Goal: Task Accomplishment & Management: Use online tool/utility

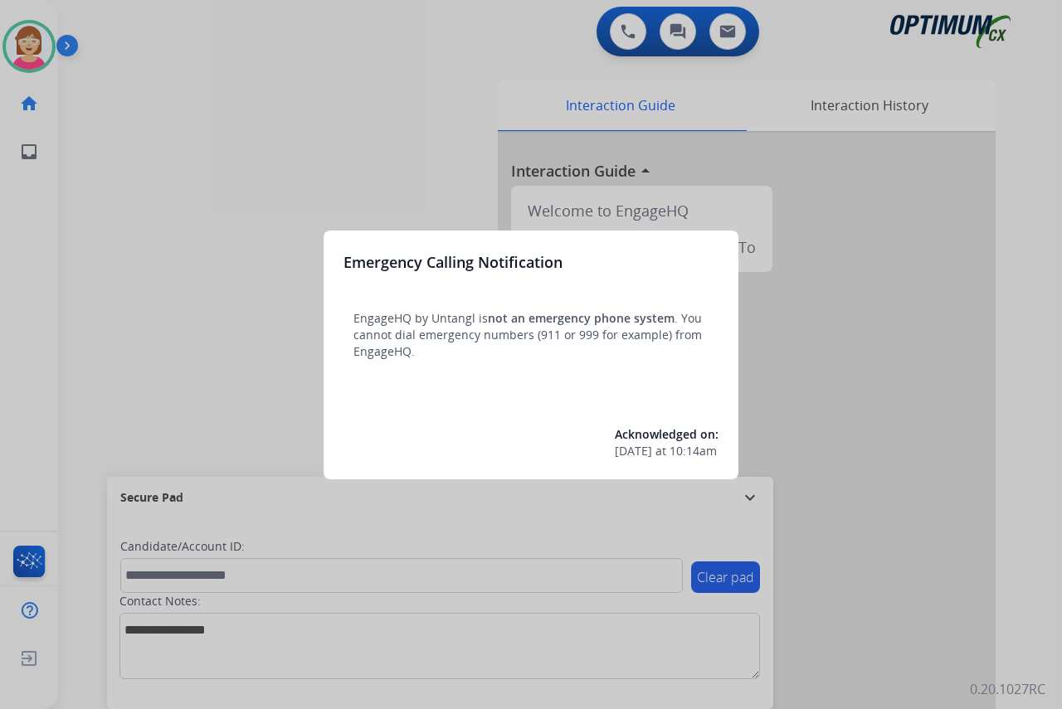
click at [191, 344] on div at bounding box center [531, 354] width 1062 height 709
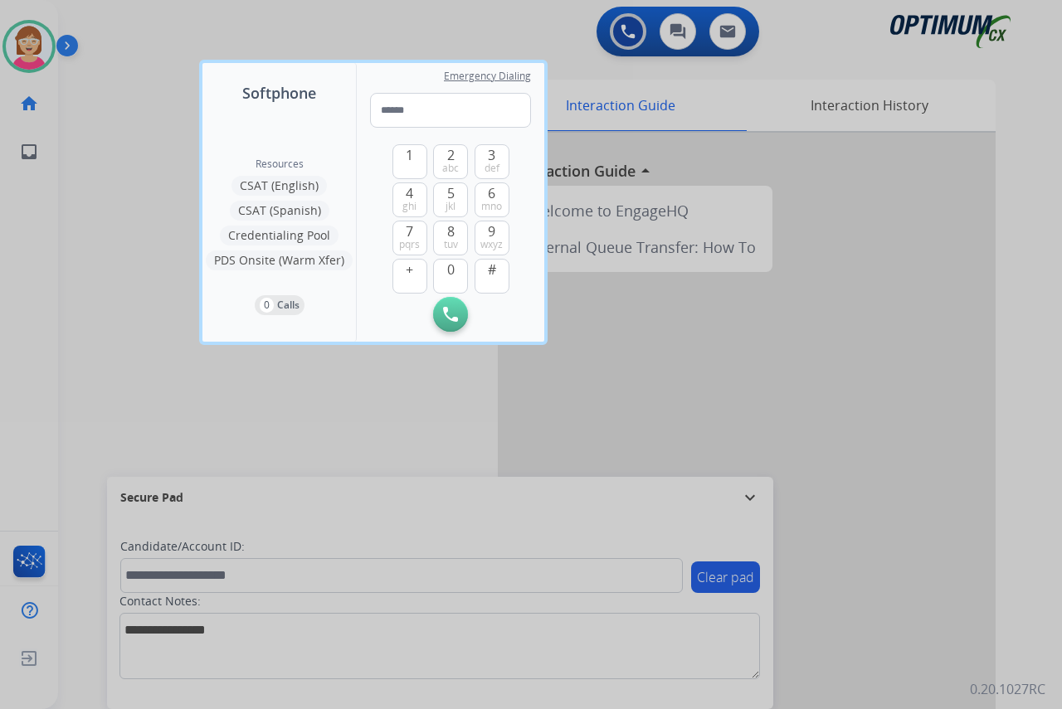
click at [160, 368] on div at bounding box center [531, 354] width 1062 height 709
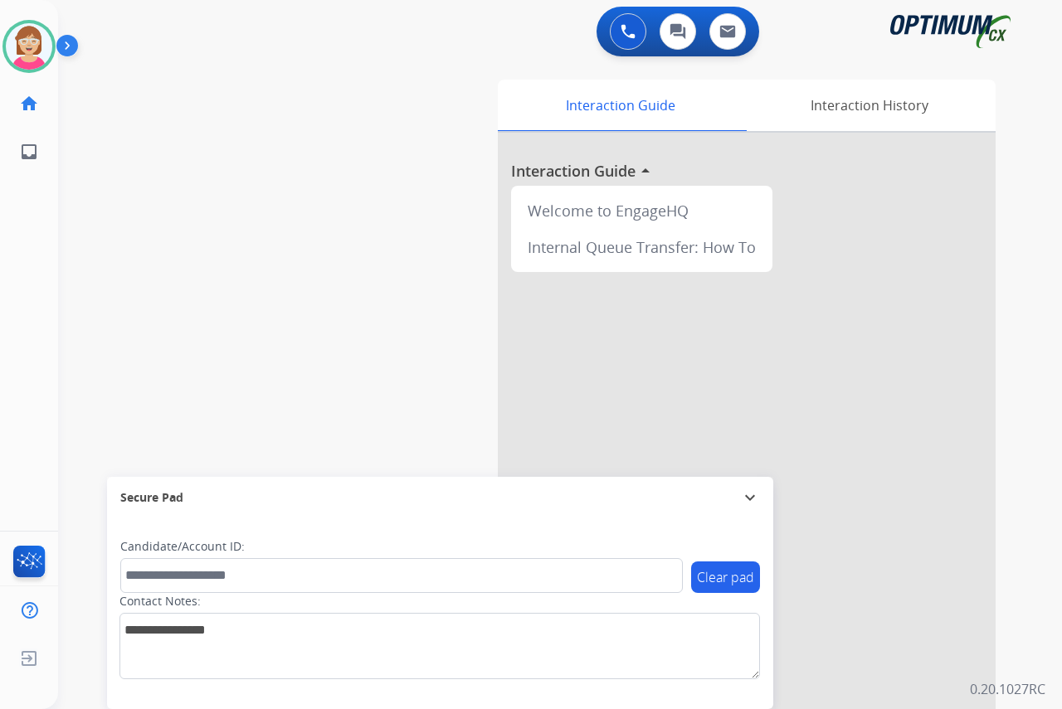
click at [23, 331] on div "[PERSON_NAME] Available Edit Avatar Agent: [PERSON_NAME] Profile: OCX Training …" at bounding box center [29, 354] width 58 height 709
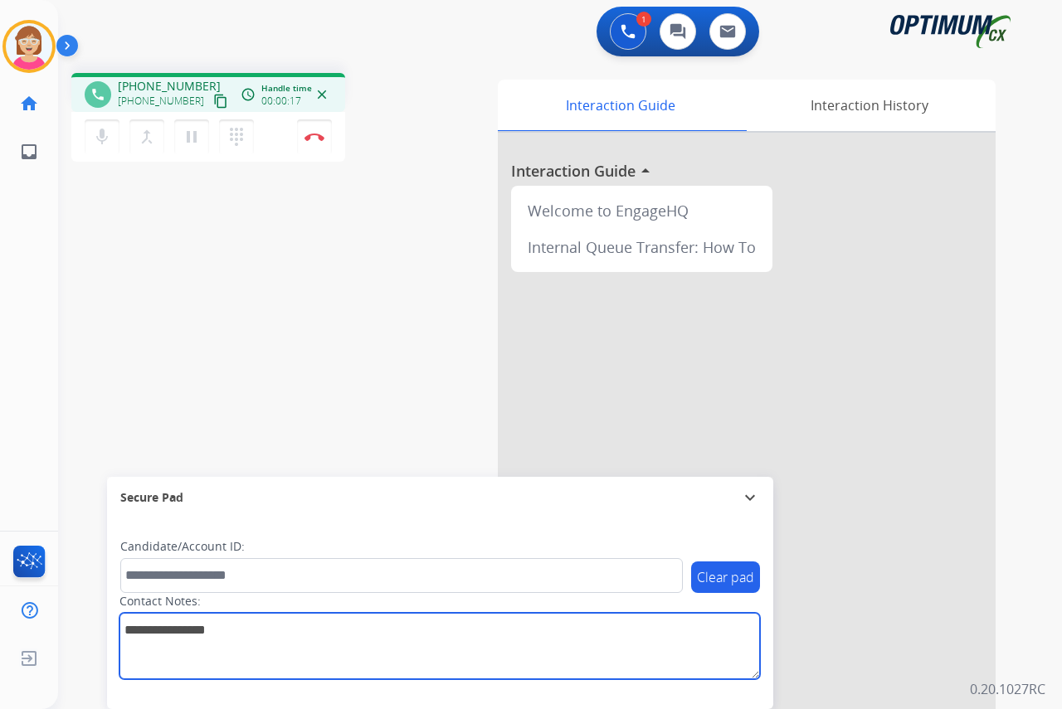
click at [136, 630] on textarea at bounding box center [439, 646] width 640 height 66
type textarea "*******"
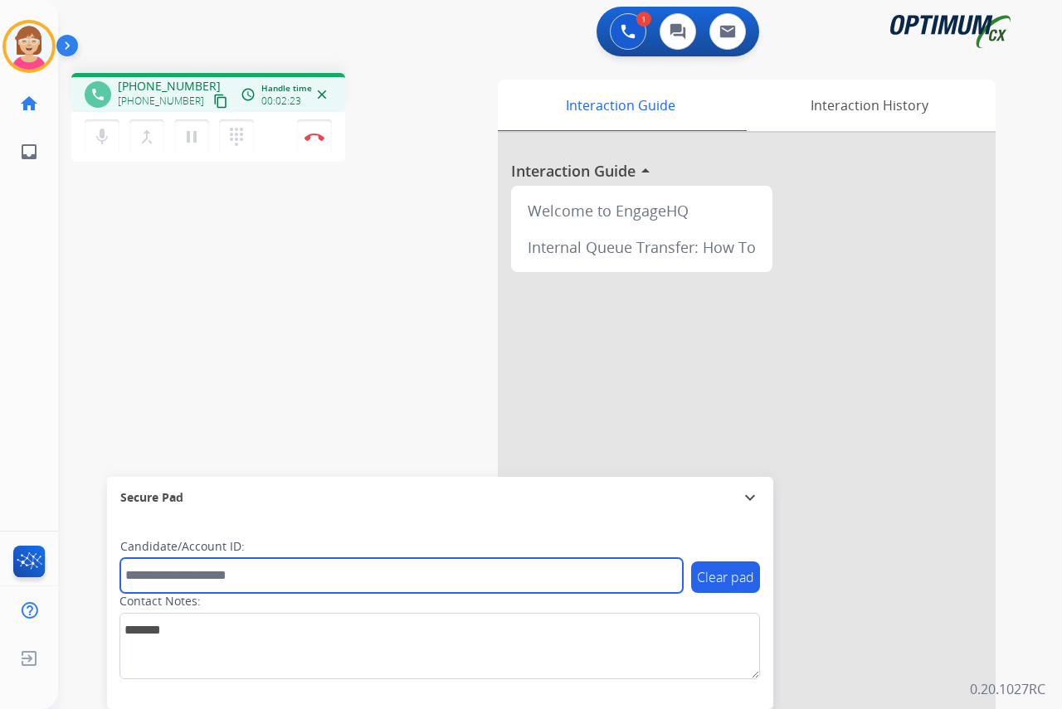
click at [163, 572] on input "text" at bounding box center [401, 575] width 562 height 35
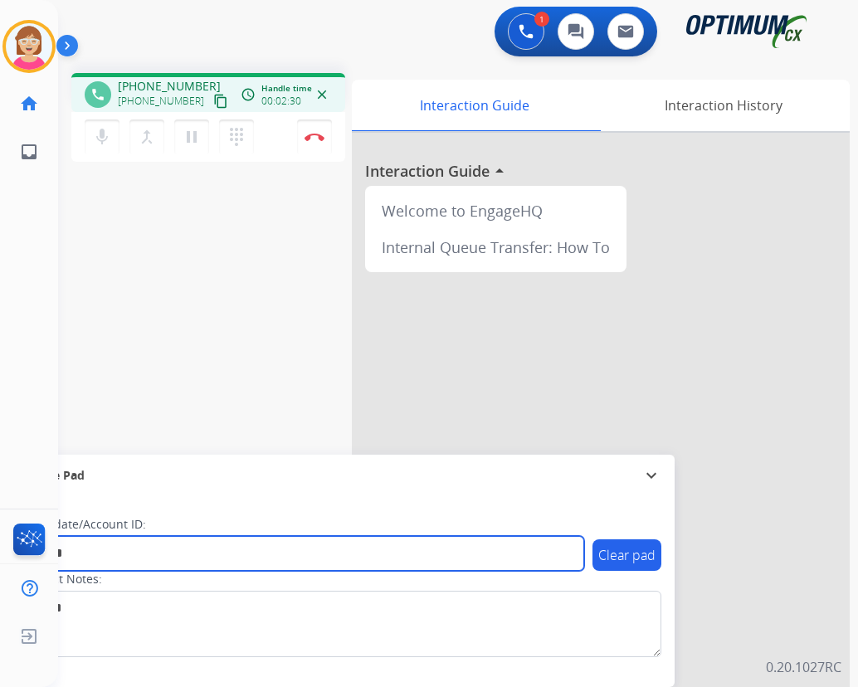
type input "*******"
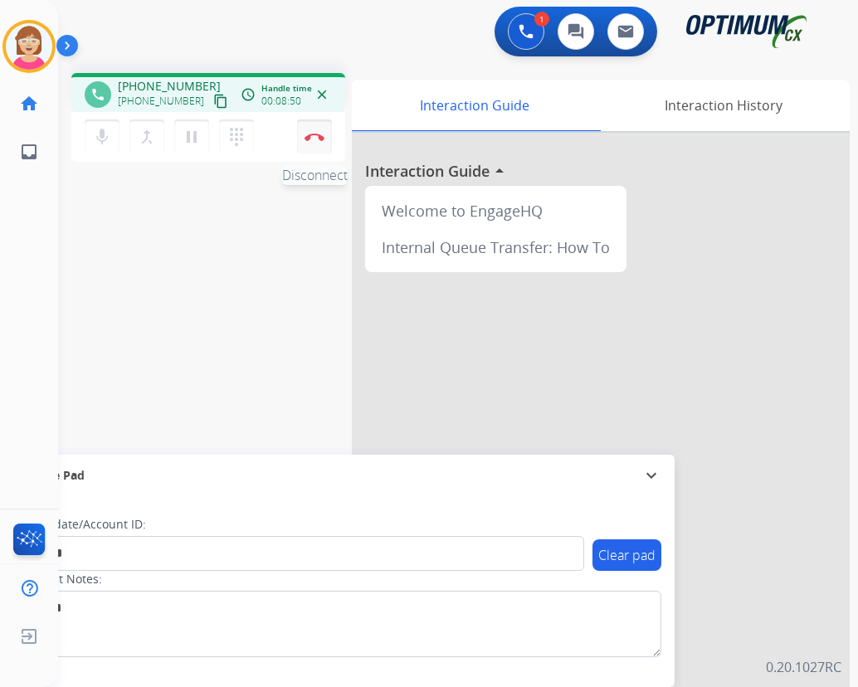
click at [314, 134] on img at bounding box center [314, 137] width 20 height 8
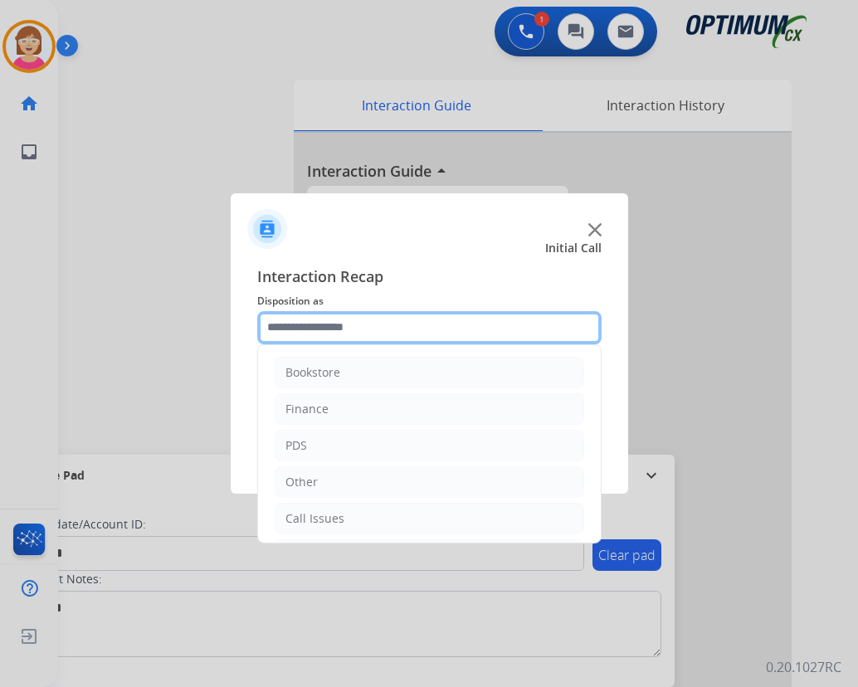
click at [298, 326] on input "text" at bounding box center [429, 327] width 344 height 33
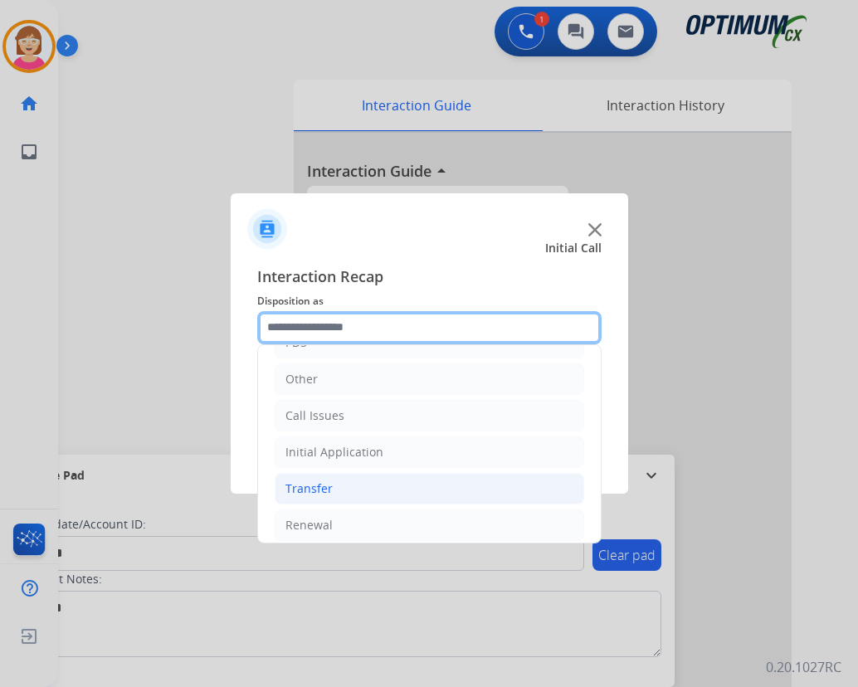
scroll to position [113, 0]
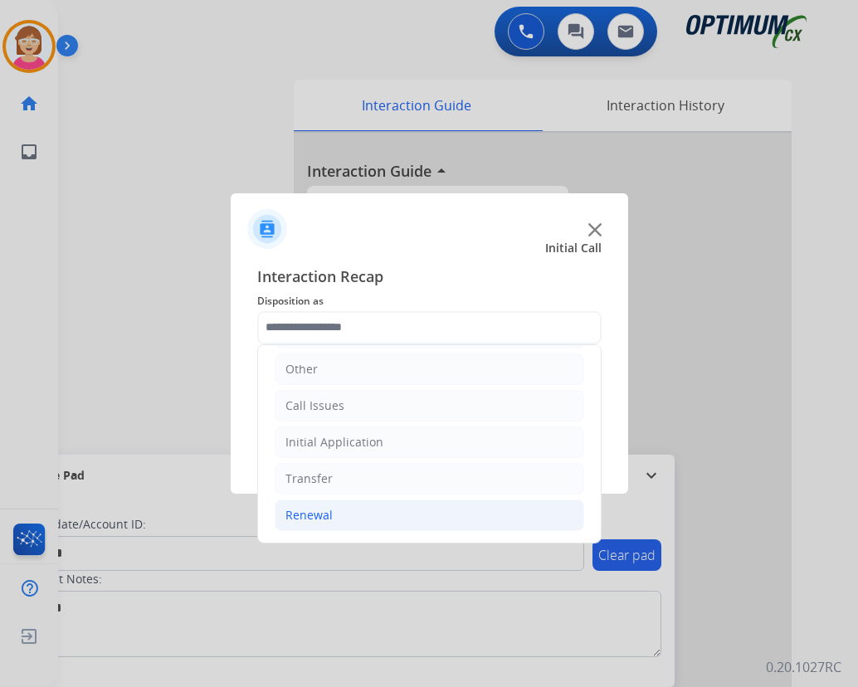
click at [314, 513] on div "Renewal" at bounding box center [308, 515] width 47 height 17
drag, startPoint x: 314, startPoint y: 513, endPoint x: 299, endPoint y: 521, distance: 17.4
click at [299, 521] on div "Renewal" at bounding box center [308, 515] width 47 height 17
click at [316, 513] on div "Renewal" at bounding box center [308, 515] width 47 height 17
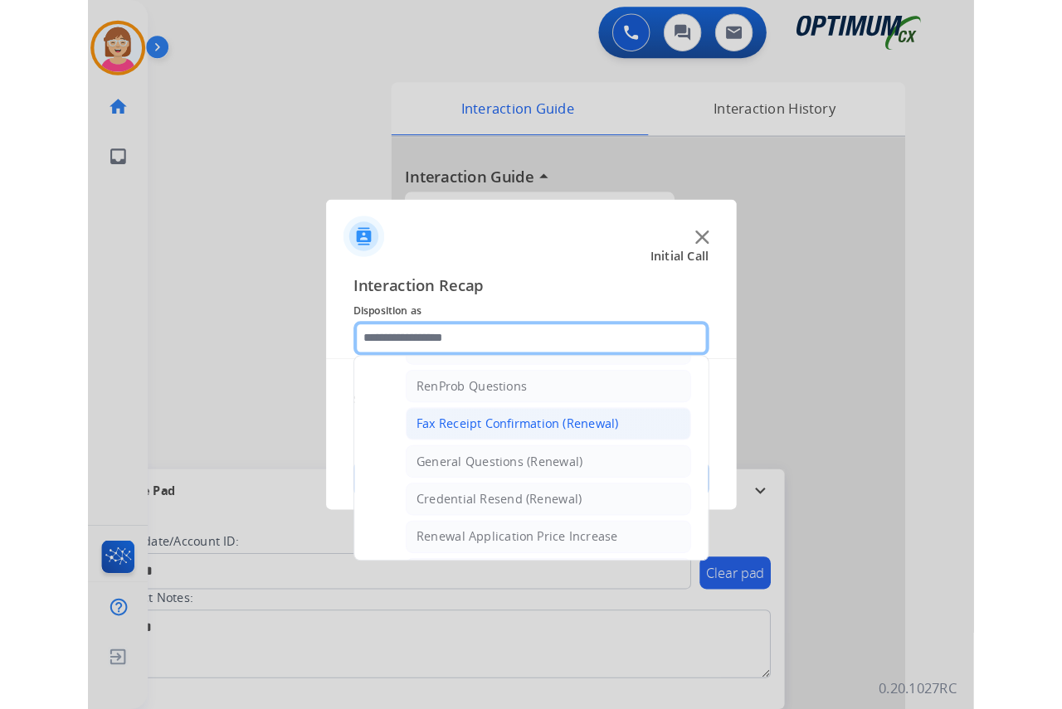
scroll to position [445, 0]
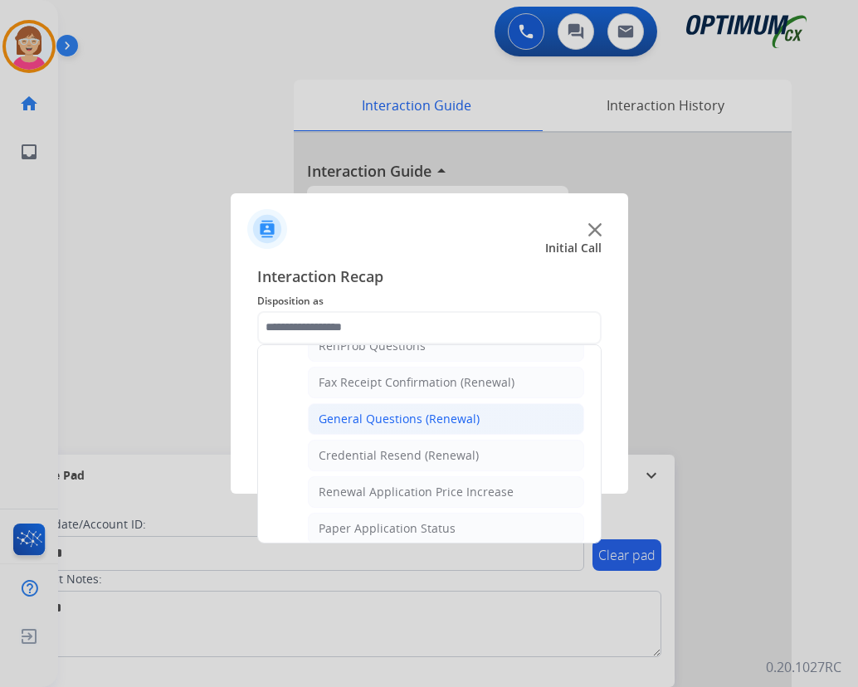
click at [372, 421] on div "General Questions (Renewal)" at bounding box center [399, 419] width 161 height 17
type input "**********"
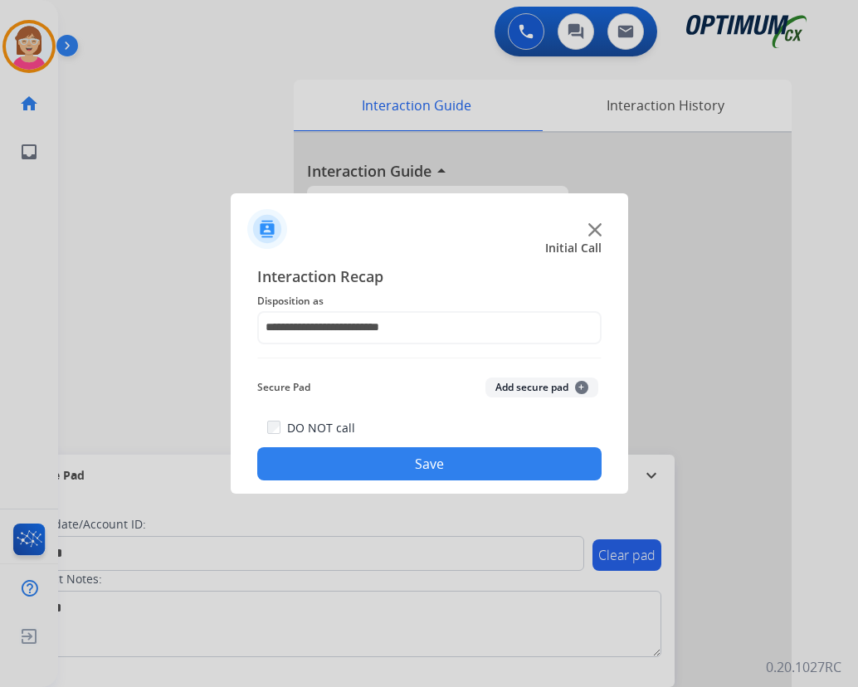
click at [581, 387] on span "+" at bounding box center [581, 387] width 13 height 13
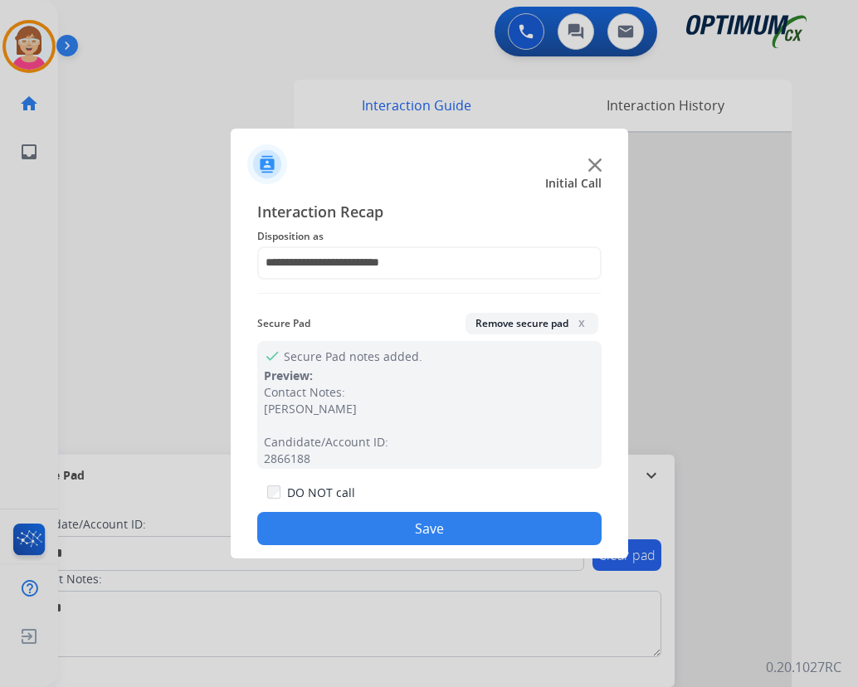
drag, startPoint x: 343, startPoint y: 529, endPoint x: 407, endPoint y: 502, distance: 70.3
click at [343, 528] on button "Save" at bounding box center [429, 528] width 344 height 33
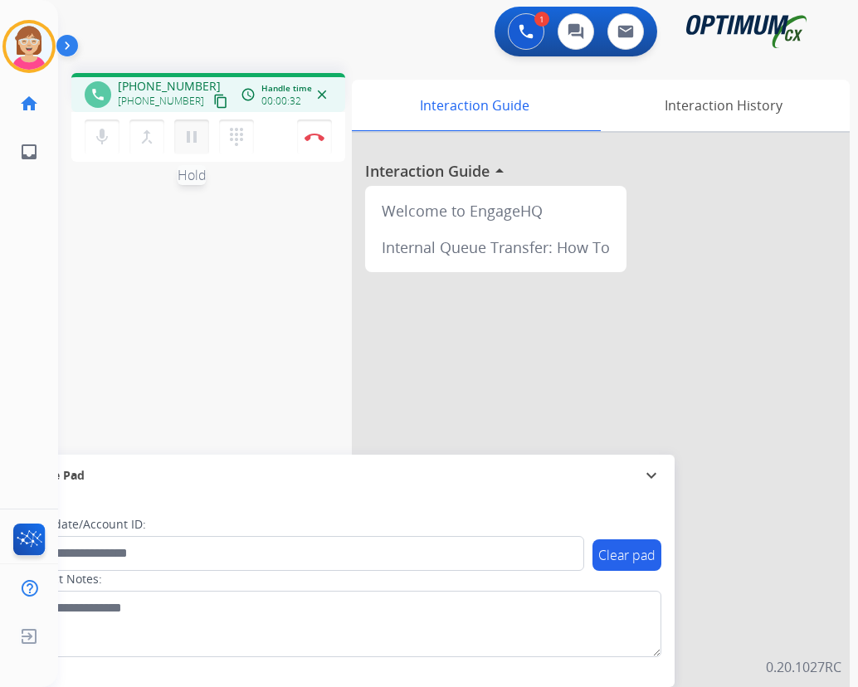
click at [189, 137] on mat-icon "pause" at bounding box center [192, 137] width 20 height 20
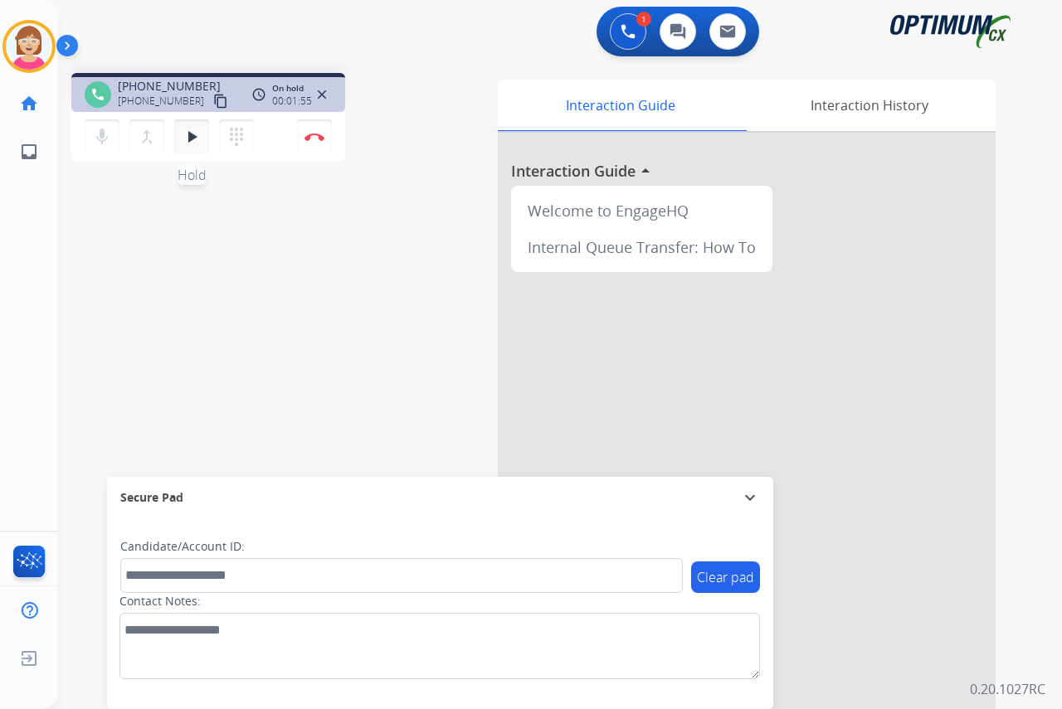
click at [192, 140] on mat-icon "play_arrow" at bounding box center [192, 137] width 20 height 20
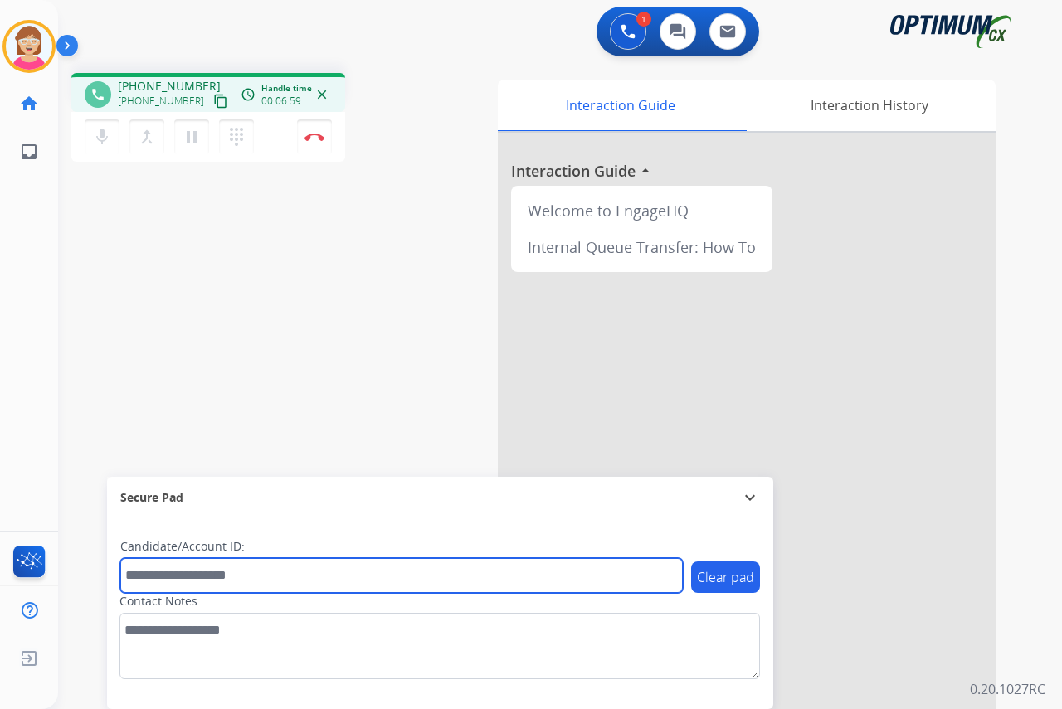
click at [133, 578] on input "text" at bounding box center [401, 575] width 562 height 35
drag, startPoint x: 133, startPoint y: 578, endPoint x: 448, endPoint y: 567, distance: 315.4
drag, startPoint x: 448, startPoint y: 567, endPoint x: 156, endPoint y: 575, distance: 292.1
click at [156, 575] on input "text" at bounding box center [401, 575] width 562 height 35
type input "*"
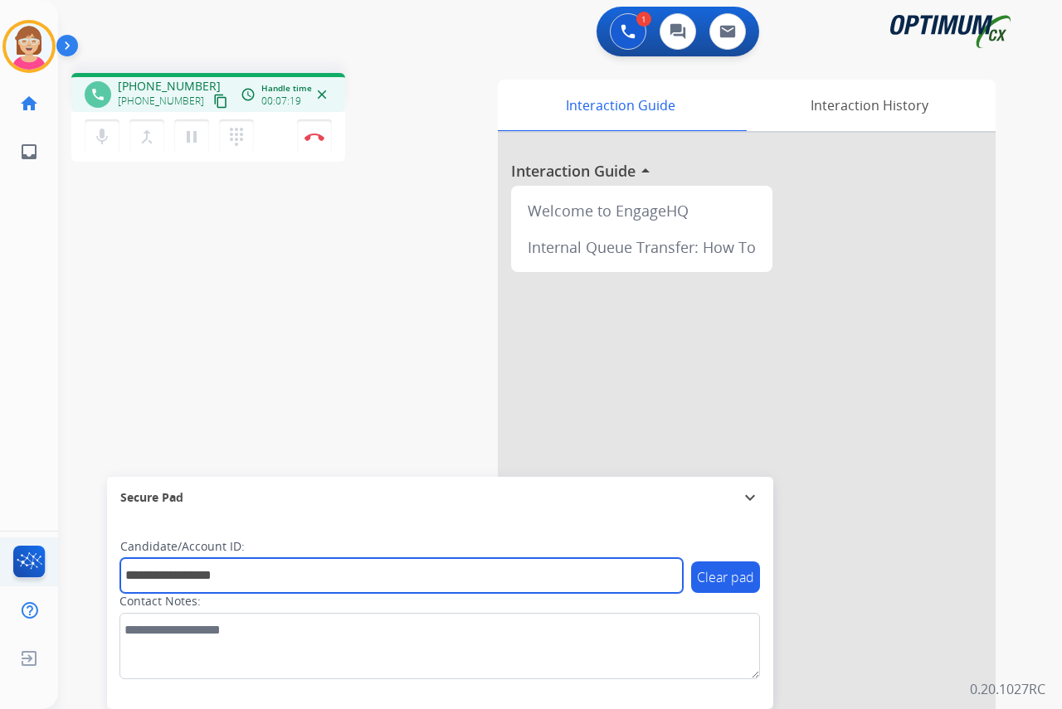
type input "**********"
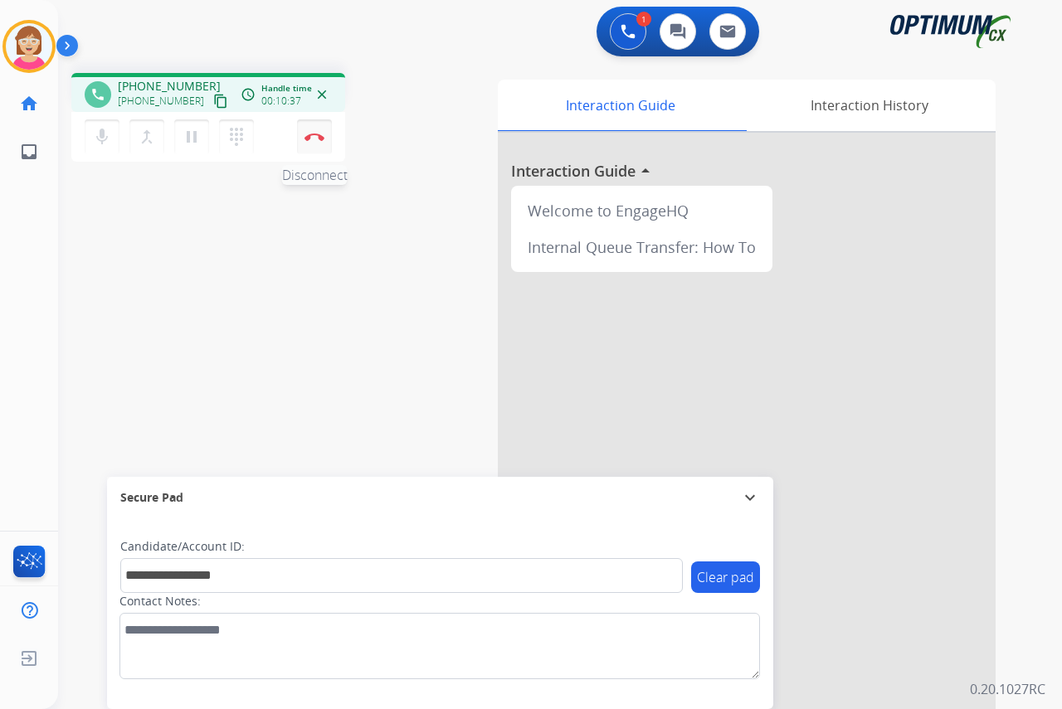
click at [316, 134] on img at bounding box center [314, 137] width 20 height 8
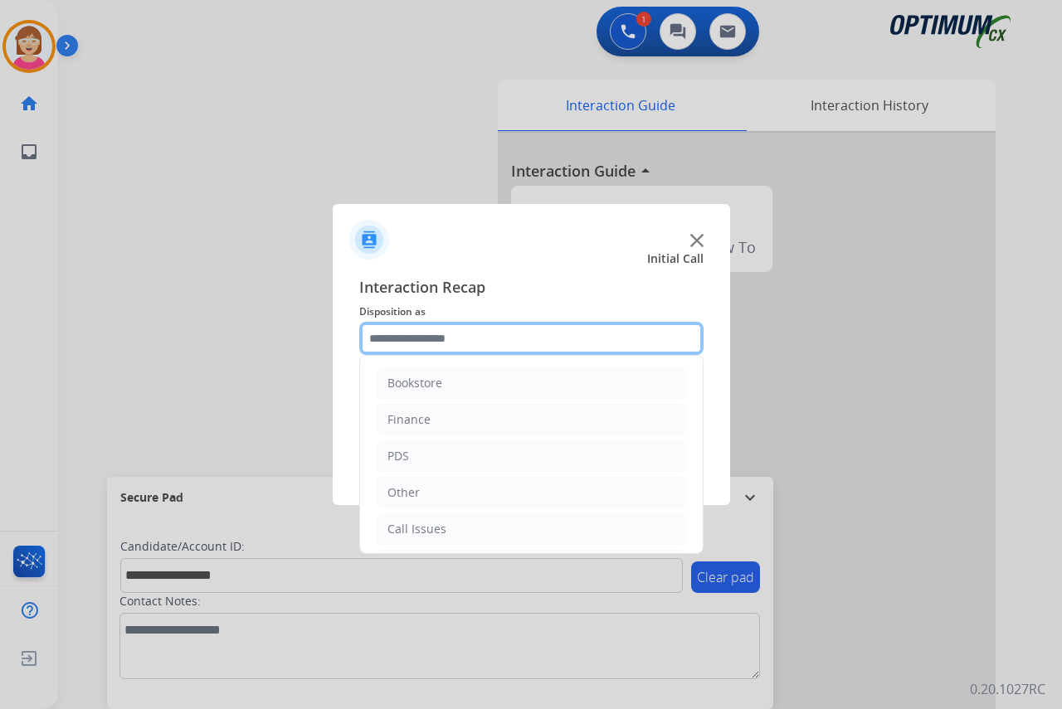
click at [385, 335] on input "text" at bounding box center [531, 338] width 344 height 33
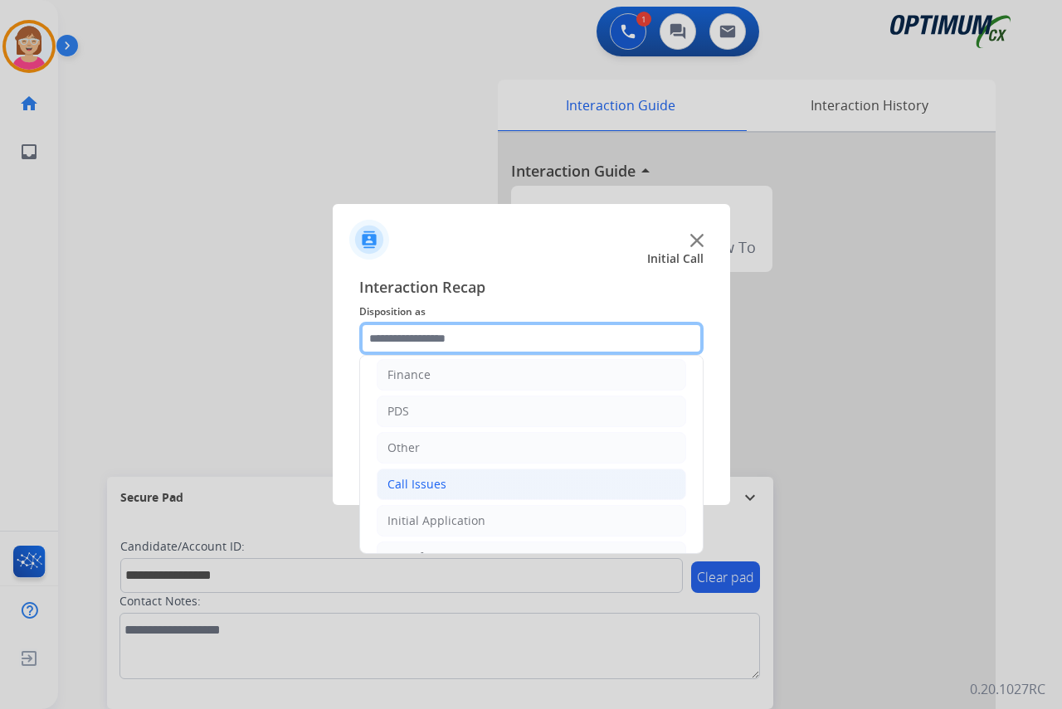
scroll to position [83, 0]
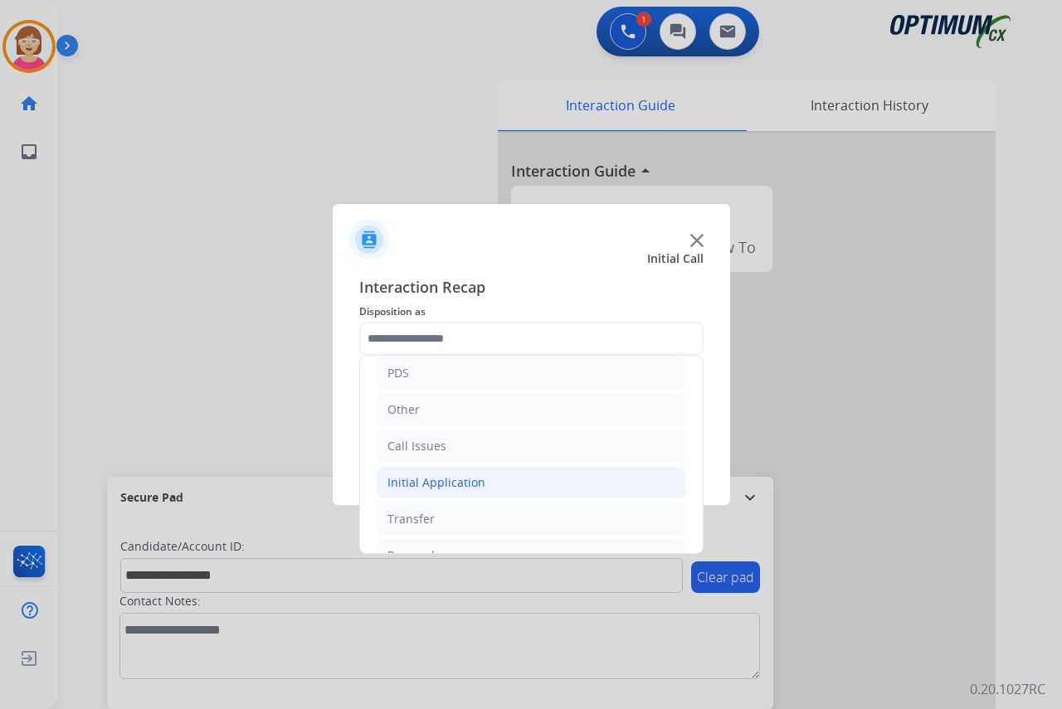
click at [461, 479] on div "Initial Application" at bounding box center [436, 482] width 98 height 17
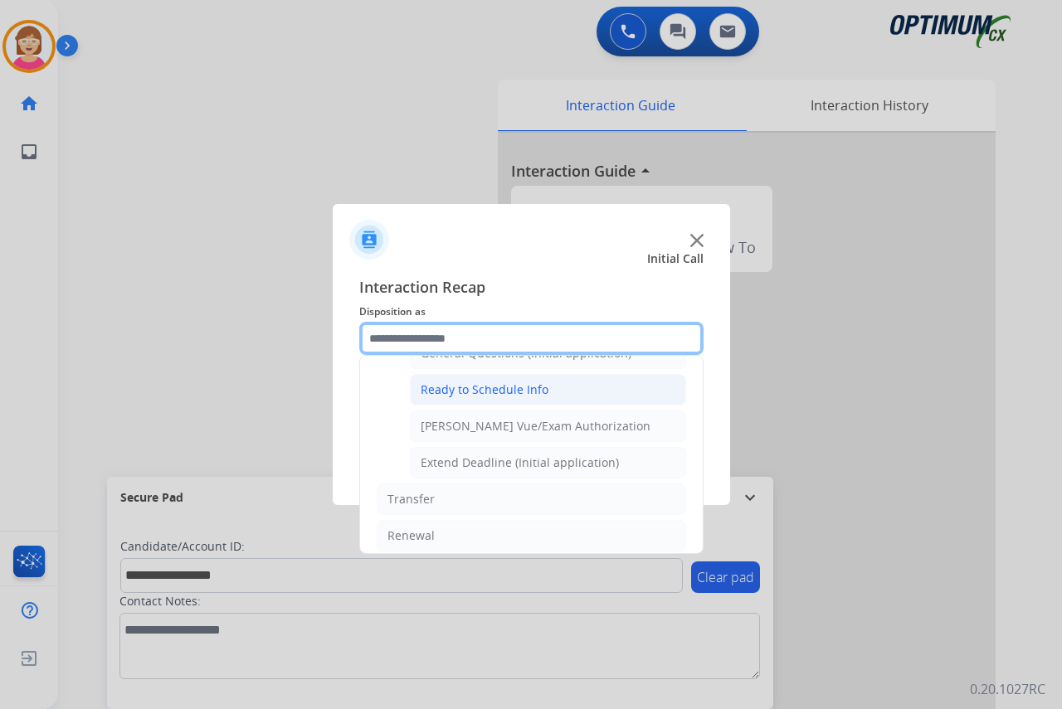
scroll to position [912, 0]
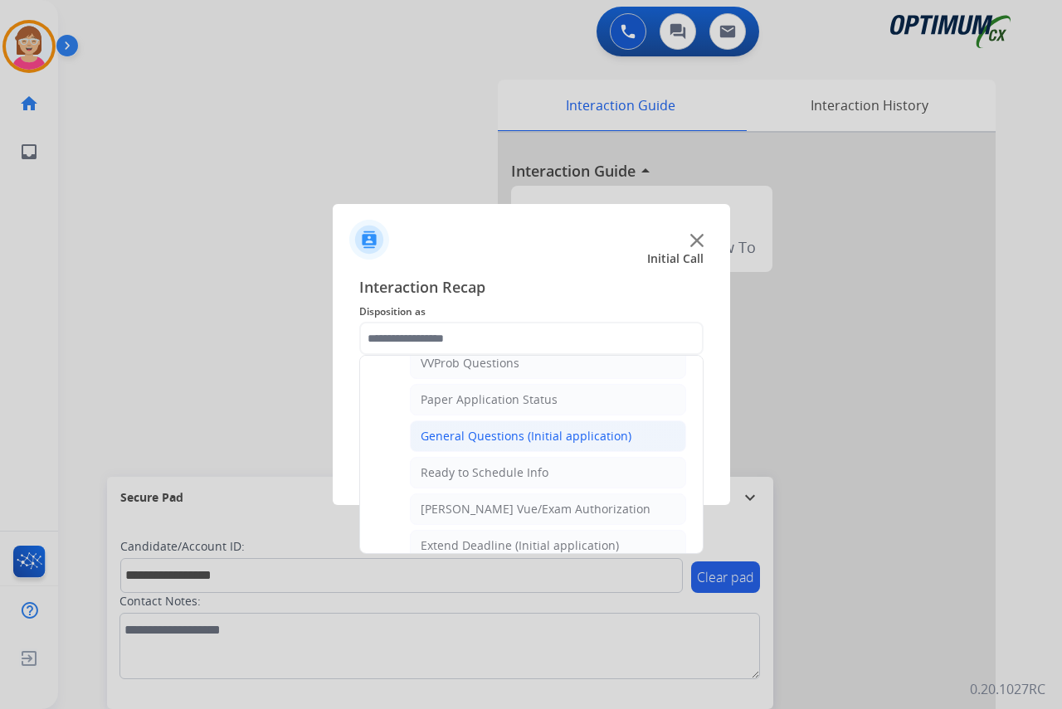
click at [489, 433] on div "General Questions (Initial application)" at bounding box center [526, 436] width 211 height 17
type input "**********"
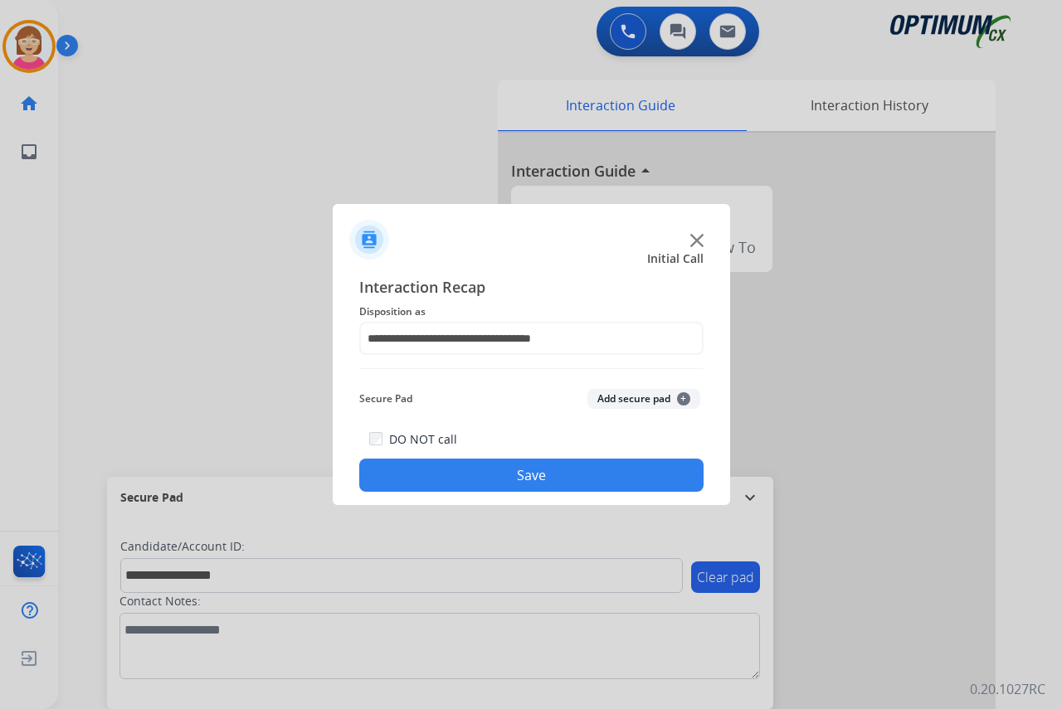
click at [681, 396] on span "+" at bounding box center [683, 398] width 13 height 13
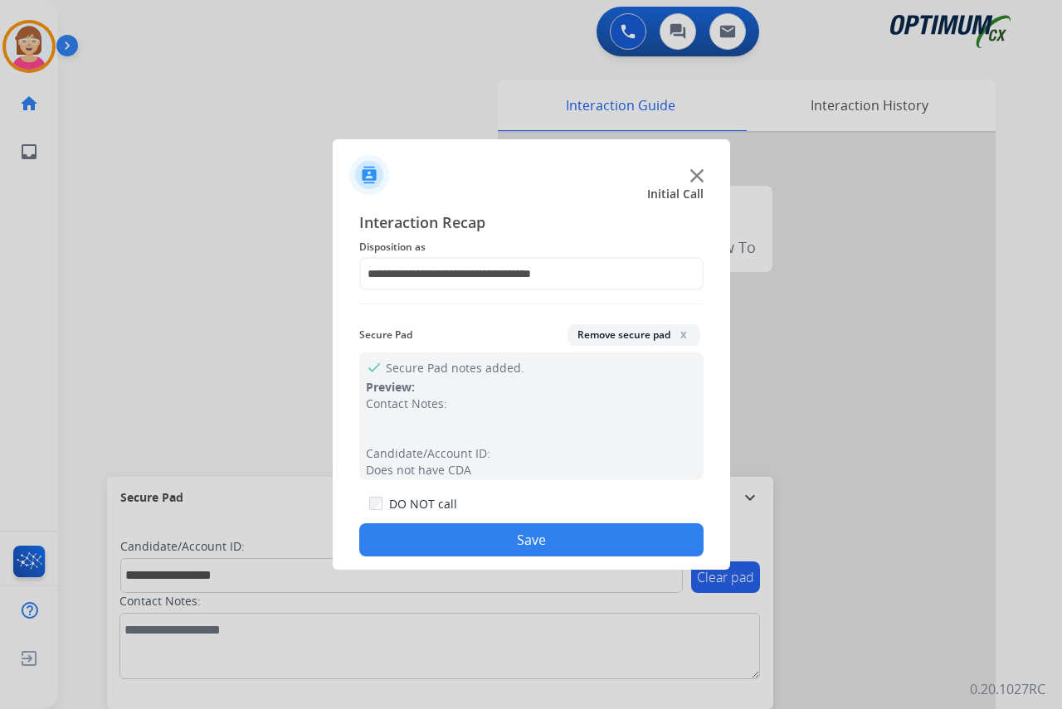
click at [414, 534] on button "Save" at bounding box center [531, 539] width 344 height 33
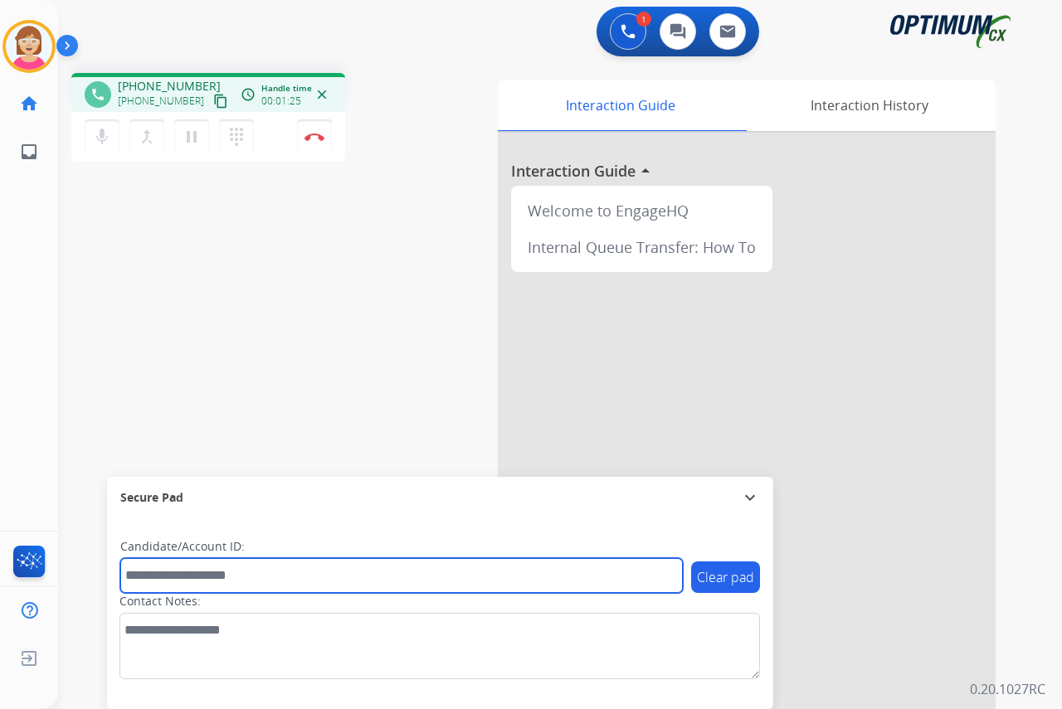
click at [144, 581] on input "text" at bounding box center [401, 575] width 562 height 35
type input "*******"
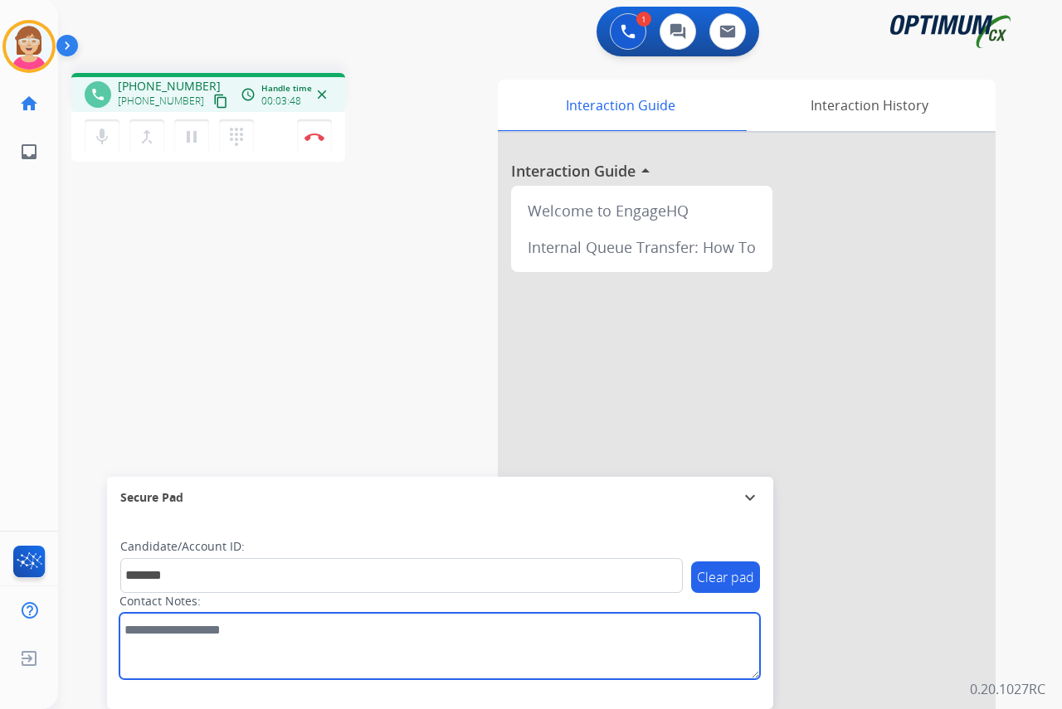
click at [127, 629] on textarea at bounding box center [439, 646] width 640 height 66
paste textarea "**********"
type textarea "**********"
drag, startPoint x: 348, startPoint y: 630, endPoint x: 92, endPoint y: 631, distance: 255.5
click at [92, 631] on div "phone [PHONE_NUMBER] [PHONE_NUMBER] content_copy access_time Call metrics Queue…" at bounding box center [540, 406] width 964 height 692
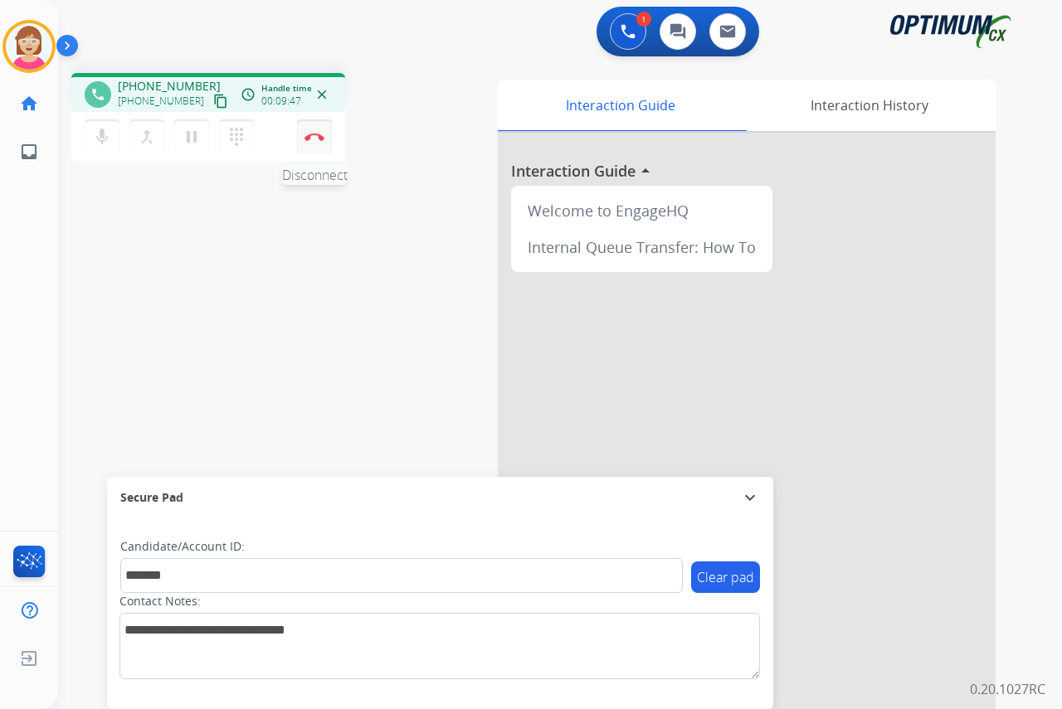
click at [316, 132] on button "Disconnect" at bounding box center [314, 136] width 35 height 35
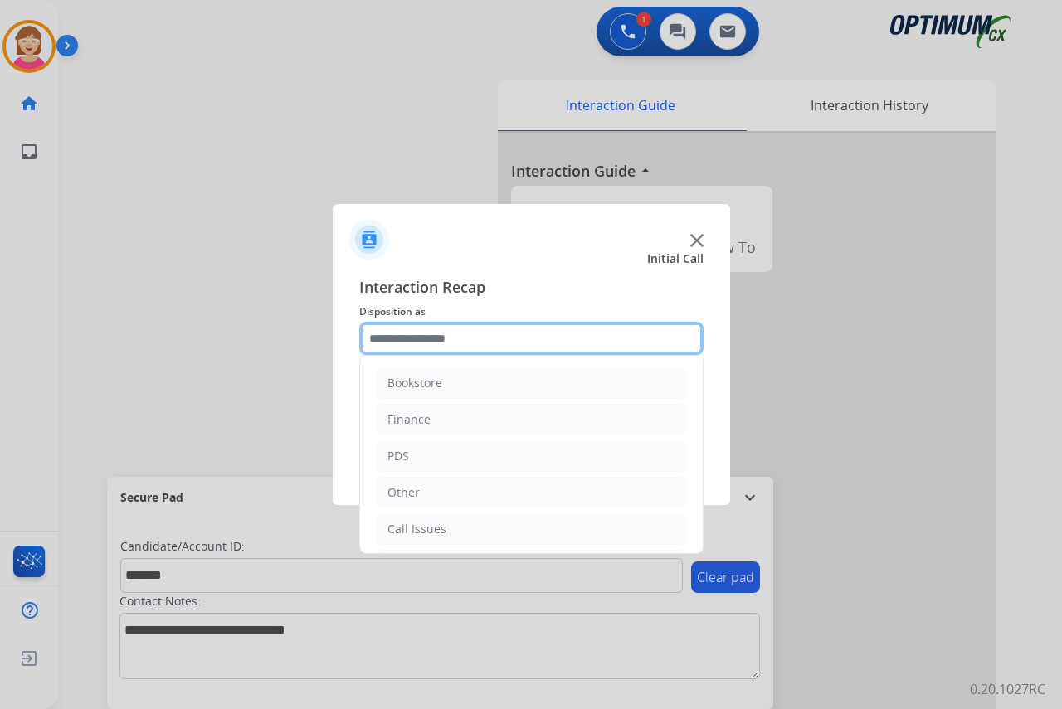
click at [396, 339] on input "text" at bounding box center [531, 338] width 344 height 33
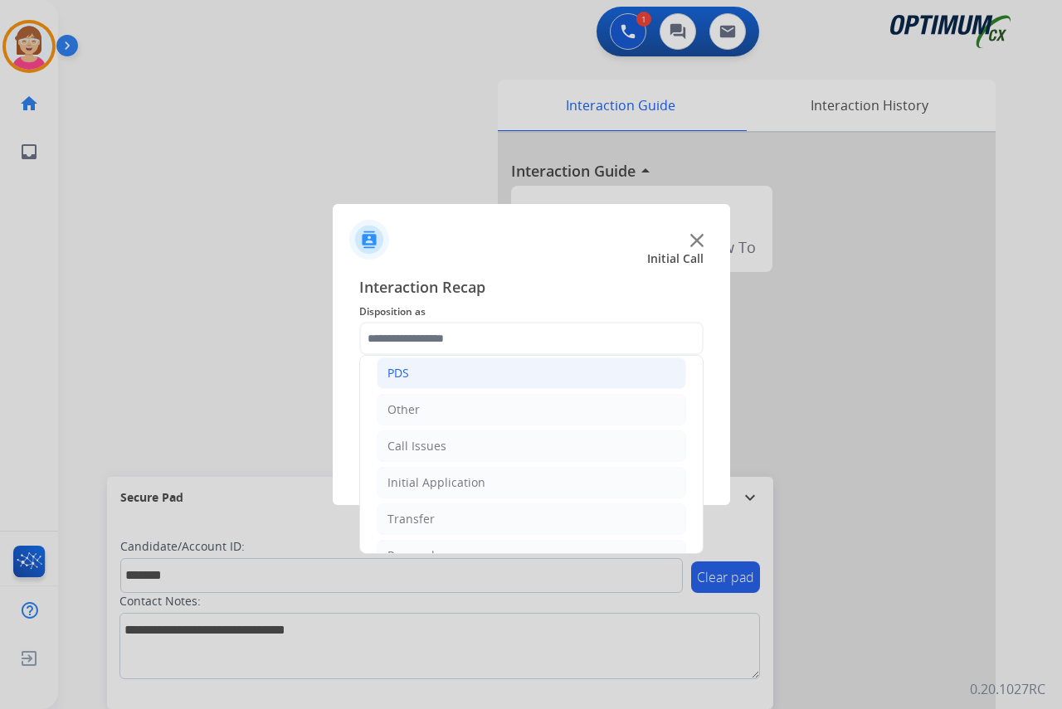
click at [422, 374] on li "PDS" at bounding box center [531, 374] width 309 height 32
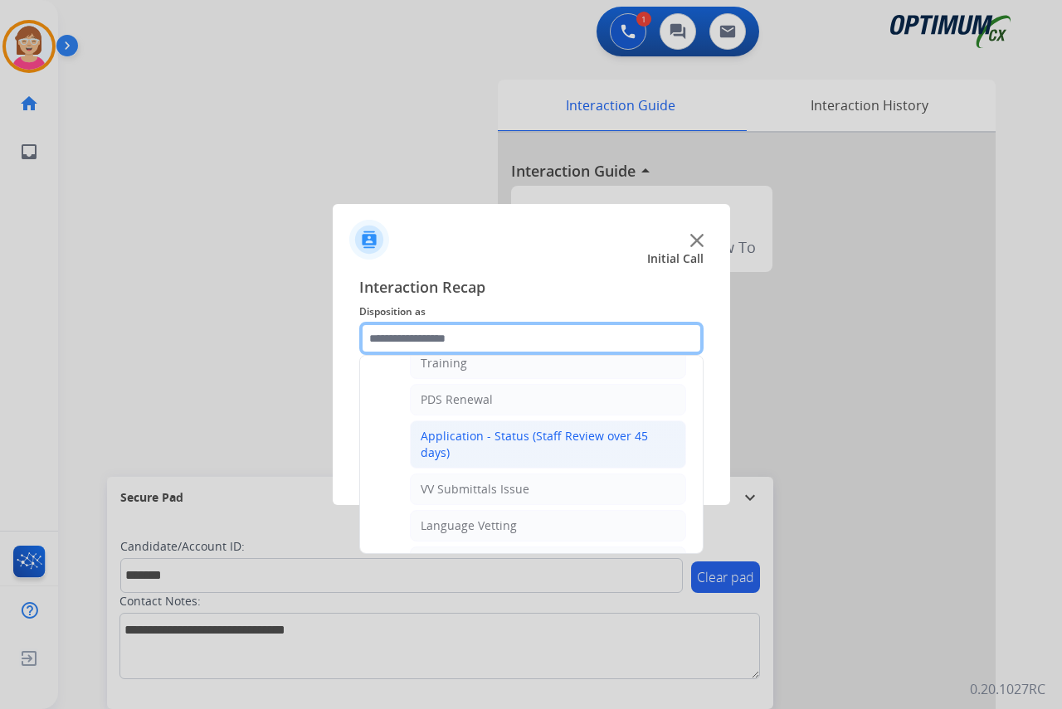
scroll to position [249, 0]
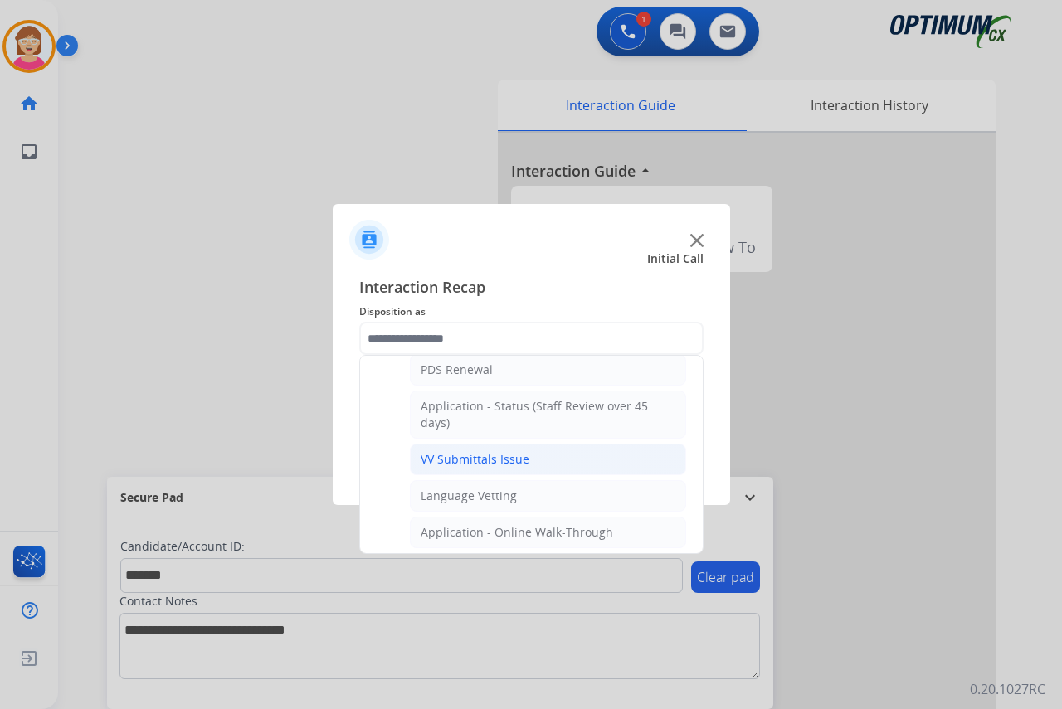
click at [488, 461] on div "VV Submittals Issue" at bounding box center [475, 459] width 109 height 17
type input "**********"
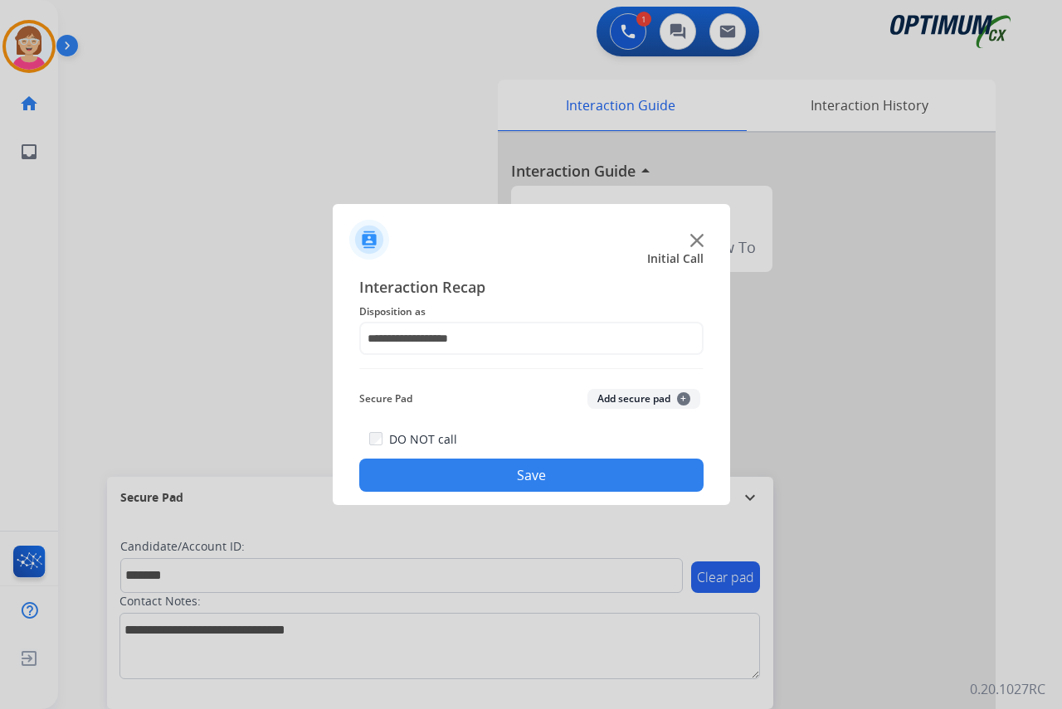
click at [682, 400] on span "+" at bounding box center [683, 398] width 13 height 13
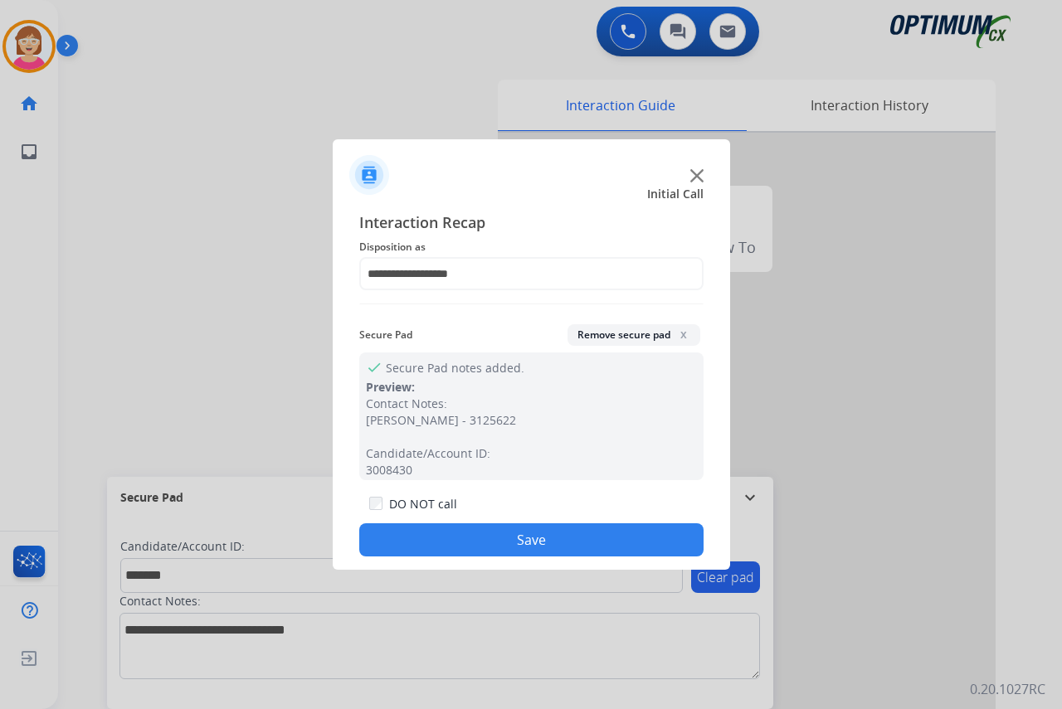
click at [465, 536] on button "Save" at bounding box center [531, 539] width 344 height 33
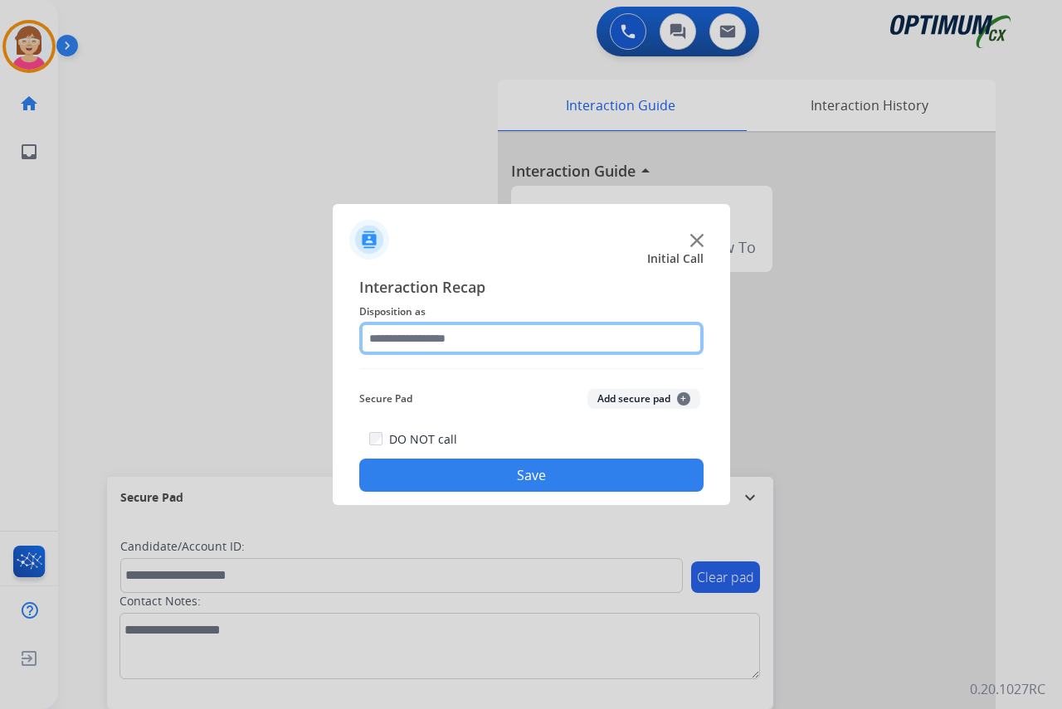
click at [412, 338] on input "text" at bounding box center [531, 338] width 344 height 33
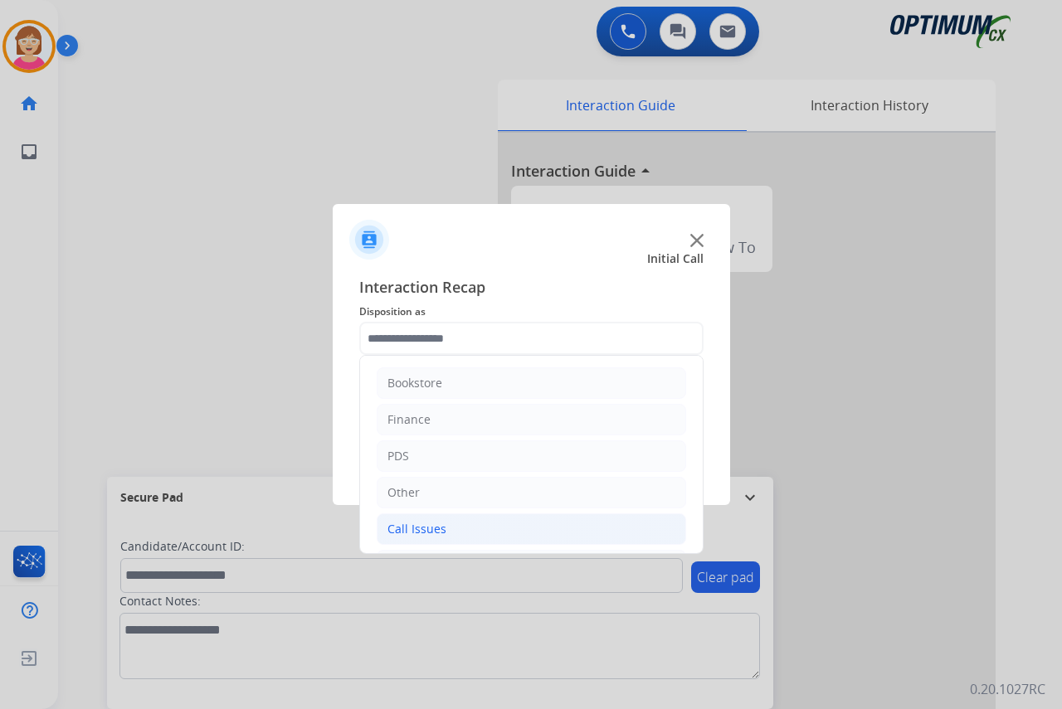
click at [431, 528] on div "Call Issues" at bounding box center [416, 529] width 59 height 17
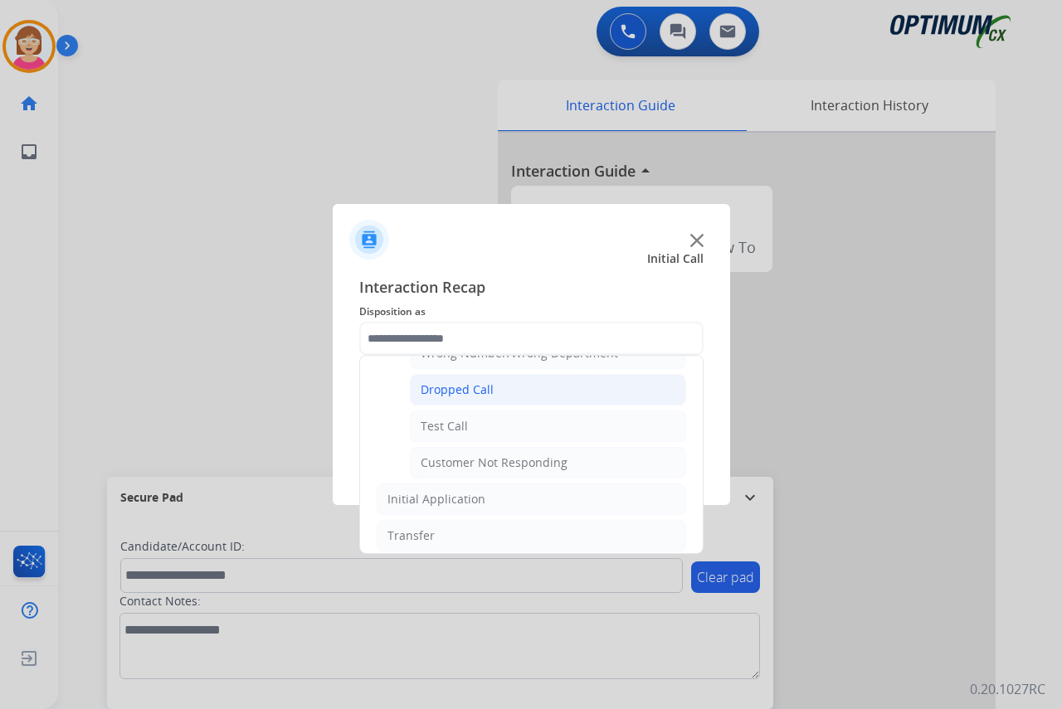
click at [456, 387] on div "Dropped Call" at bounding box center [457, 390] width 73 height 17
type input "**********"
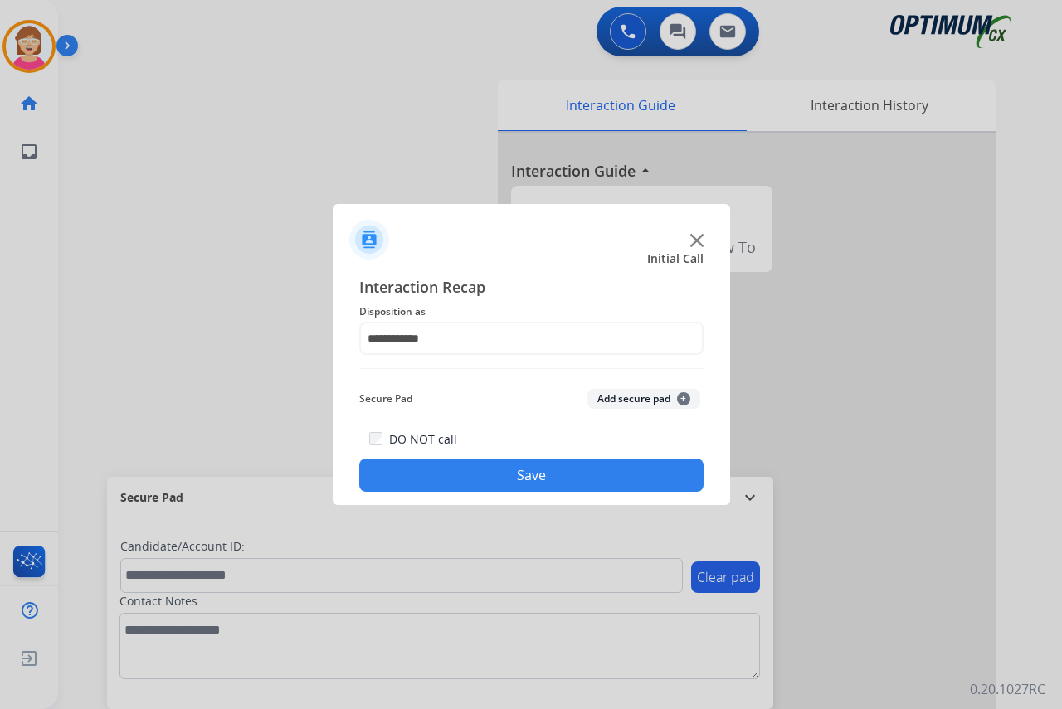
click at [437, 474] on button "Save" at bounding box center [531, 475] width 344 height 33
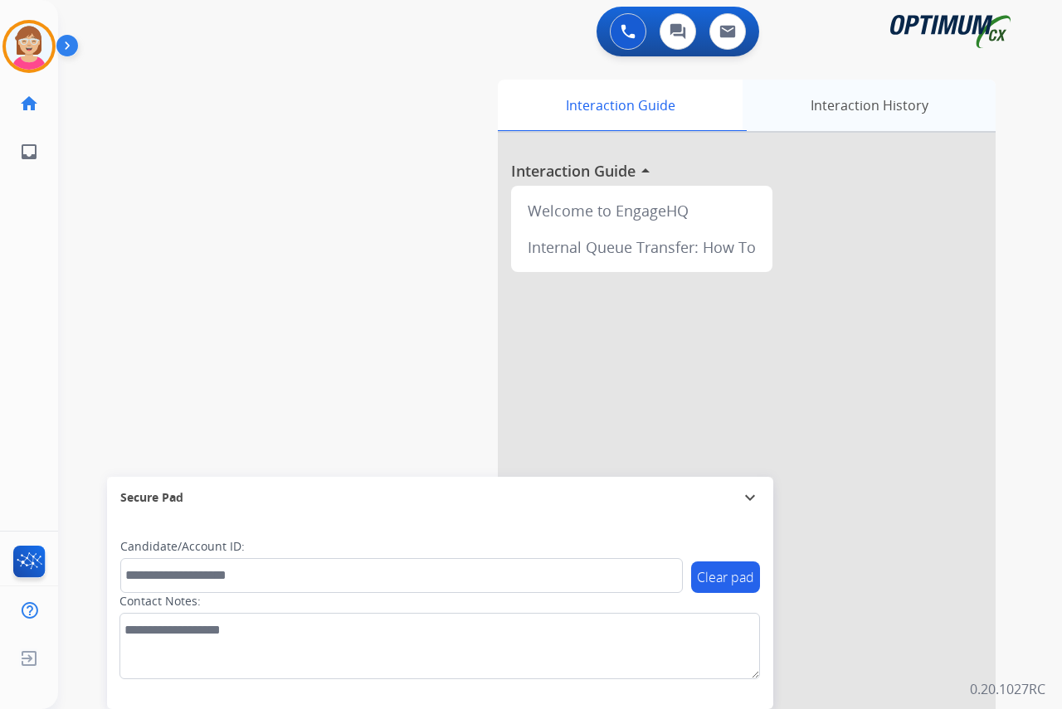
click at [888, 101] on div "Interaction History" at bounding box center [868, 105] width 253 height 51
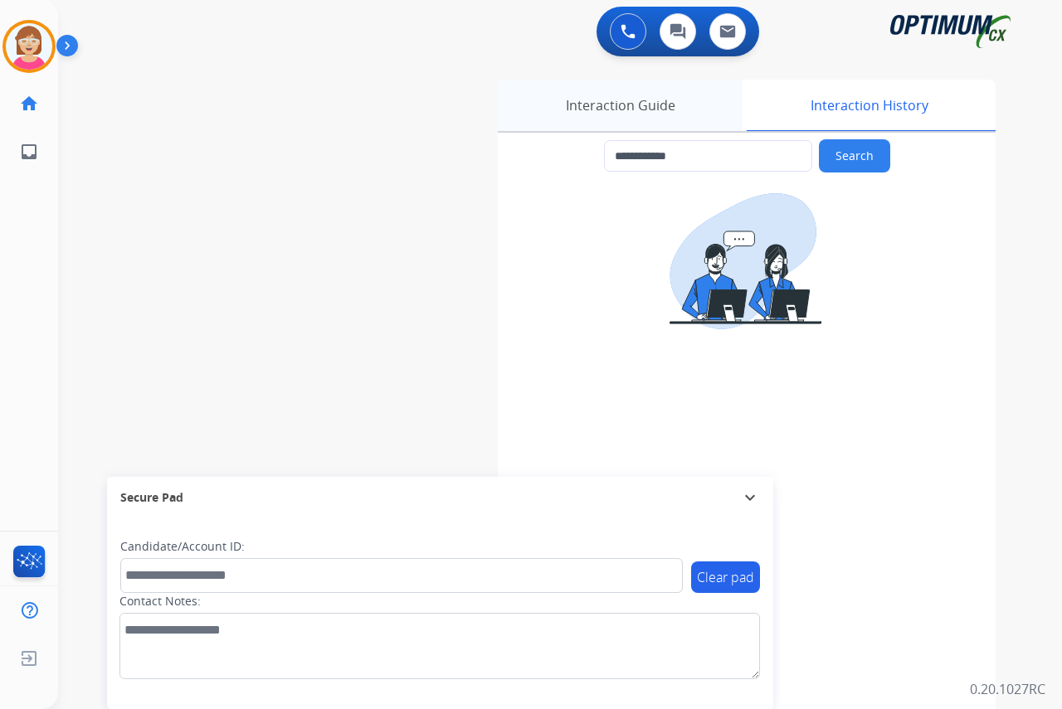
click at [631, 104] on div "Interaction Guide" at bounding box center [620, 105] width 245 height 51
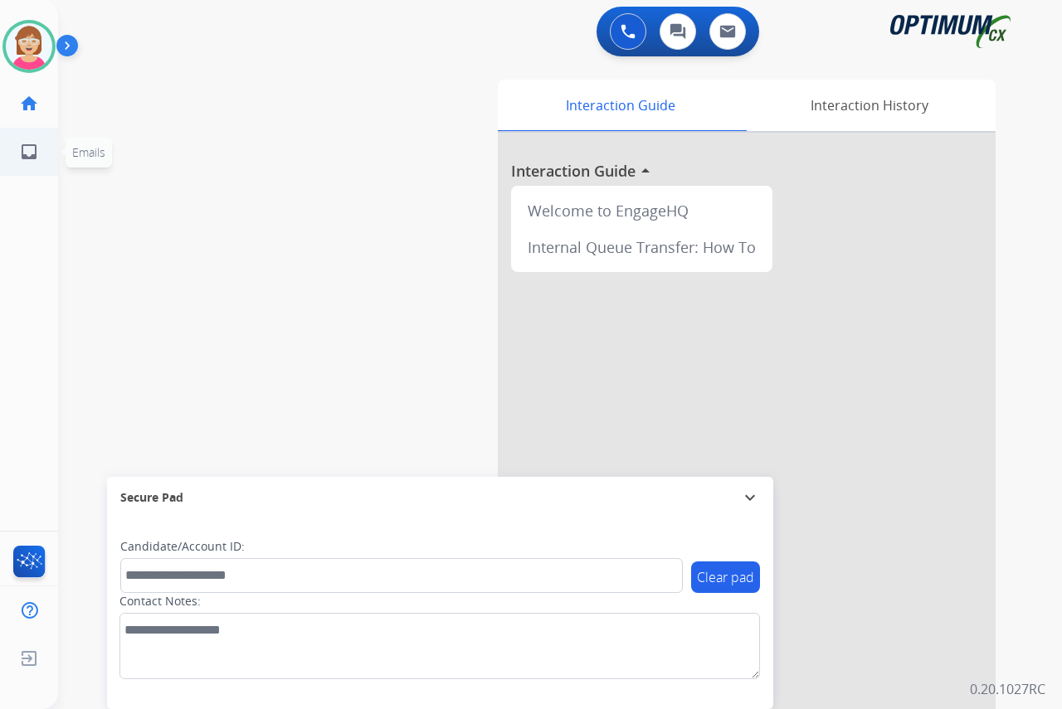
scroll to position [42, 0]
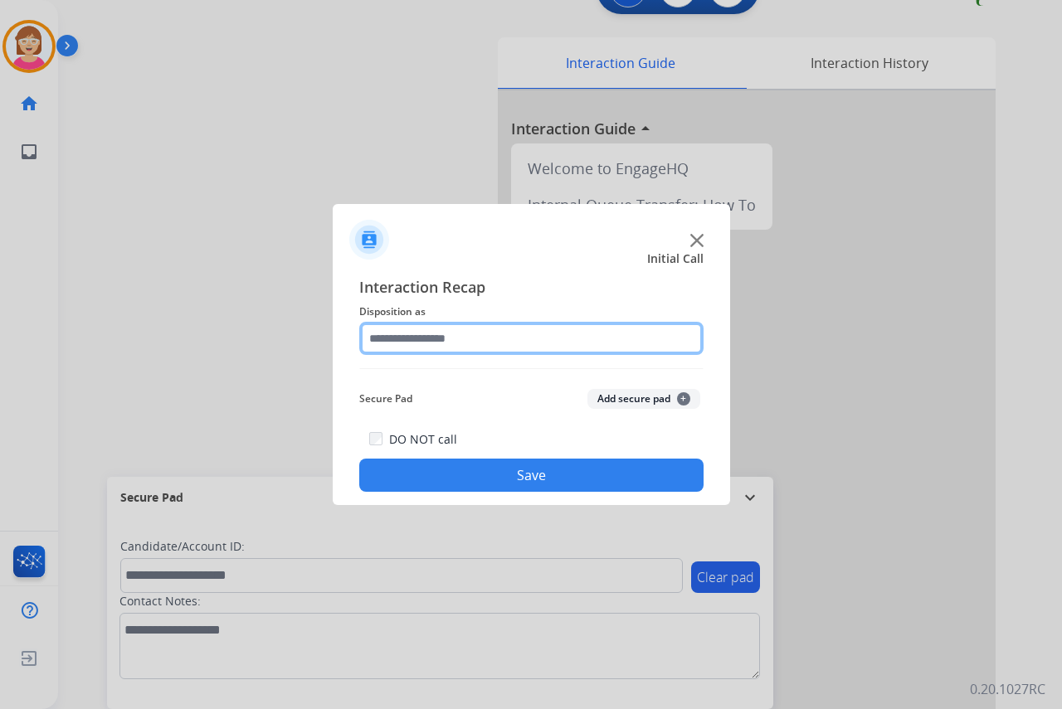
click at [392, 337] on input "text" at bounding box center [531, 338] width 344 height 33
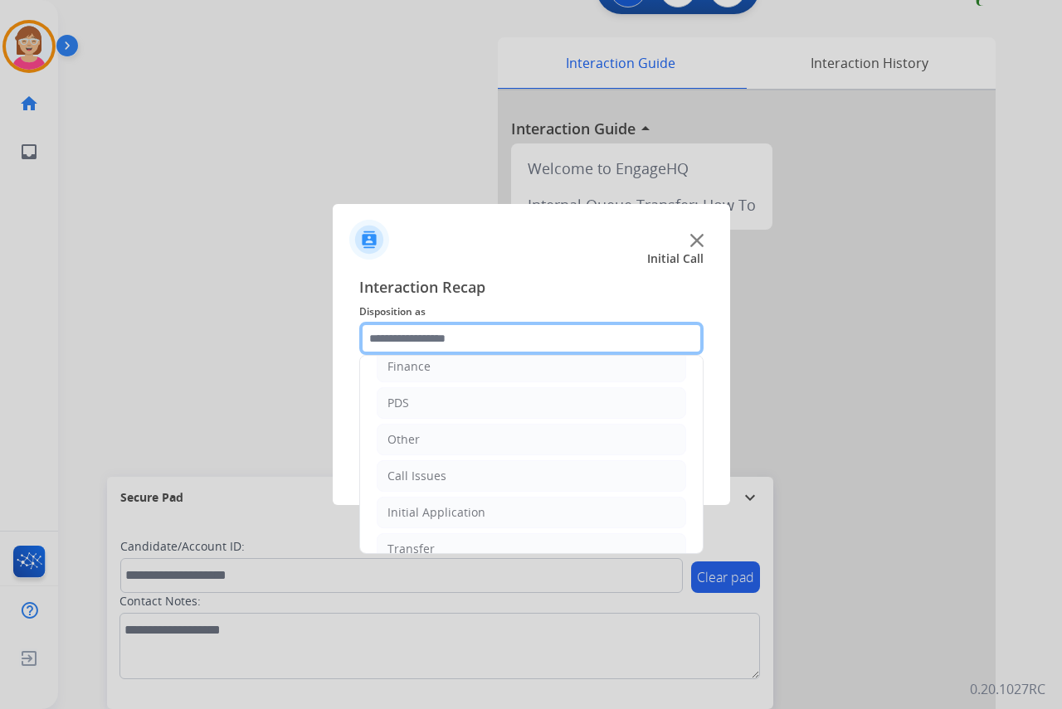
scroll to position [113, 0]
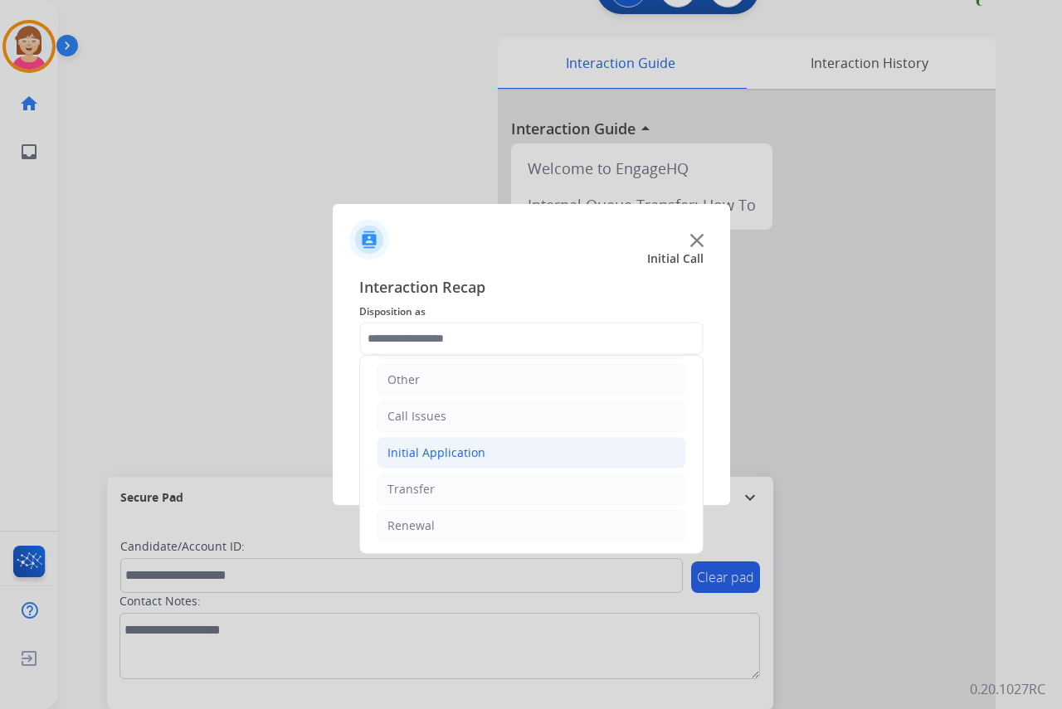
click at [425, 455] on div "Initial Application" at bounding box center [436, 453] width 98 height 17
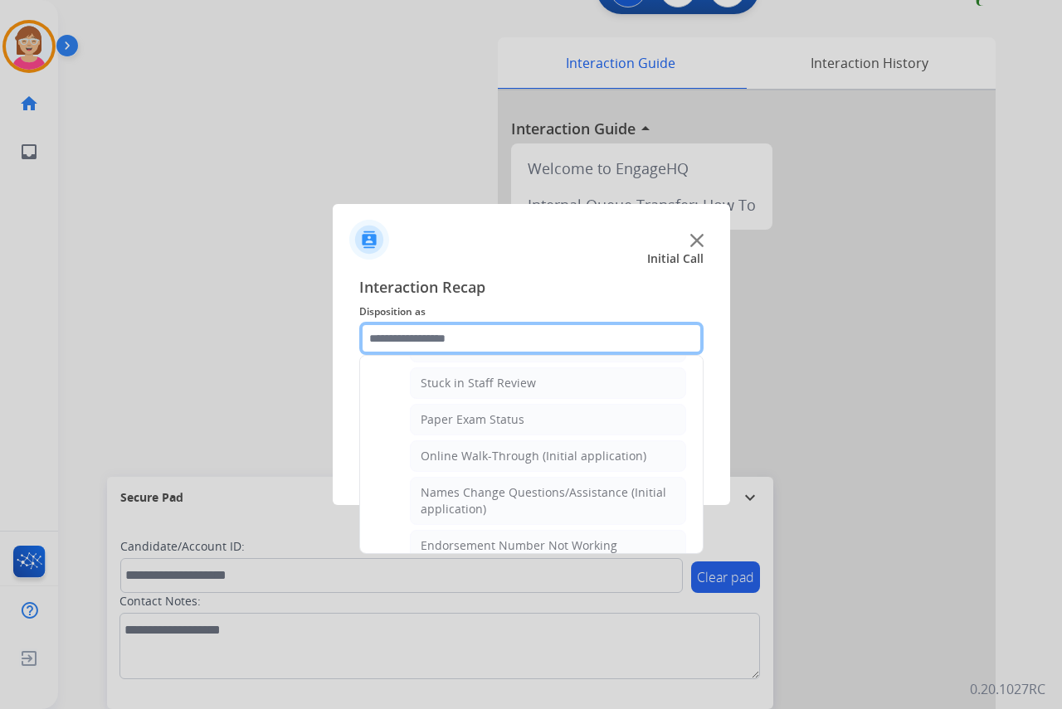
scroll to position [279, 0]
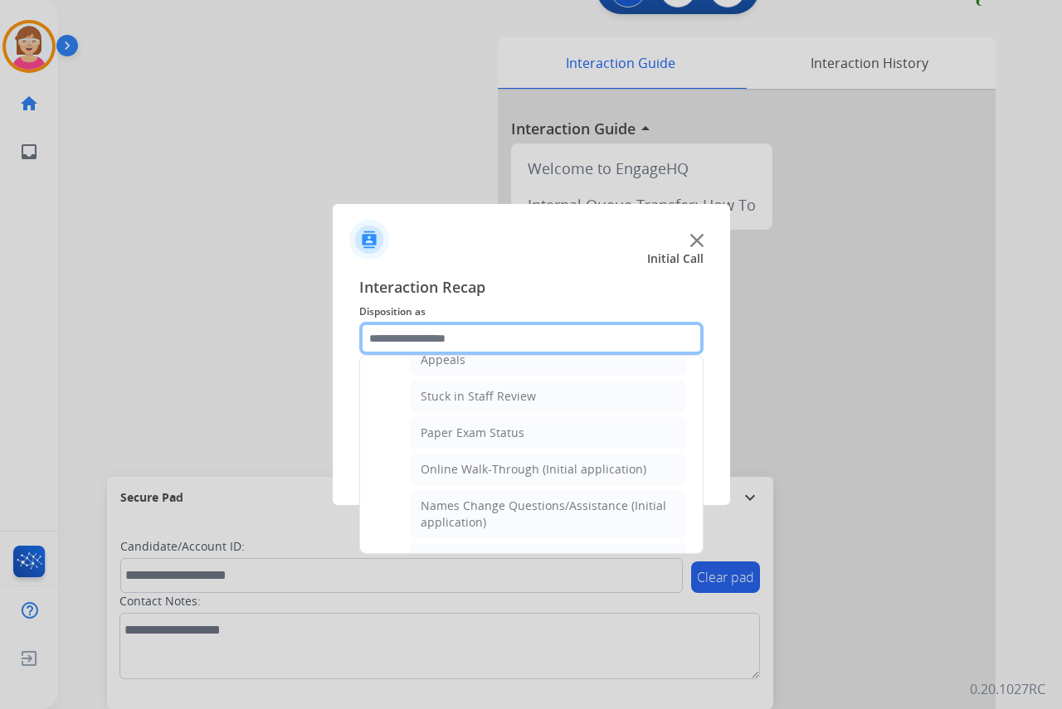
click at [398, 337] on input "text" at bounding box center [531, 338] width 344 height 33
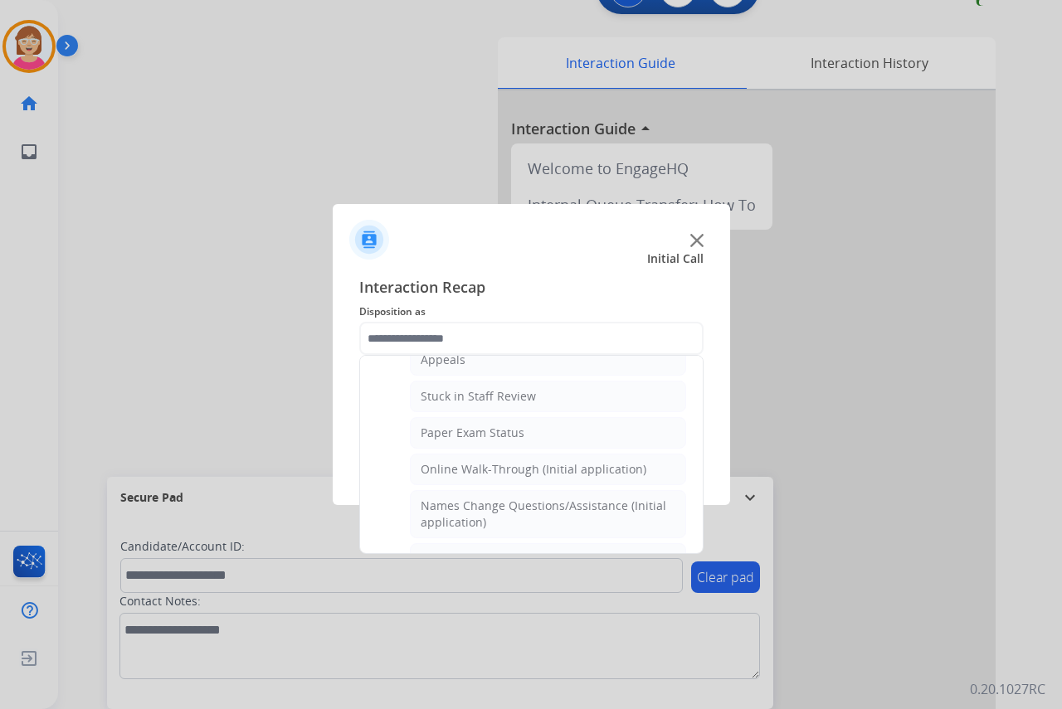
drag, startPoint x: 398, startPoint y: 337, endPoint x: 264, endPoint y: 385, distance: 142.7
click at [246, 390] on div at bounding box center [531, 354] width 1062 height 709
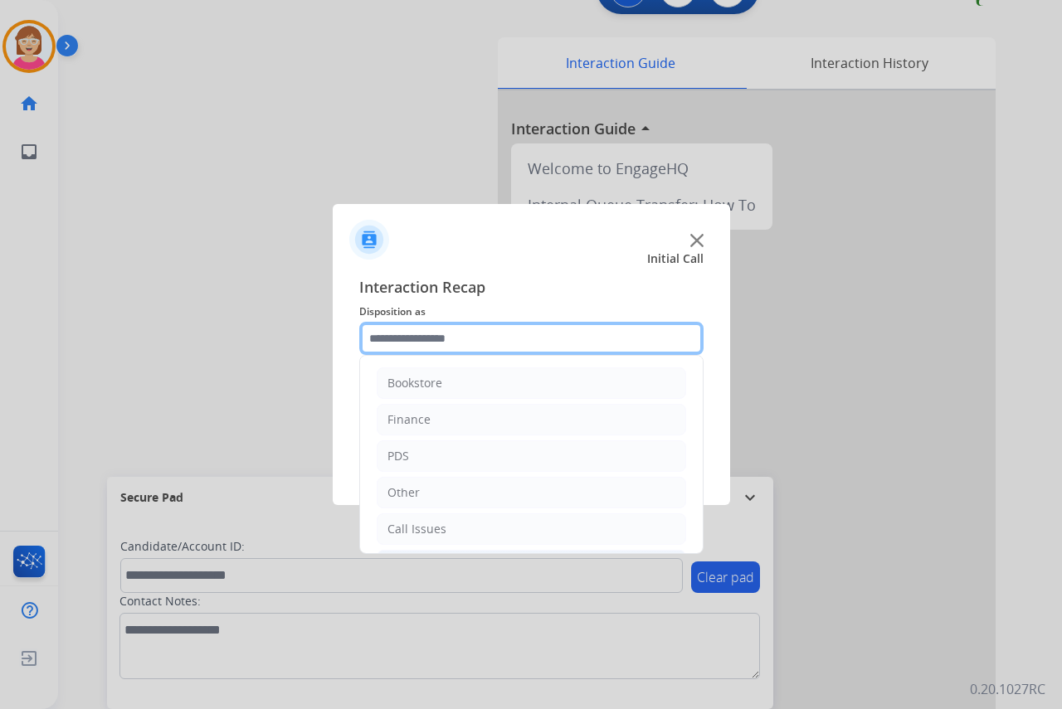
click at [381, 335] on input "text" at bounding box center [531, 338] width 344 height 33
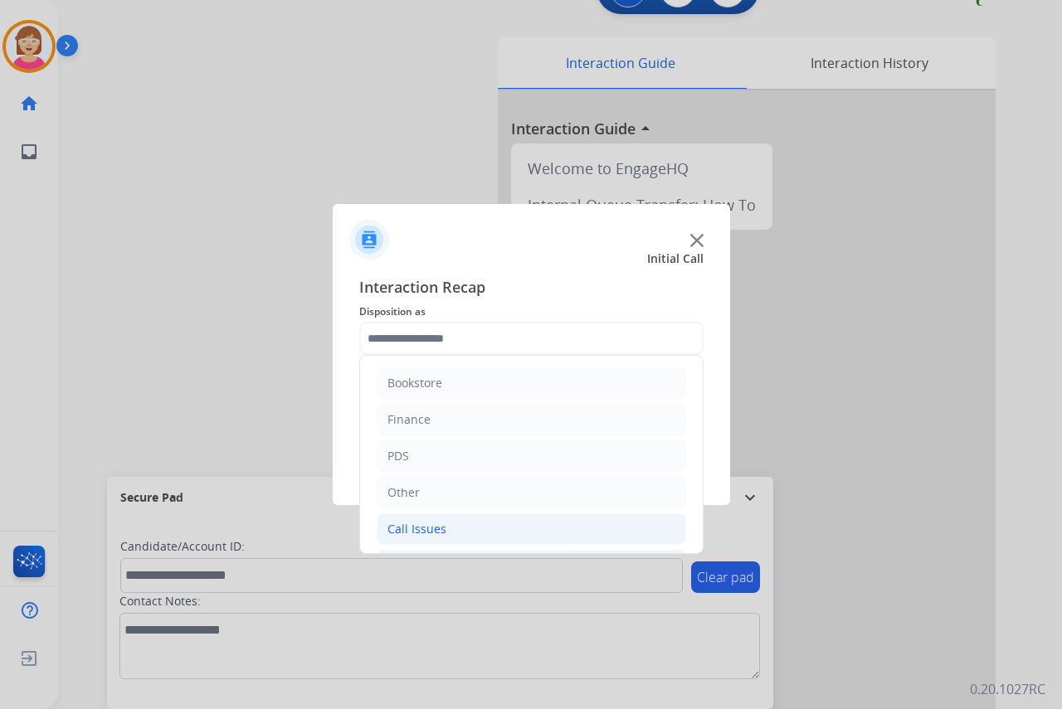
click at [423, 527] on div "Call Issues" at bounding box center [416, 529] width 59 height 17
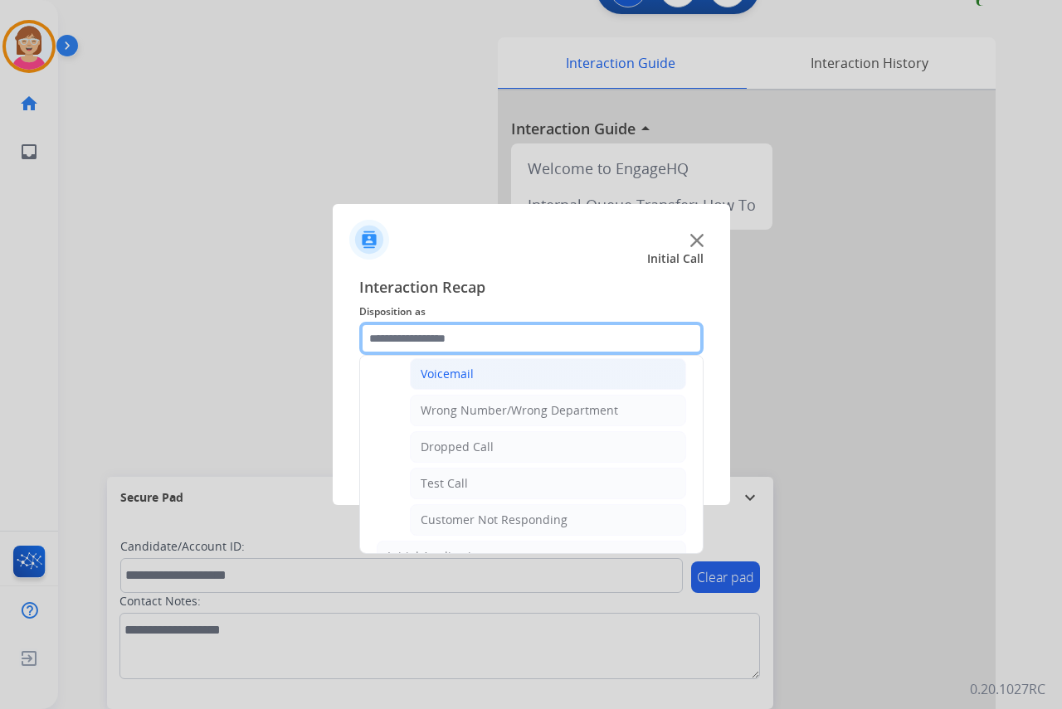
scroll to position [166, 0]
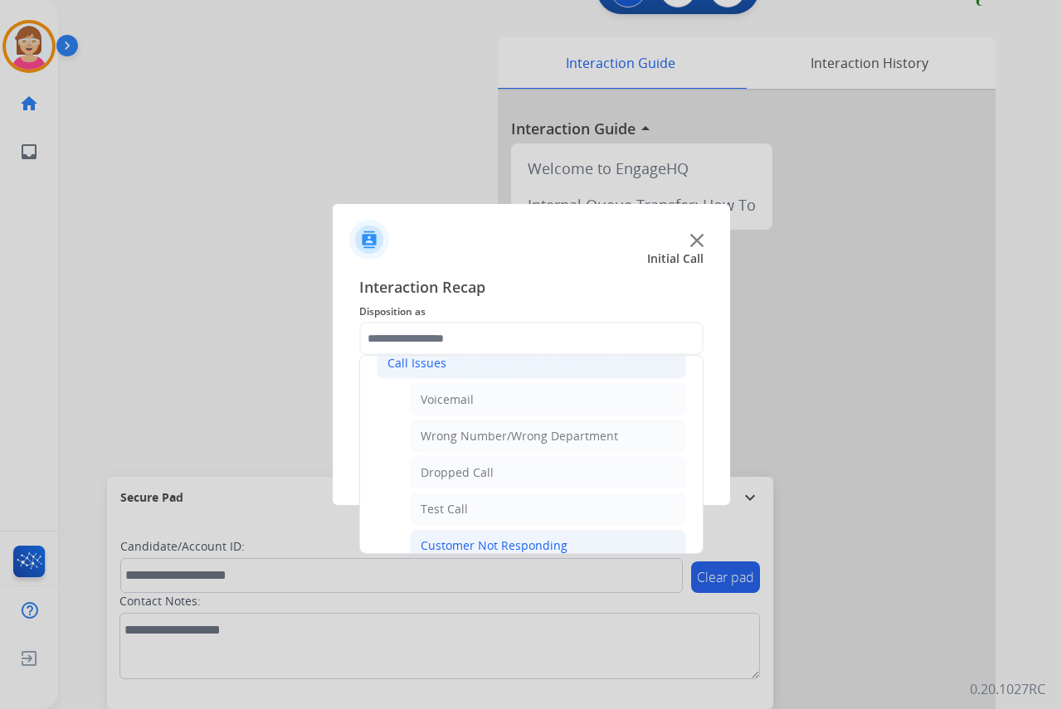
click at [448, 542] on div "Customer Not Responding" at bounding box center [494, 546] width 147 height 17
type input "**********"
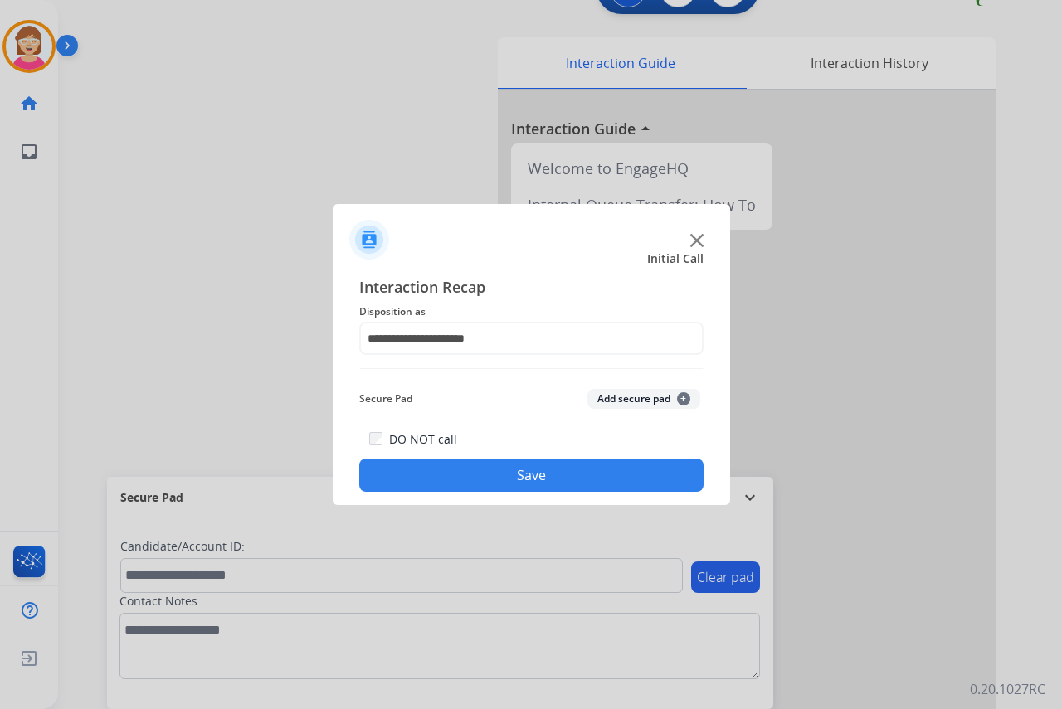
click at [683, 395] on span "+" at bounding box center [683, 398] width 13 height 13
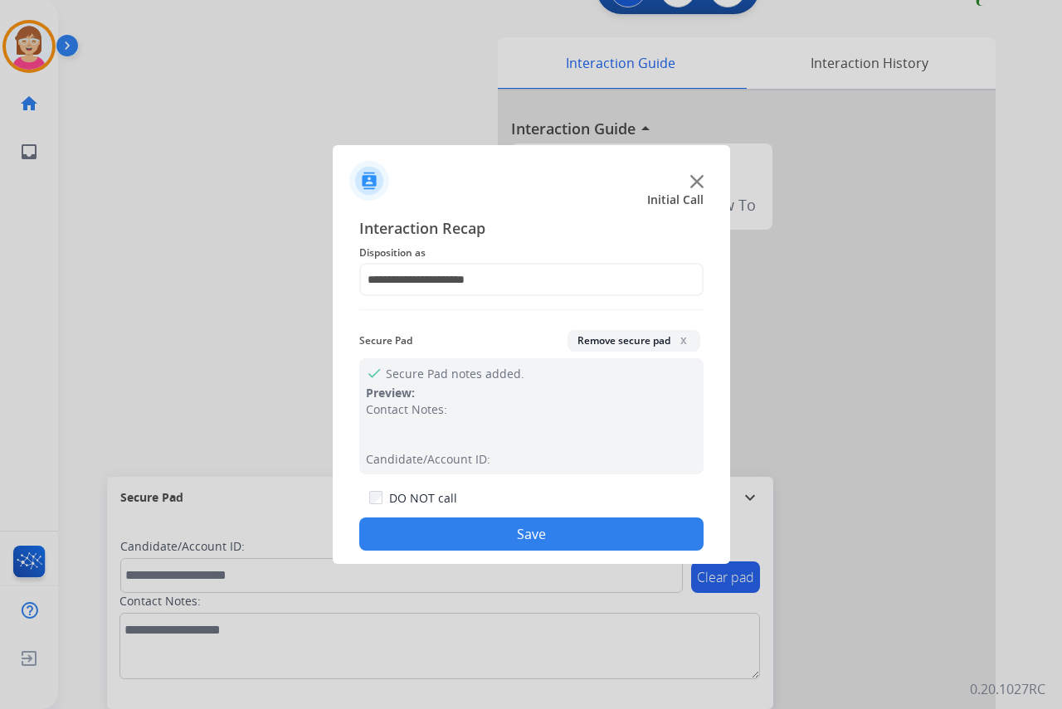
click at [682, 337] on span "x" at bounding box center [683, 339] width 13 height 13
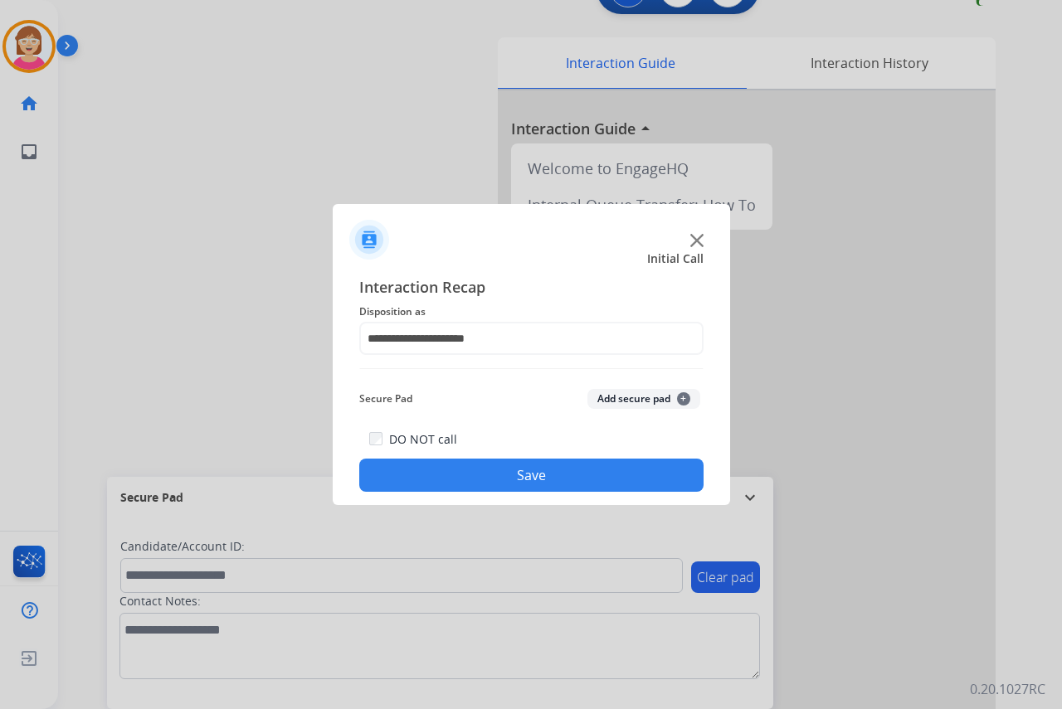
drag, startPoint x: 448, startPoint y: 473, endPoint x: 413, endPoint y: 467, distance: 35.3
click at [430, 470] on button "Save" at bounding box center [531, 475] width 344 height 33
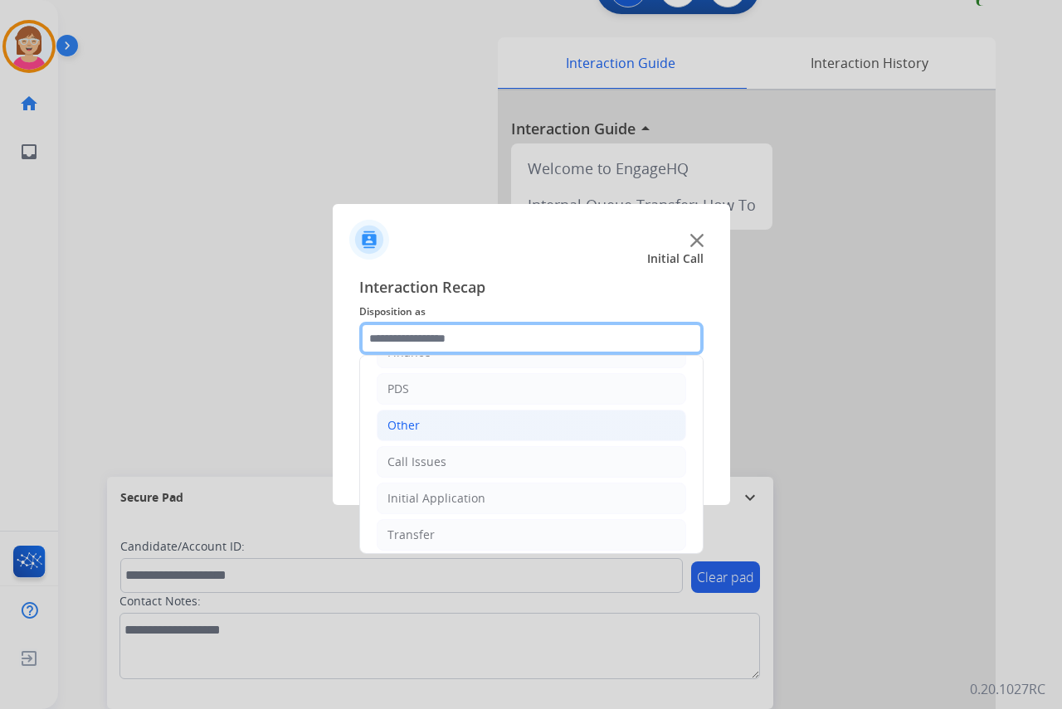
scroll to position [113, 0]
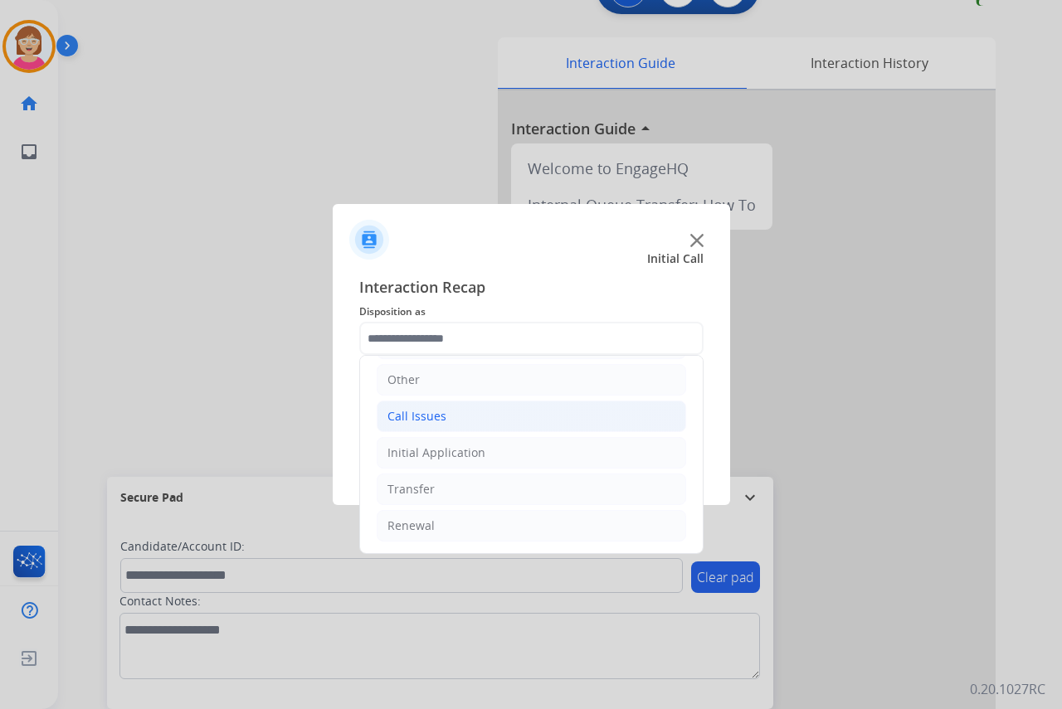
click at [411, 415] on div "Call Issues" at bounding box center [416, 416] width 59 height 17
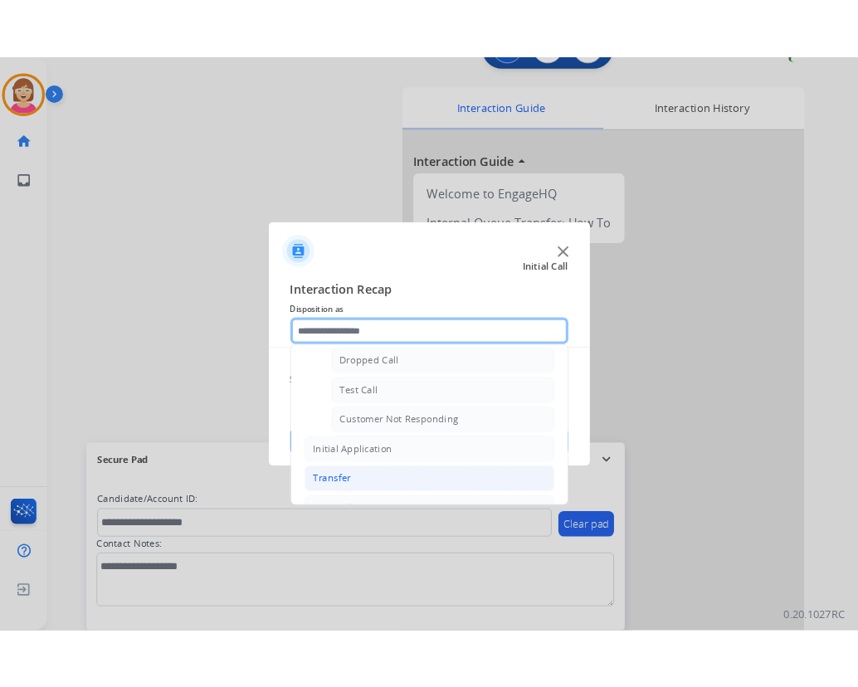
scroll to position [279, 0]
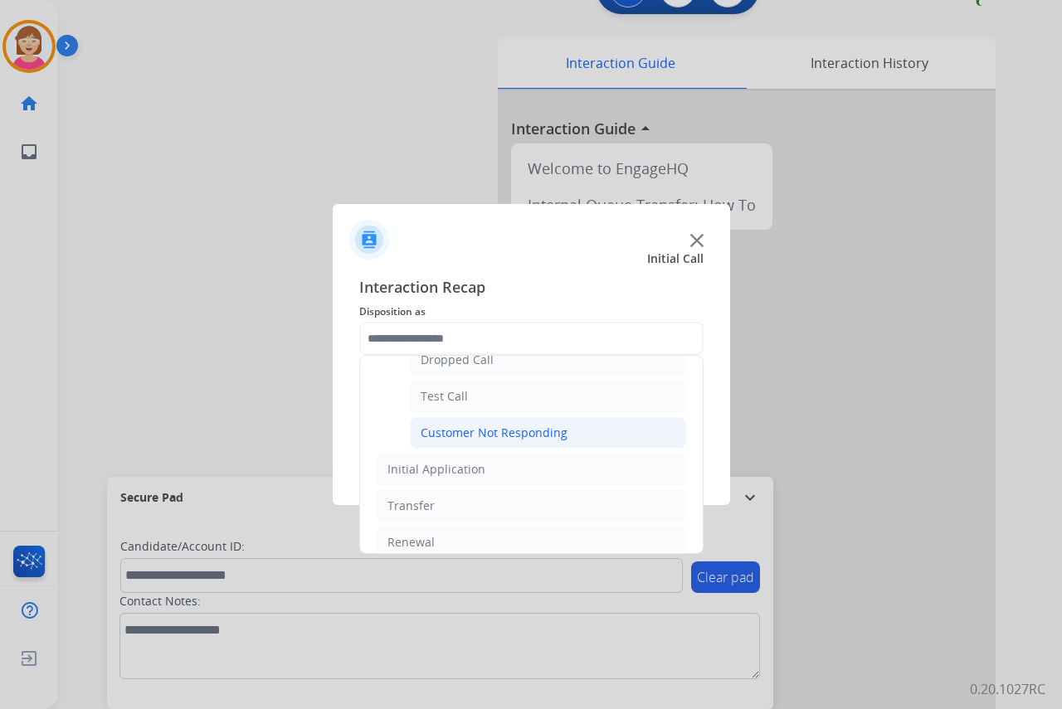
click at [463, 431] on div "Customer Not Responding" at bounding box center [494, 433] width 147 height 17
type input "**********"
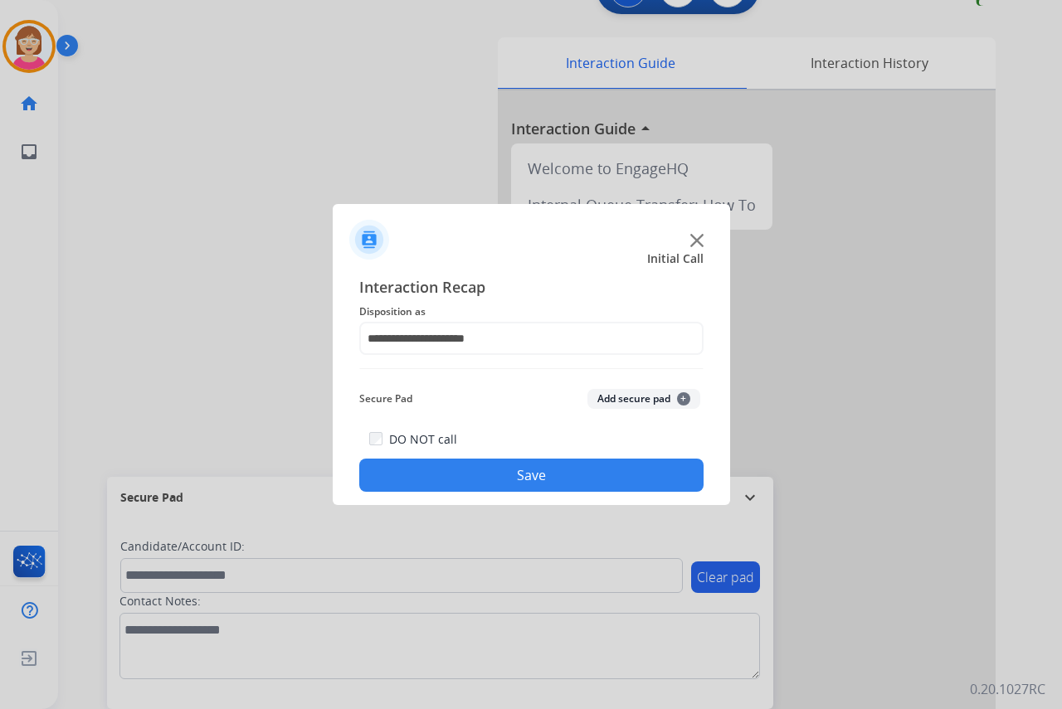
click at [683, 395] on span "+" at bounding box center [683, 398] width 13 height 13
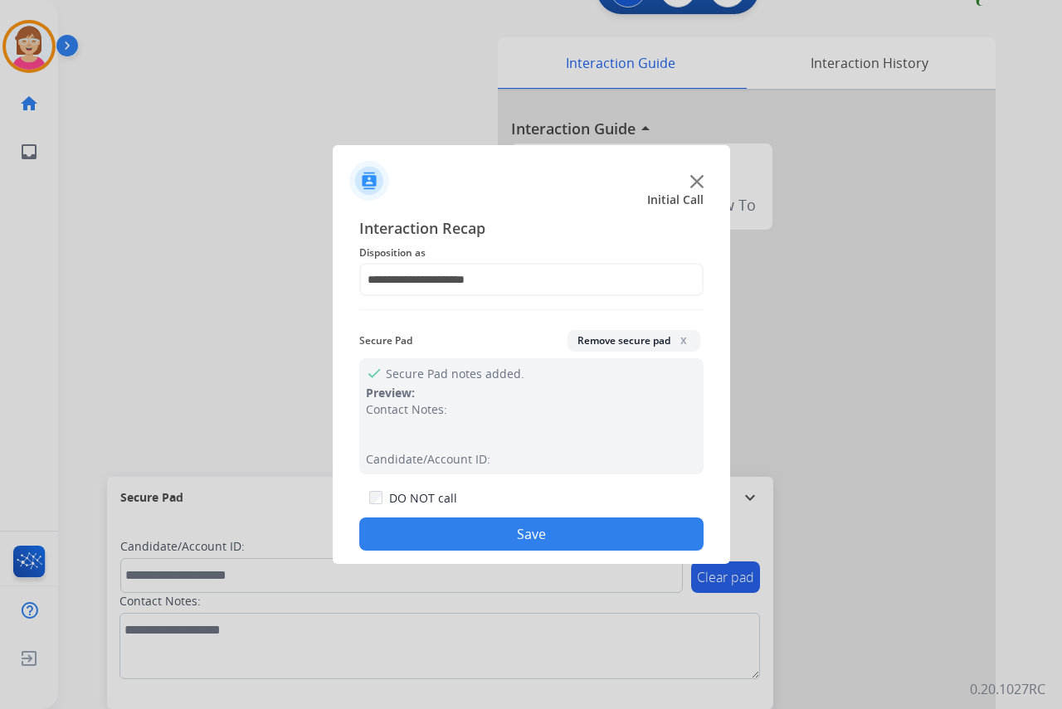
click at [683, 395] on div "check Secure Pad notes added. Preview: Contact Notes: Candidate/Account ID:" at bounding box center [531, 416] width 344 height 116
click at [680, 338] on span "x" at bounding box center [683, 339] width 13 height 13
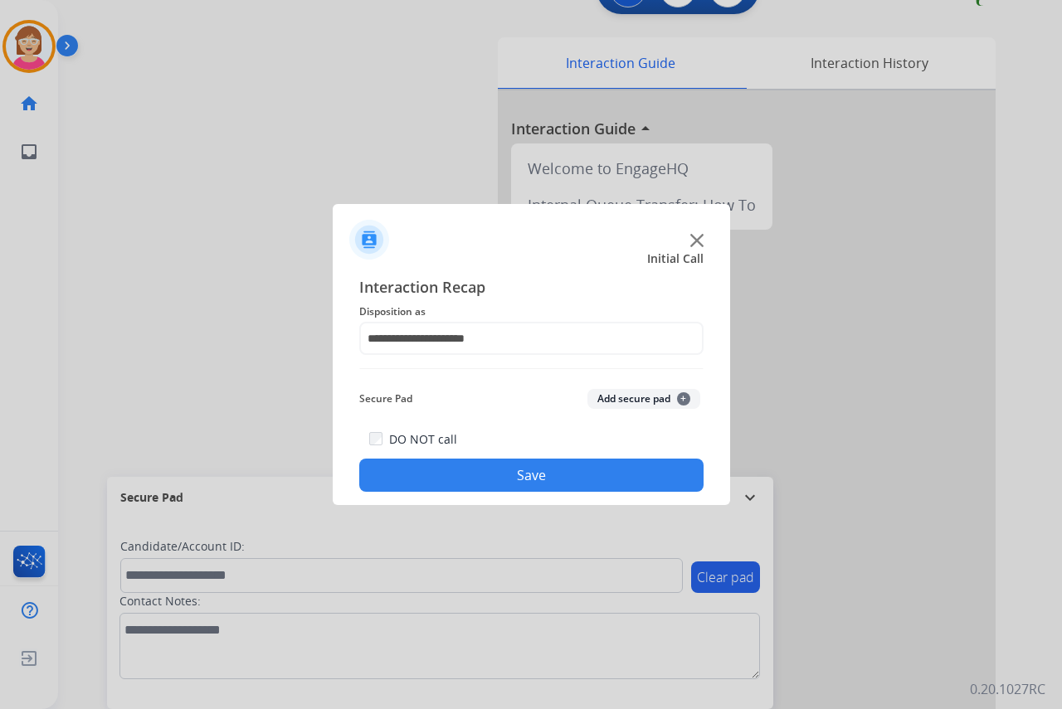
click at [391, 469] on button "Save" at bounding box center [531, 475] width 344 height 33
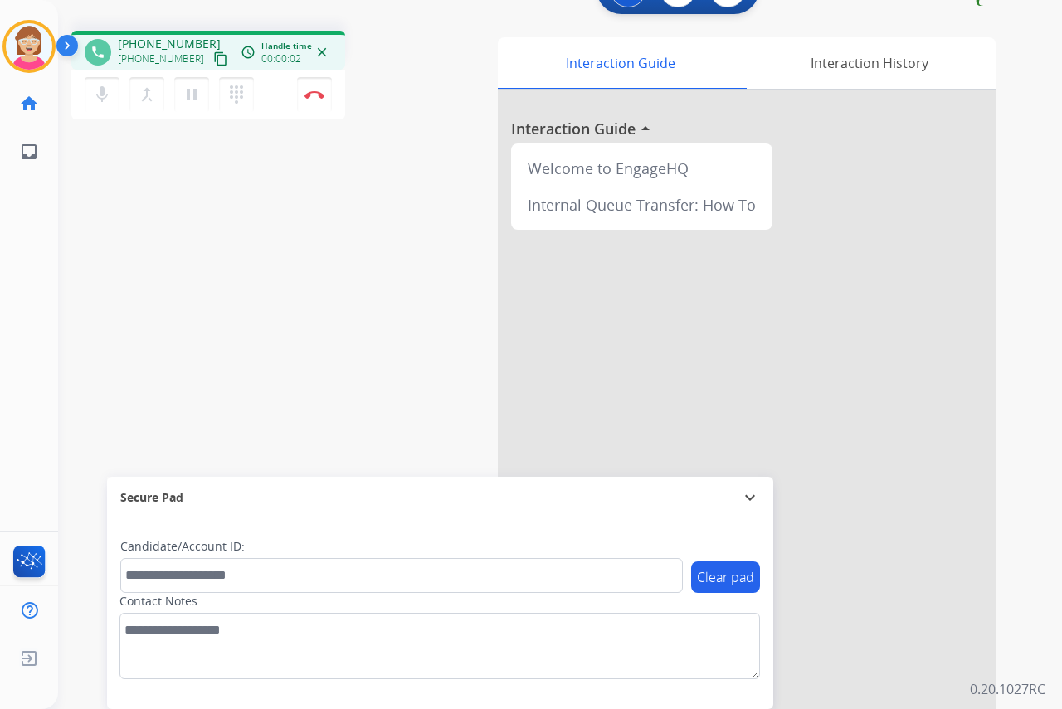
click at [19, 216] on div "[PERSON_NAME] Edit Avatar Agent: [PERSON_NAME] Profile: OCX Training home Home …" at bounding box center [29, 354] width 58 height 709
click at [27, 275] on div "[PERSON_NAME] Edit Avatar Agent: [PERSON_NAME] Profile: OCX Training home Home …" at bounding box center [29, 354] width 58 height 709
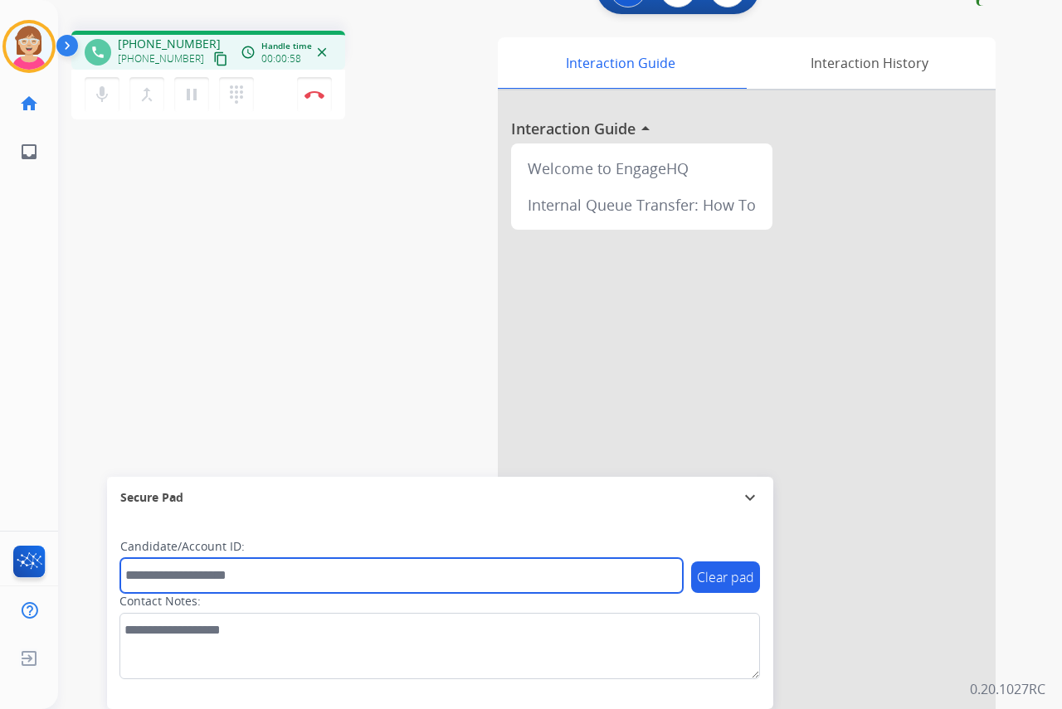
click at [144, 575] on input "text" at bounding box center [401, 575] width 562 height 35
click at [127, 569] on input "text" at bounding box center [401, 575] width 562 height 35
drag, startPoint x: 127, startPoint y: 569, endPoint x: 388, endPoint y: 564, distance: 261.3
click at [388, 564] on input "text" at bounding box center [401, 575] width 562 height 35
click at [144, 573] on input "text" at bounding box center [401, 575] width 562 height 35
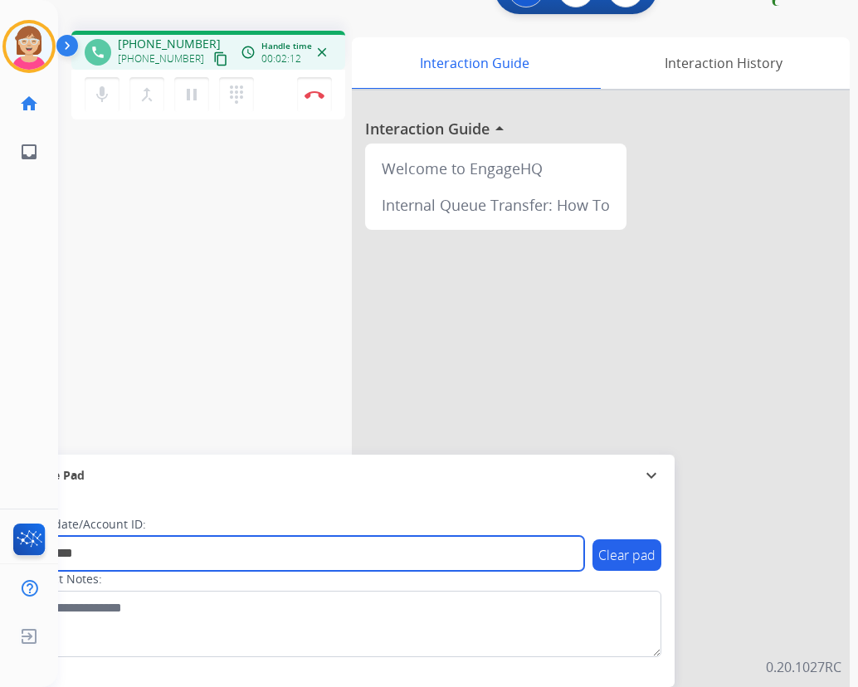
type input "*********"
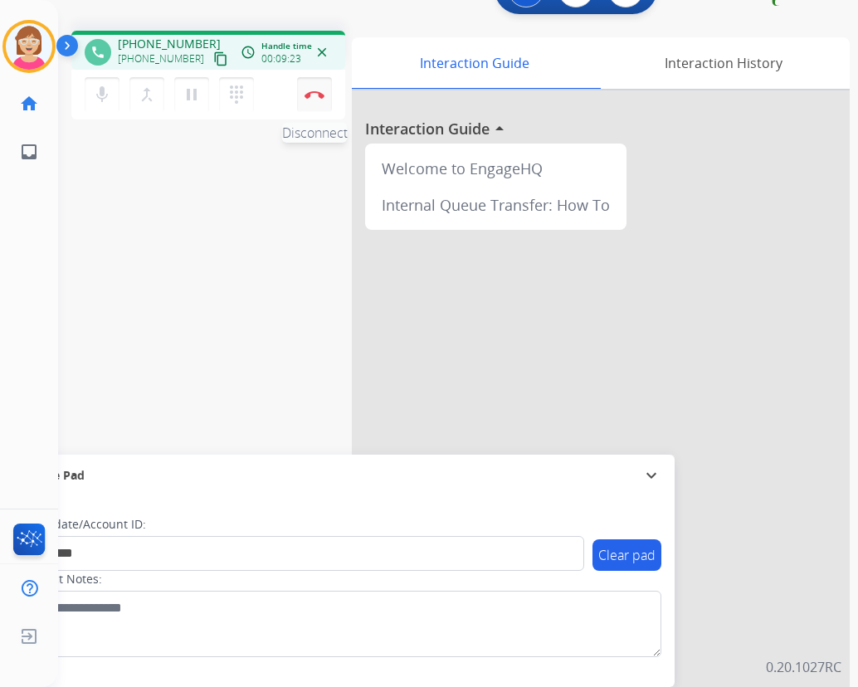
click at [315, 92] on img at bounding box center [314, 94] width 20 height 8
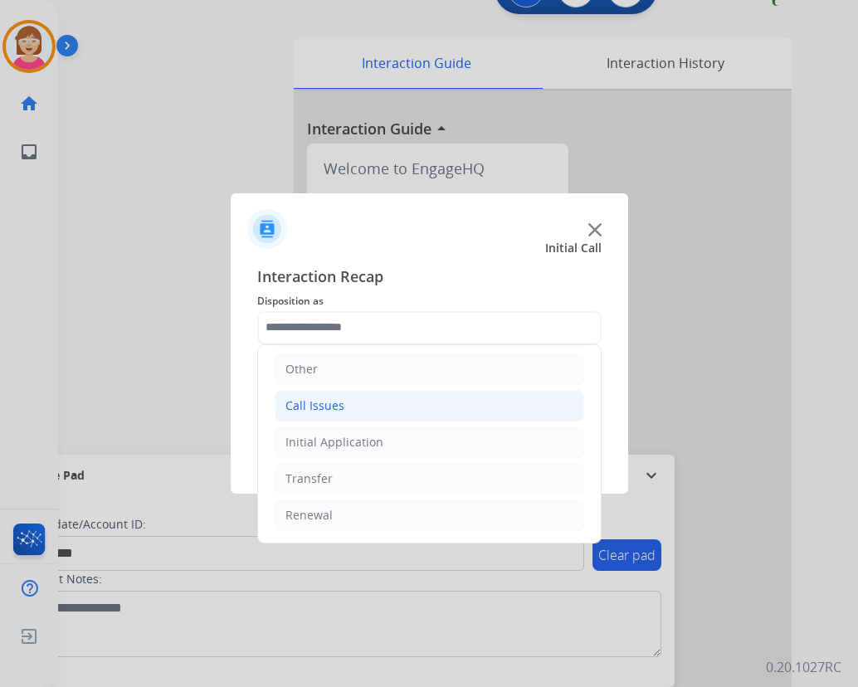
scroll to position [30, 0]
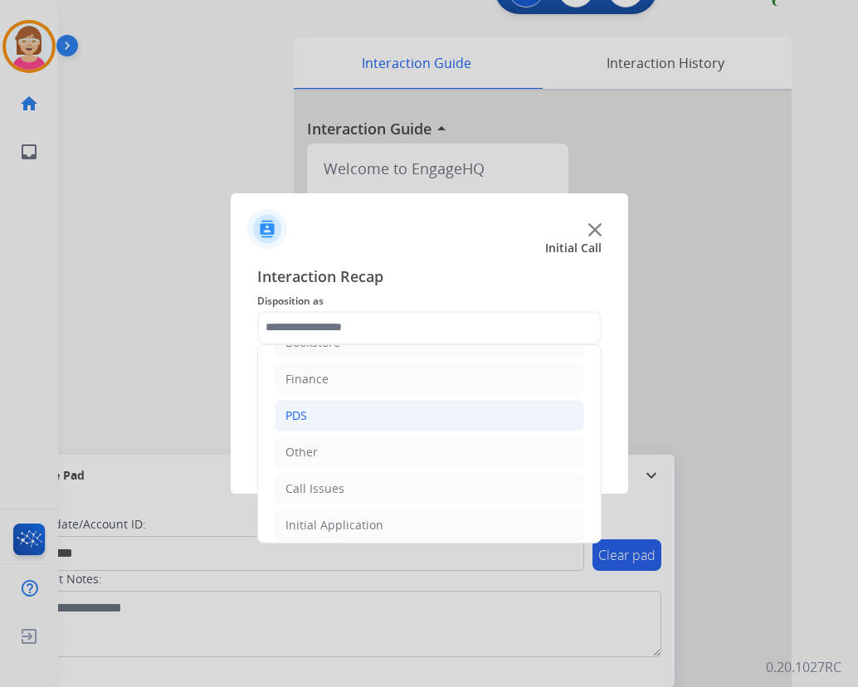
click at [310, 413] on li "PDS" at bounding box center [429, 416] width 309 height 32
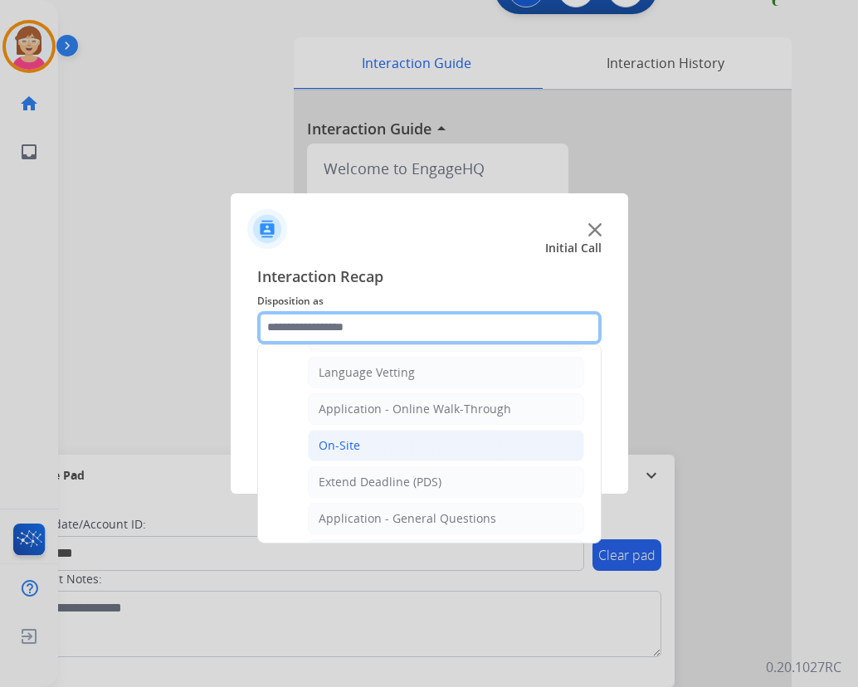
scroll to position [445, 0]
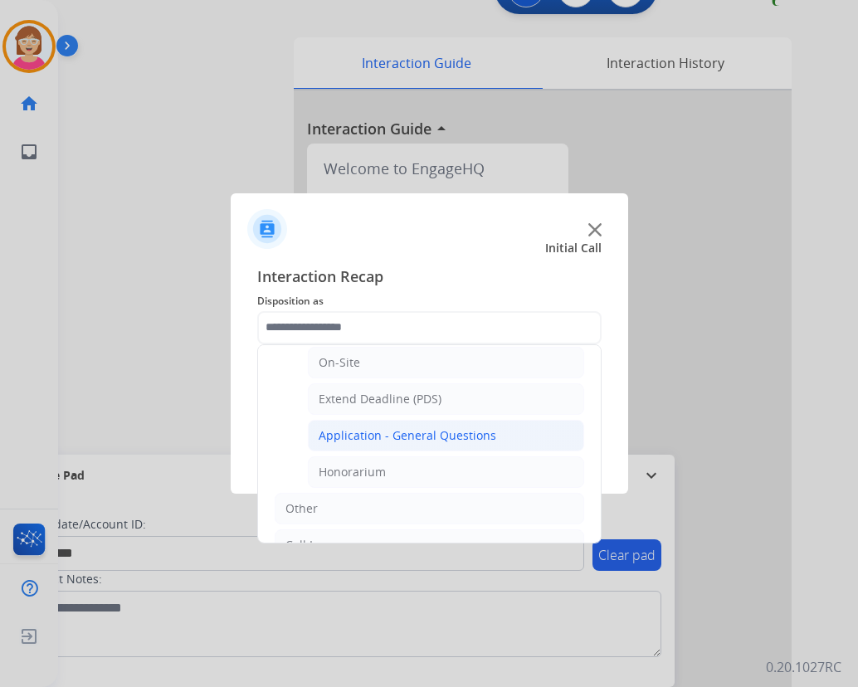
click at [408, 431] on div "Application - General Questions" at bounding box center [408, 435] width 178 height 17
type input "**********"
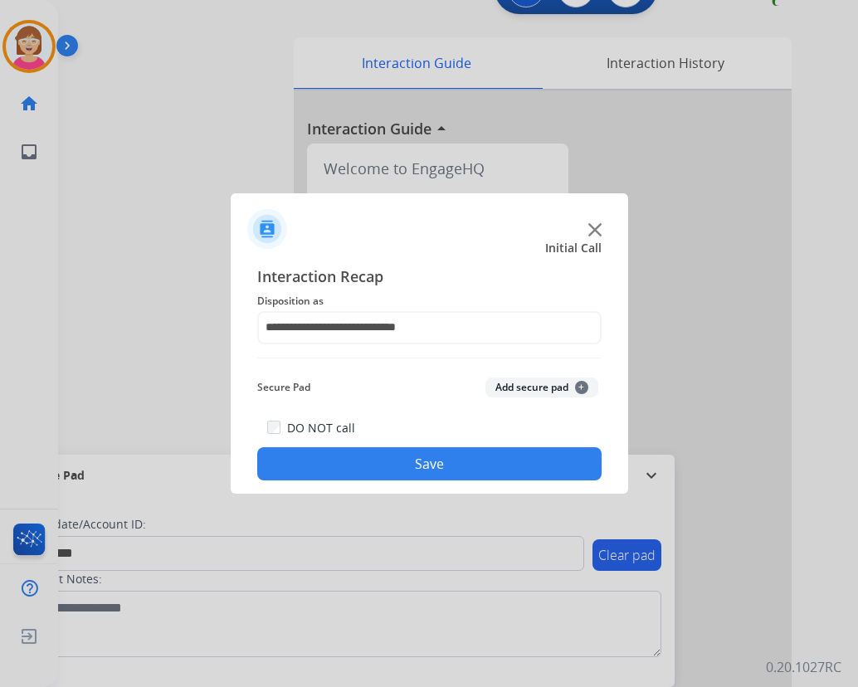
click at [346, 218] on div at bounding box center [429, 222] width 397 height 58
drag, startPoint x: 346, startPoint y: 218, endPoint x: 316, endPoint y: 228, distance: 31.5
click at [316, 228] on div at bounding box center [429, 222] width 397 height 58
drag, startPoint x: 316, startPoint y: 228, endPoint x: 617, endPoint y: 342, distance: 321.8
click at [617, 342] on div "**********" at bounding box center [429, 372] width 397 height 243
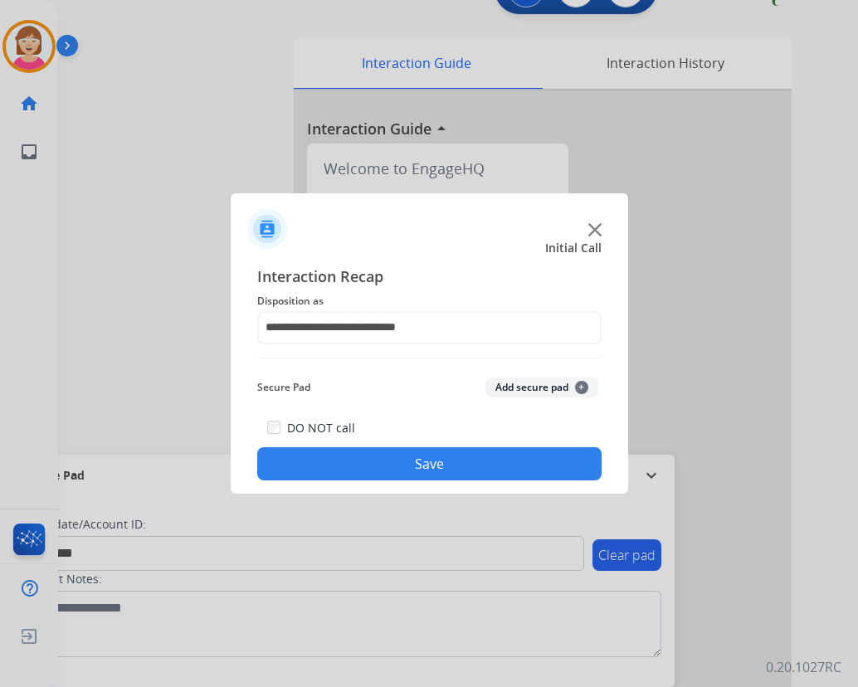
drag, startPoint x: 617, startPoint y: 342, endPoint x: 581, endPoint y: 384, distance: 55.9
click at [581, 392] on span "+" at bounding box center [581, 387] width 13 height 13
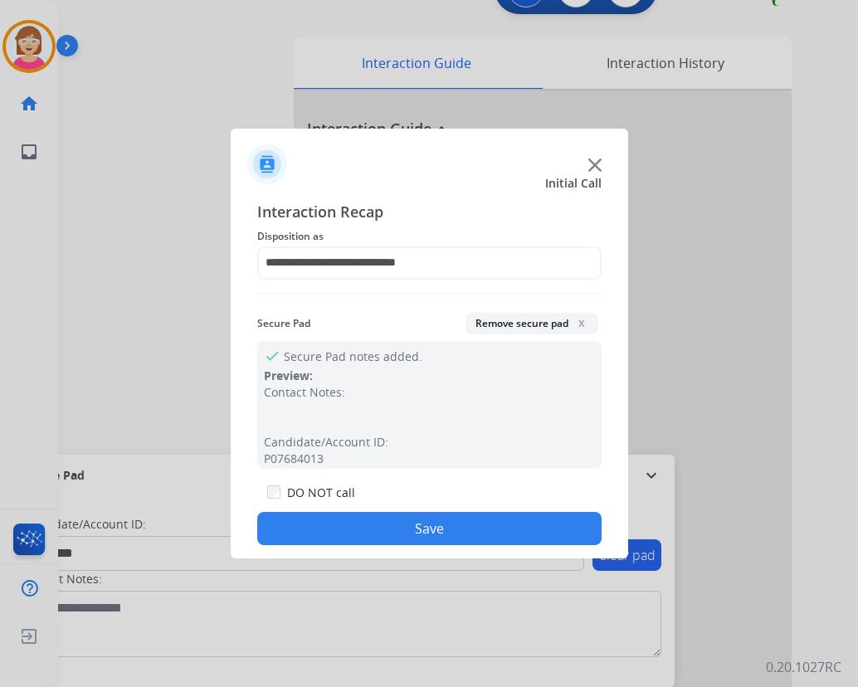
drag, startPoint x: 581, startPoint y: 392, endPoint x: 323, endPoint y: 528, distance: 291.3
drag, startPoint x: 323, startPoint y: 528, endPoint x: 279, endPoint y: 525, distance: 44.0
drag, startPoint x: 279, startPoint y: 525, endPoint x: 278, endPoint y: 542, distance: 16.6
click at [278, 542] on button "Save" at bounding box center [429, 528] width 344 height 33
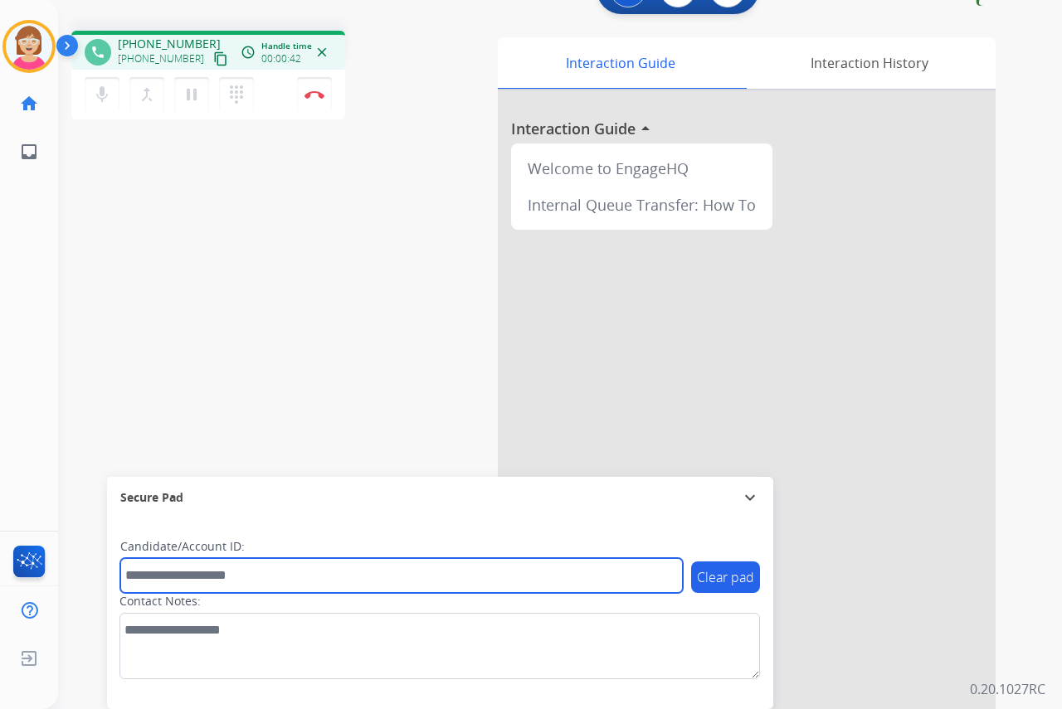
click at [146, 574] on input "text" at bounding box center [401, 575] width 562 height 35
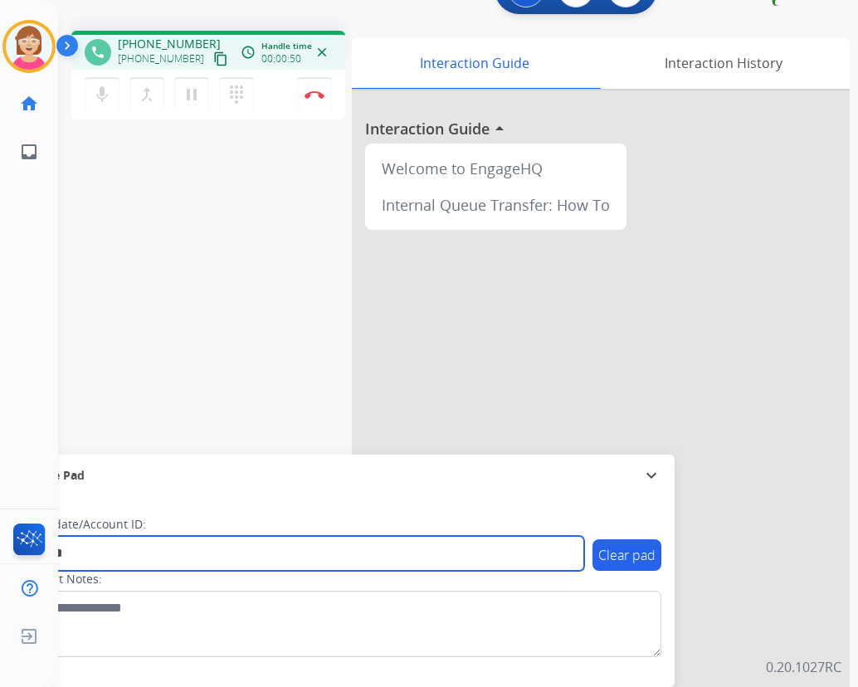
type input "*******"
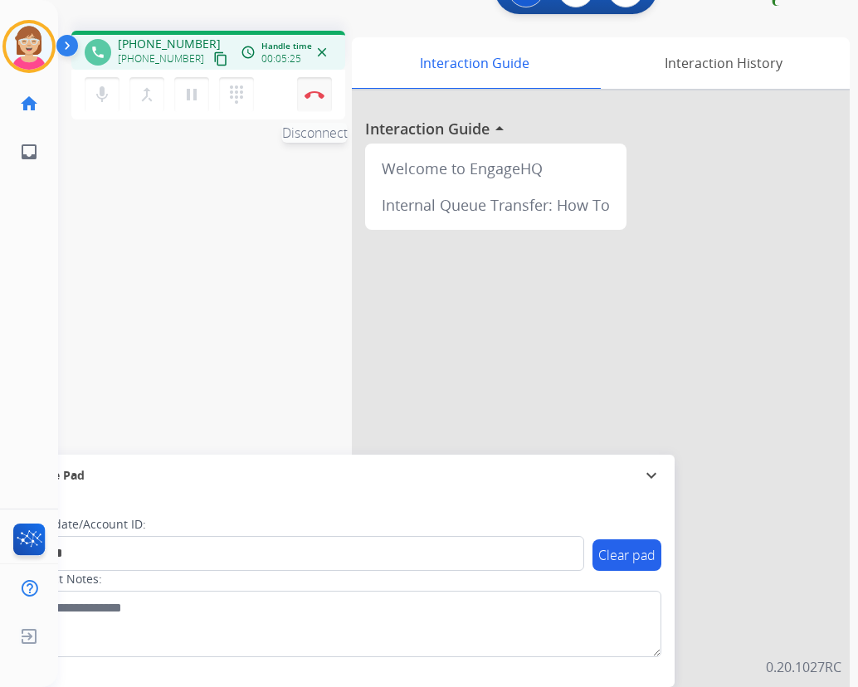
click at [314, 91] on img at bounding box center [314, 94] width 20 height 8
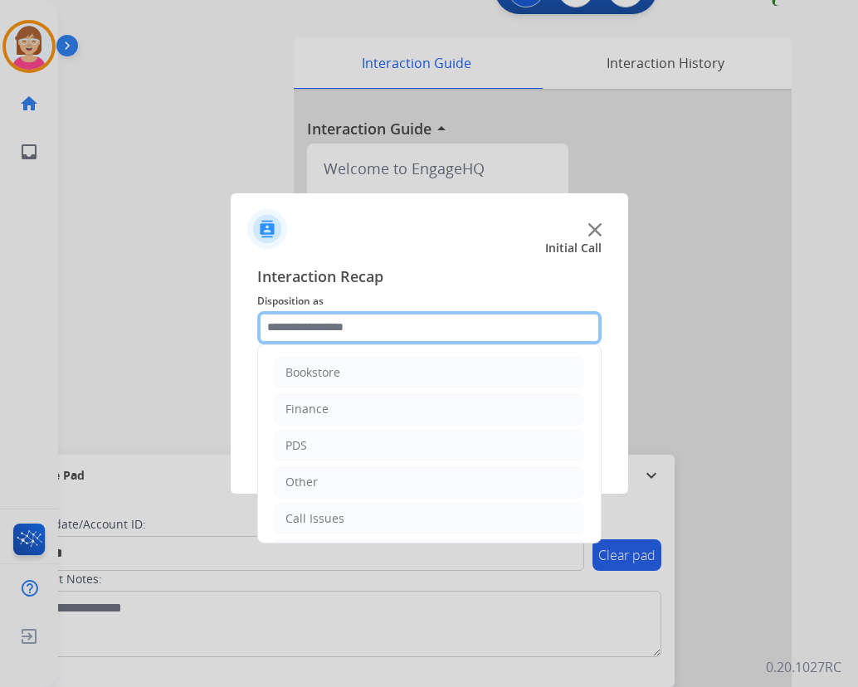
click at [285, 324] on input "text" at bounding box center [429, 327] width 344 height 33
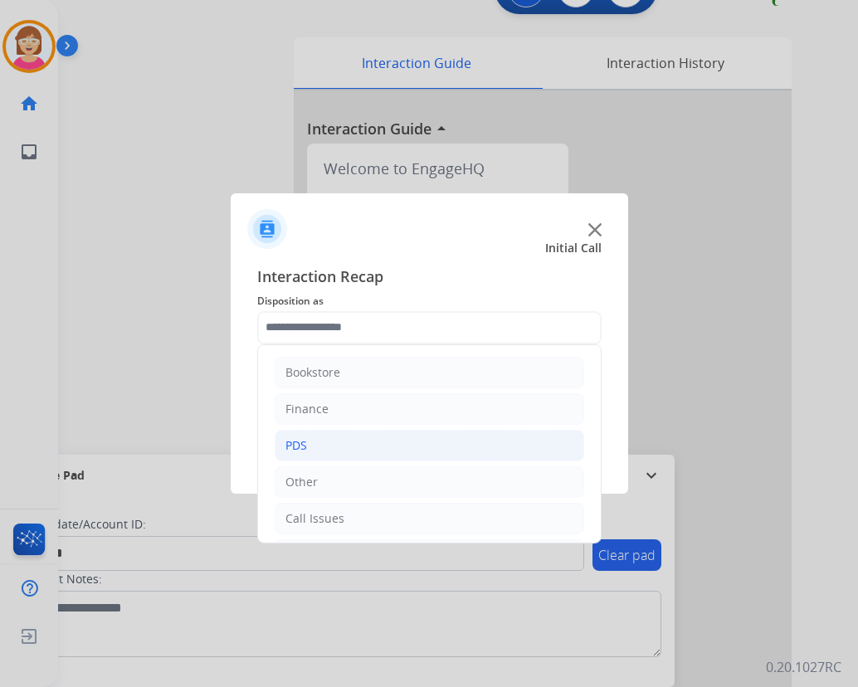
click at [304, 448] on div "PDS" at bounding box center [296, 445] width 22 height 17
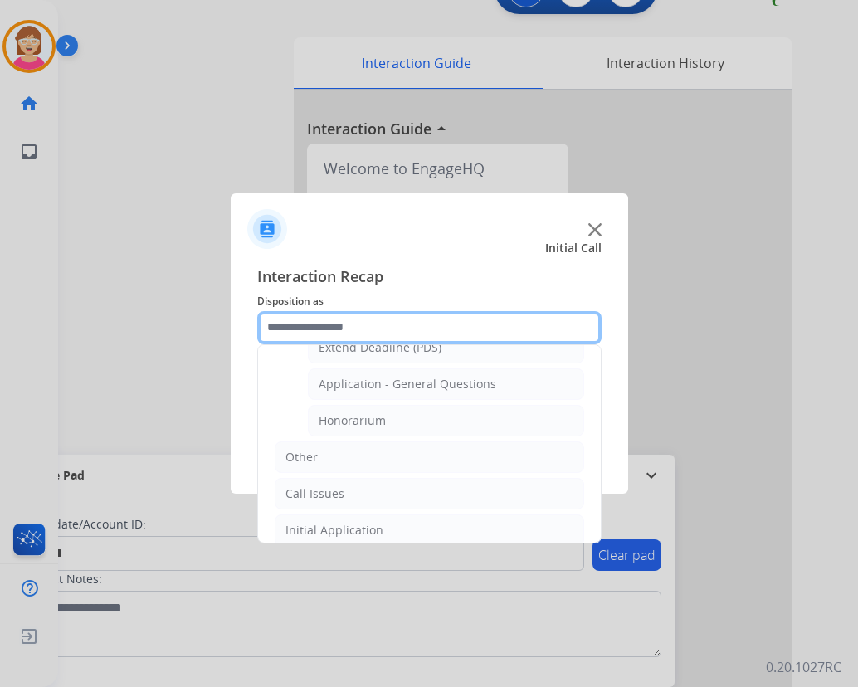
scroll to position [498, 0]
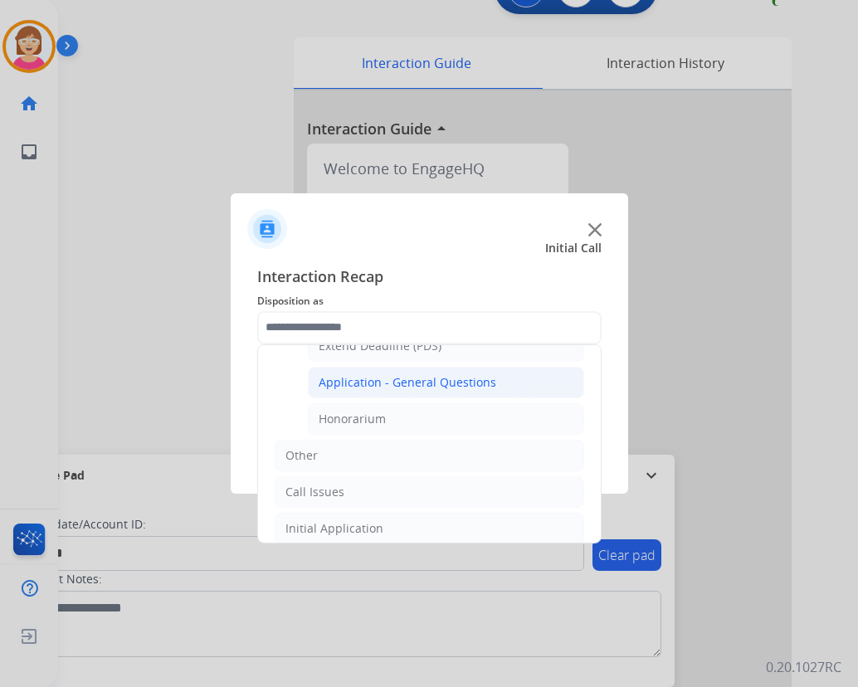
click at [426, 379] on div "Application - General Questions" at bounding box center [408, 382] width 178 height 17
type input "**********"
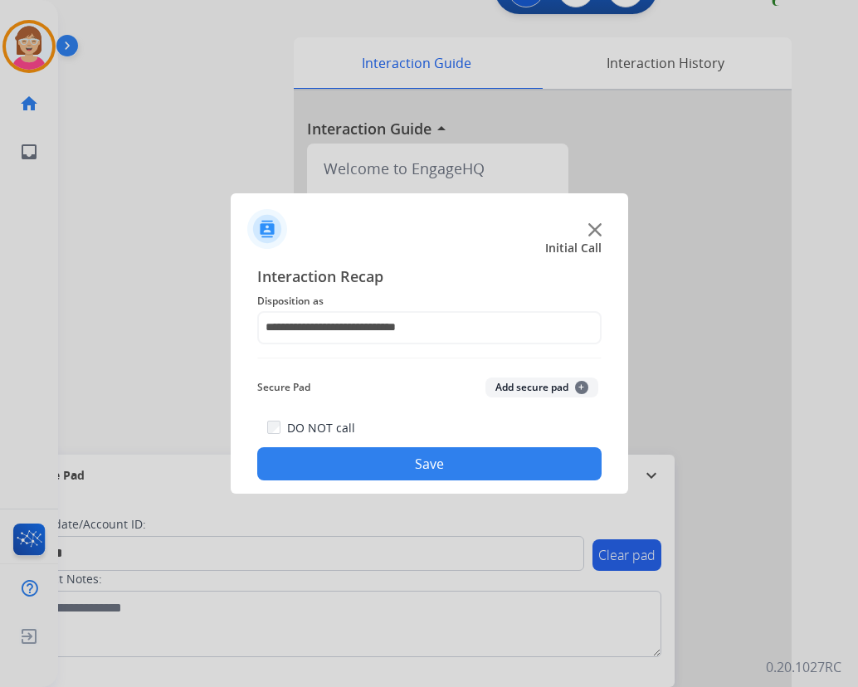
click at [583, 383] on span "+" at bounding box center [581, 387] width 13 height 13
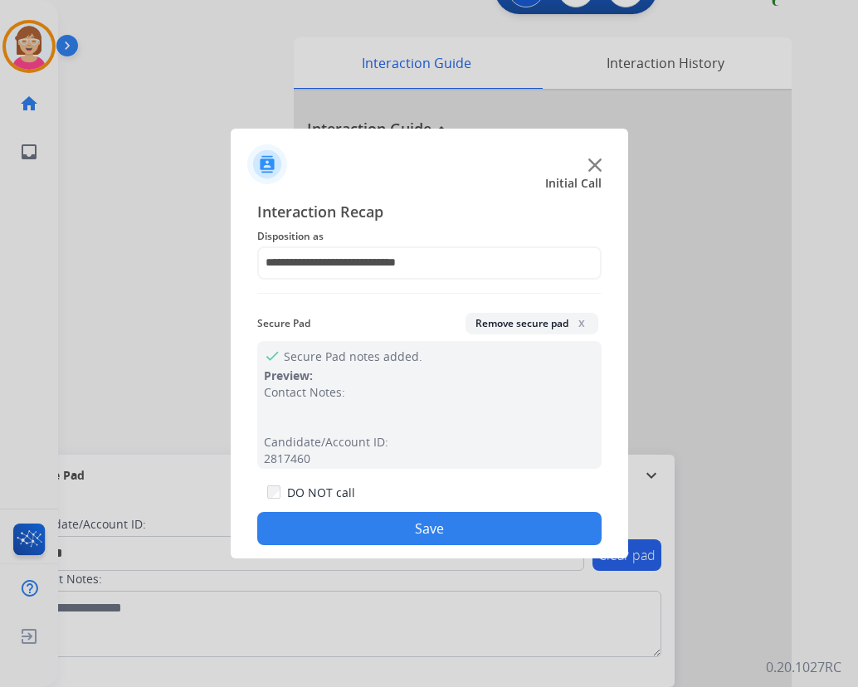
drag, startPoint x: 583, startPoint y: 383, endPoint x: 304, endPoint y: 521, distance: 310.9
click at [304, 521] on button "Save" at bounding box center [429, 528] width 344 height 33
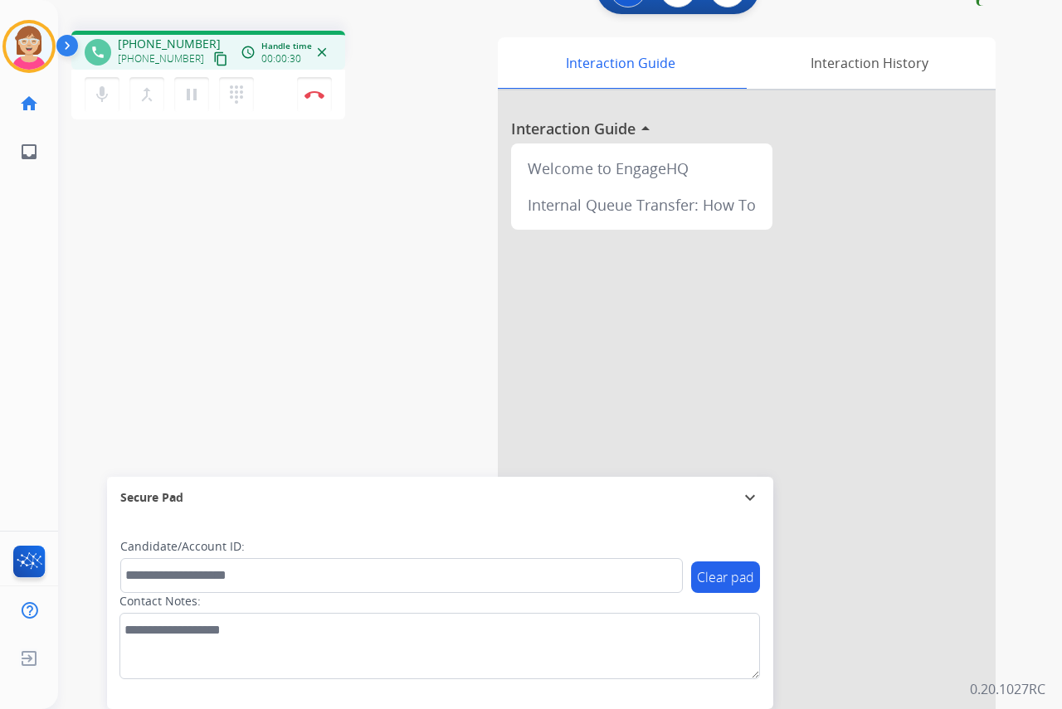
click at [19, 282] on div "[PERSON_NAME] Edit Avatar Agent: [PERSON_NAME] Profile: OCX Training home Home …" at bounding box center [29, 354] width 58 height 709
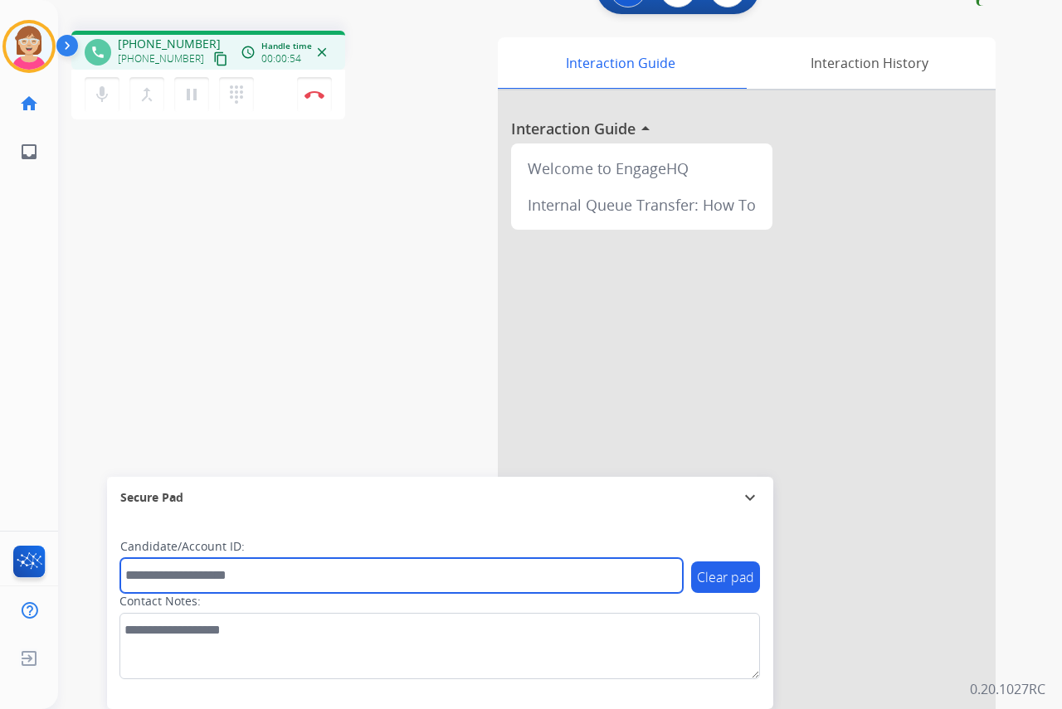
click at [144, 573] on input "text" at bounding box center [401, 575] width 562 height 35
drag, startPoint x: 144, startPoint y: 573, endPoint x: 130, endPoint y: 576, distance: 14.3
click at [130, 576] on input "text" at bounding box center [401, 575] width 562 height 35
type input "*******"
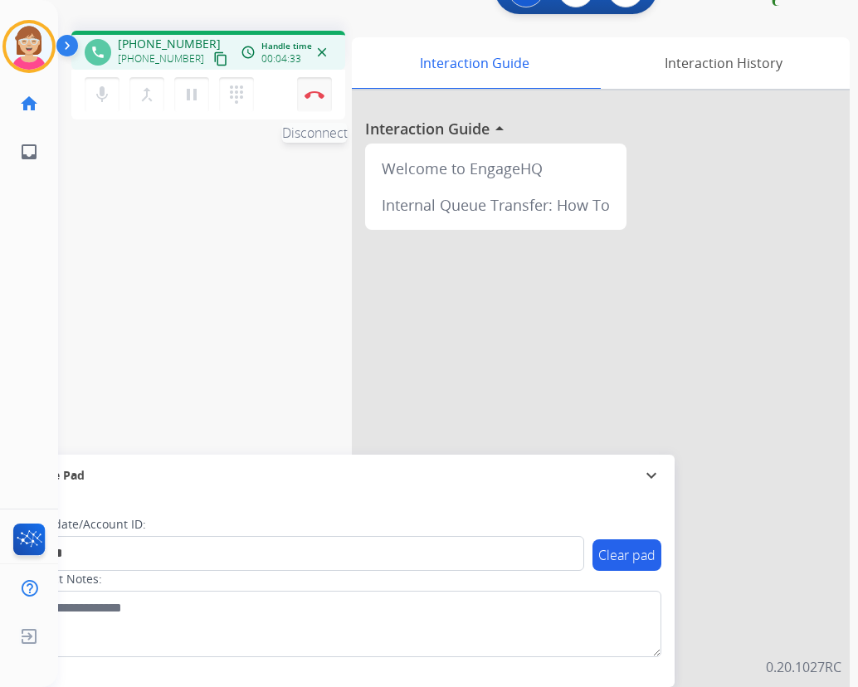
click at [312, 90] on img at bounding box center [314, 94] width 20 height 8
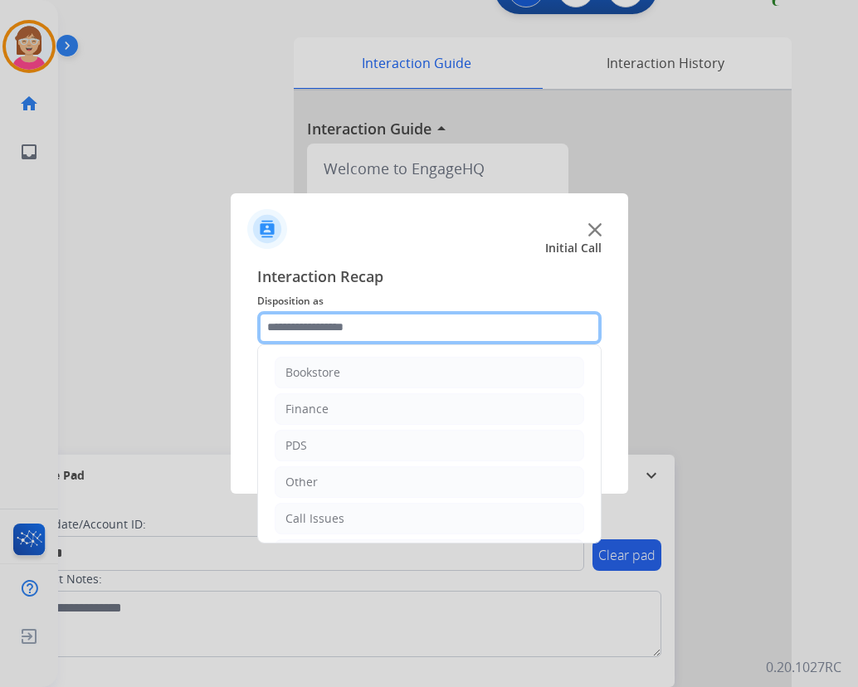
click at [280, 332] on input "text" at bounding box center [429, 327] width 344 height 33
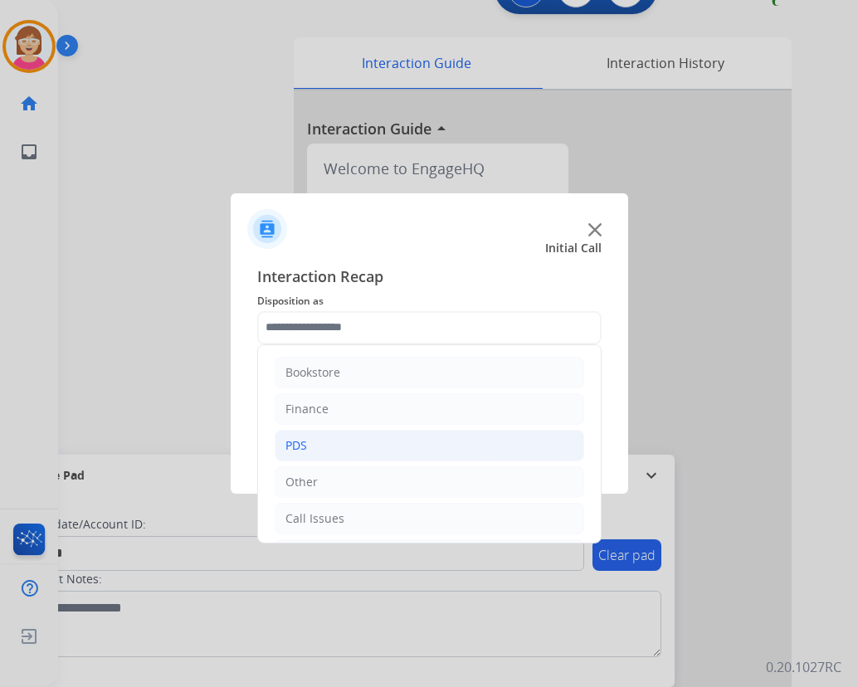
click at [320, 438] on li "PDS" at bounding box center [429, 446] width 309 height 32
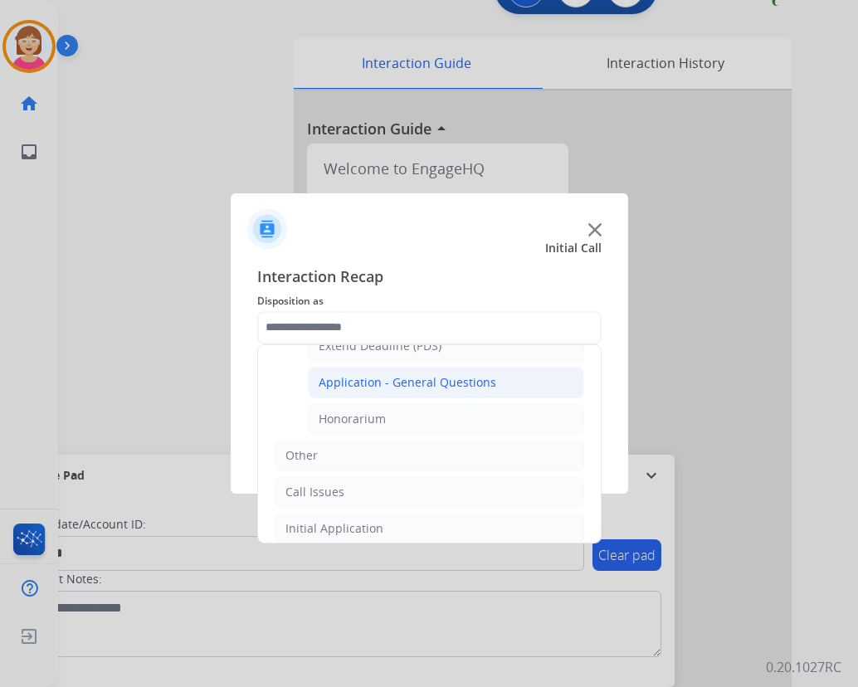
click at [382, 380] on div "Application - General Questions" at bounding box center [408, 382] width 178 height 17
type input "**********"
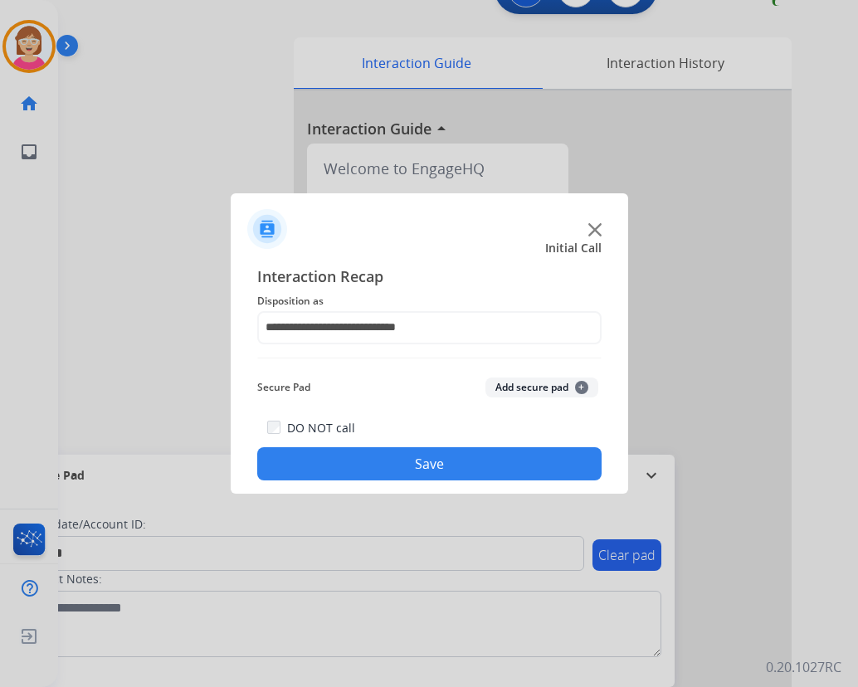
click at [577, 384] on span "+" at bounding box center [581, 387] width 13 height 13
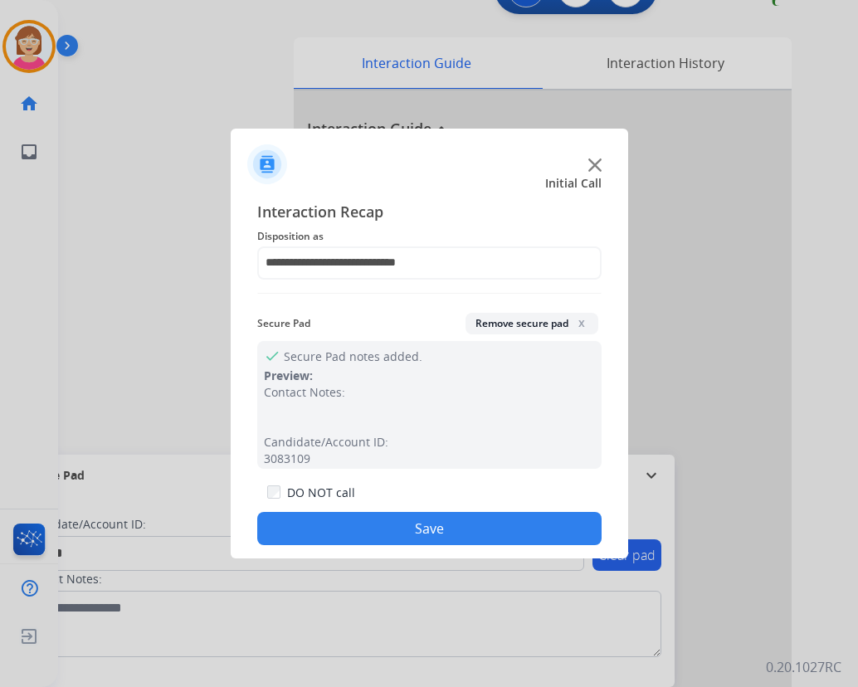
click at [331, 520] on button "Save" at bounding box center [429, 528] width 344 height 33
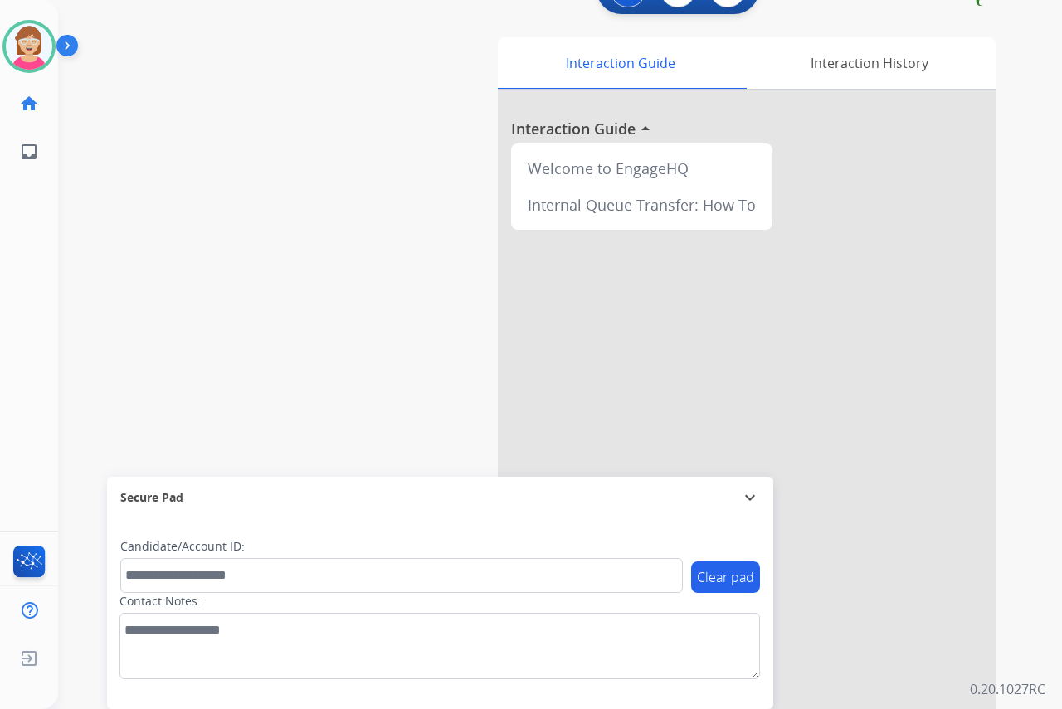
click at [27, 290] on div "[PERSON_NAME] Available Edit Avatar Agent: [PERSON_NAME] Profile: OCX Training …" at bounding box center [29, 354] width 58 height 709
click at [19, 393] on div "[PERSON_NAME] Available Edit Avatar Agent: [PERSON_NAME] Profile: OCX Training …" at bounding box center [29, 354] width 58 height 709
click at [19, 316] on div "[PERSON_NAME] Available Edit Avatar Agent: [PERSON_NAME] Profile: OCX Training …" at bounding box center [29, 354] width 58 height 709
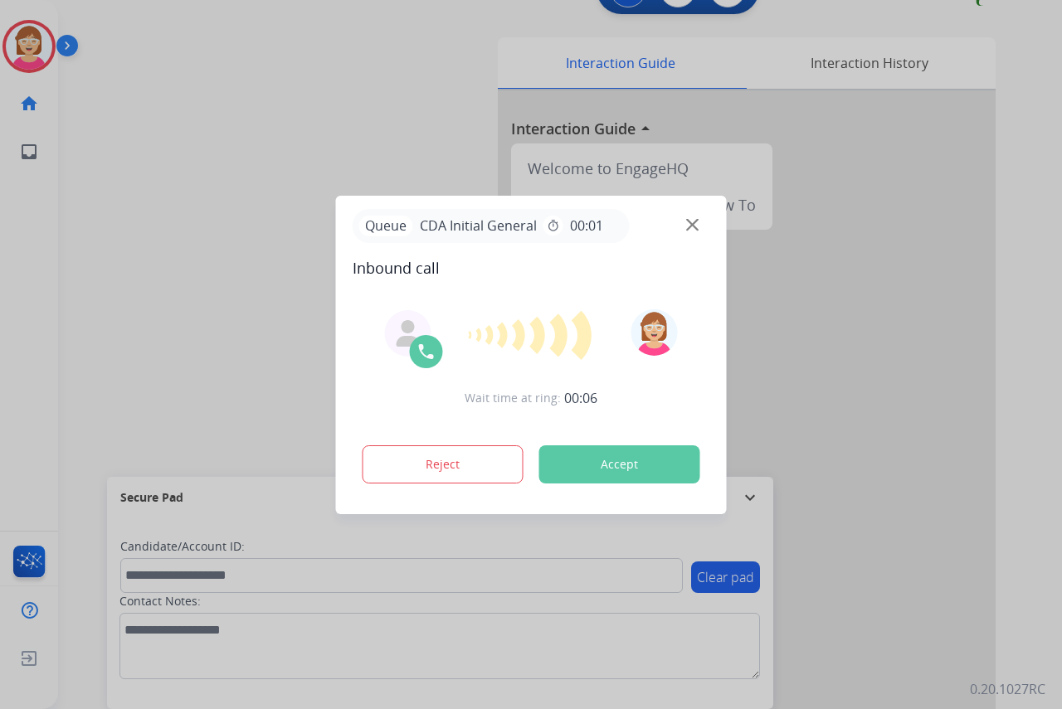
click at [2, 259] on div at bounding box center [531, 354] width 1062 height 709
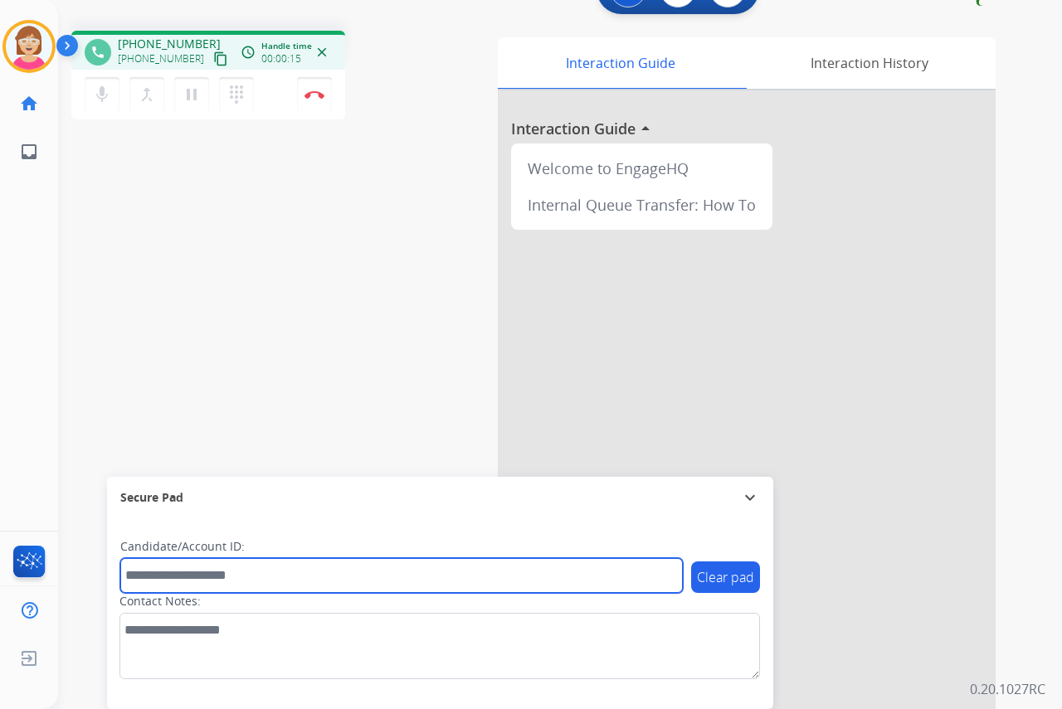
click at [160, 577] on input "text" at bounding box center [401, 575] width 562 height 35
type input "*******"
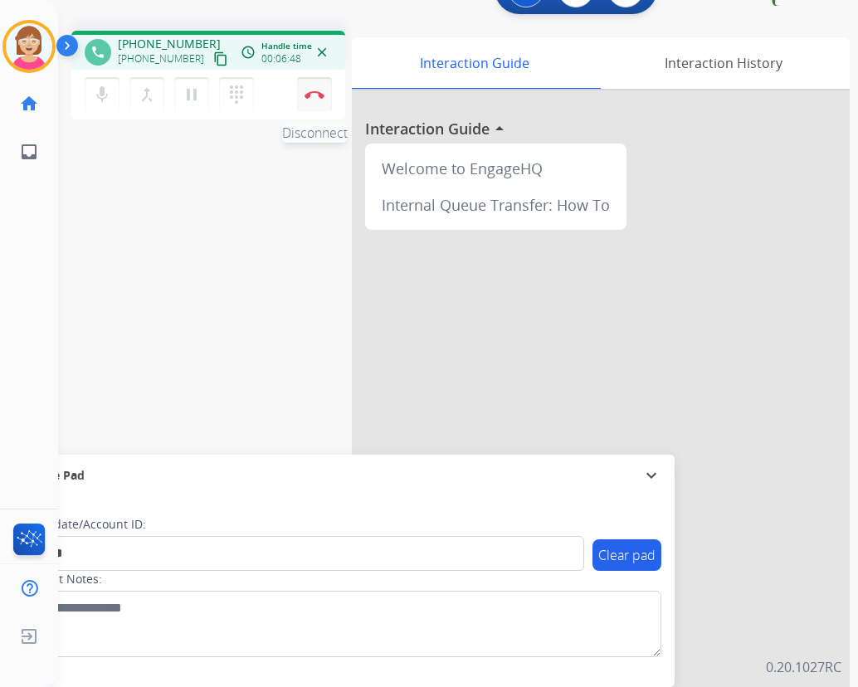
click at [307, 85] on button "Disconnect" at bounding box center [314, 94] width 35 height 35
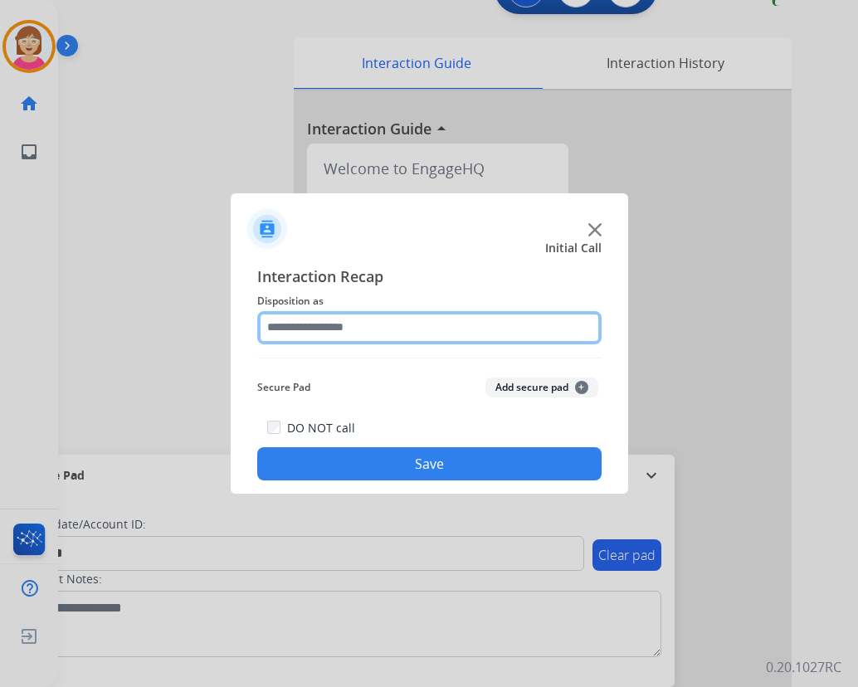
click at [294, 330] on input "text" at bounding box center [429, 327] width 344 height 33
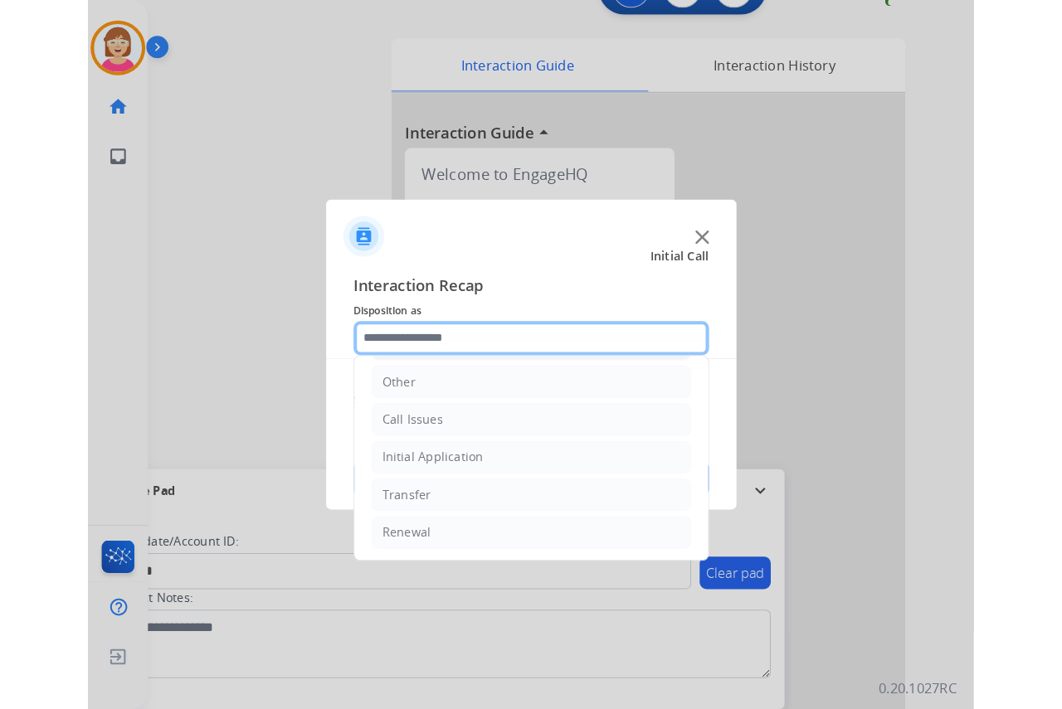
scroll to position [113, 0]
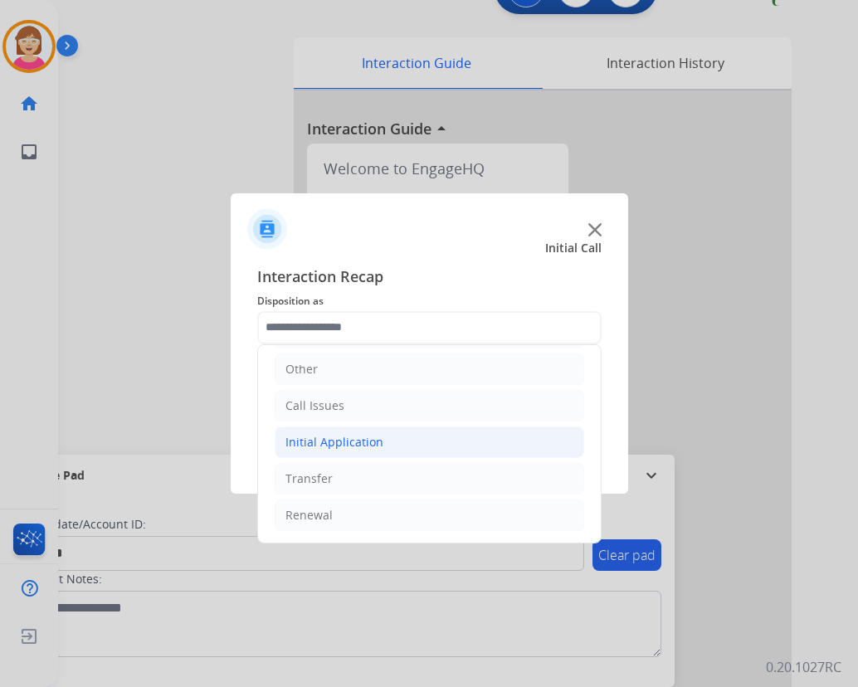
click at [337, 441] on div "Initial Application" at bounding box center [334, 442] width 98 height 17
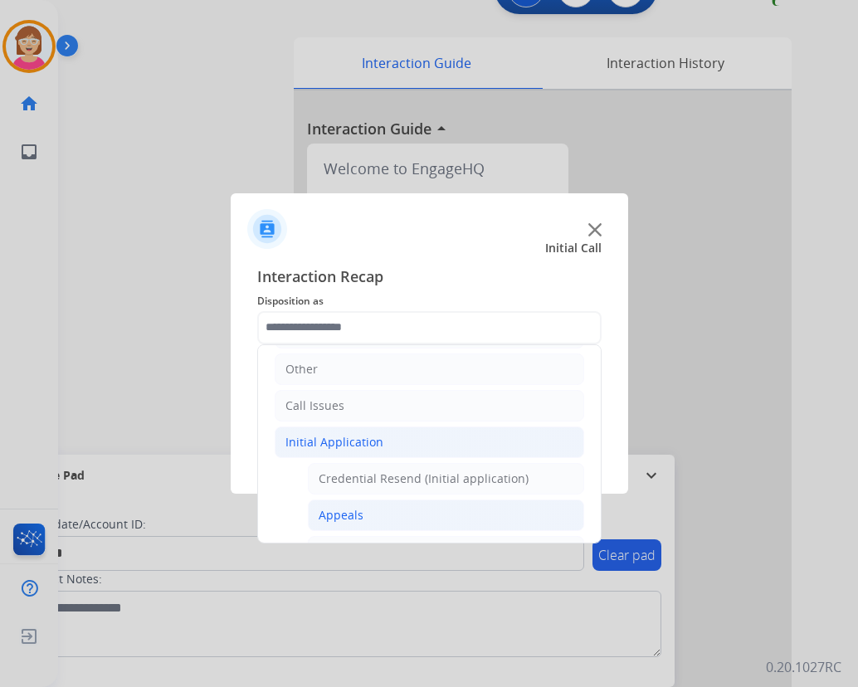
click at [338, 514] on div "Appeals" at bounding box center [341, 515] width 45 height 17
type input "*******"
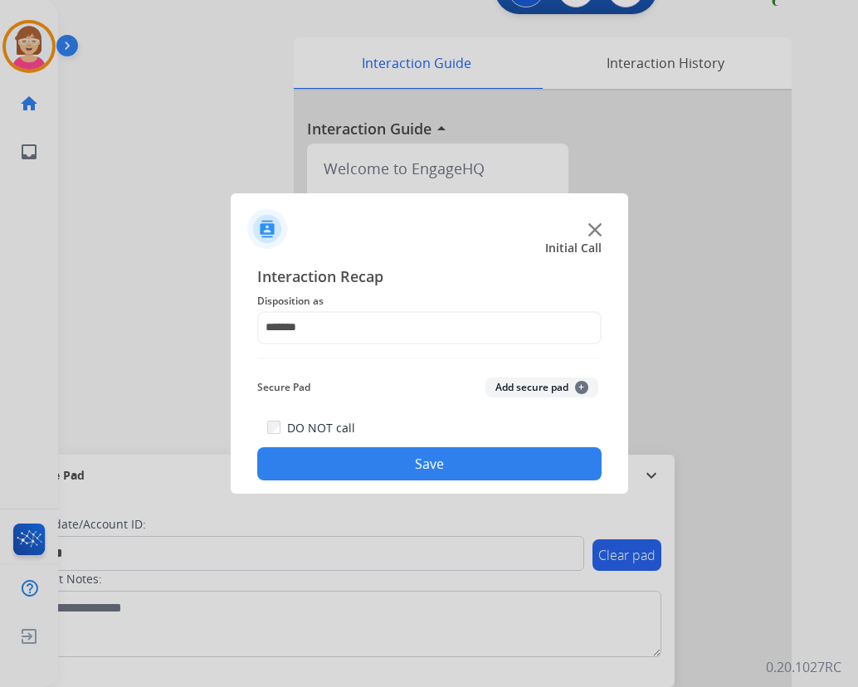
click at [580, 383] on span "+" at bounding box center [581, 387] width 13 height 13
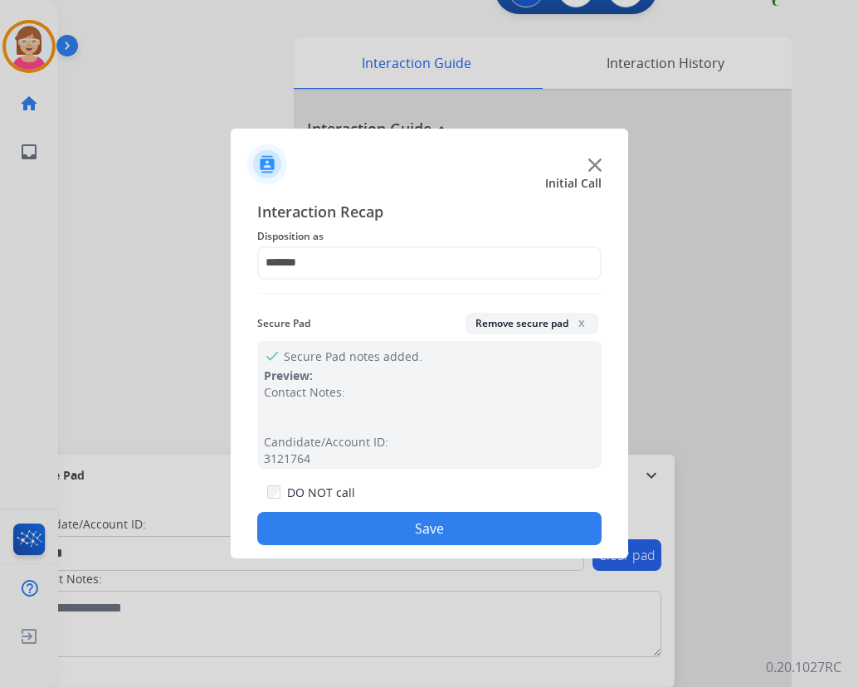
drag, startPoint x: 580, startPoint y: 383, endPoint x: 350, endPoint y: 529, distance: 272.2
click at [350, 529] on button "Save" at bounding box center [429, 528] width 344 height 33
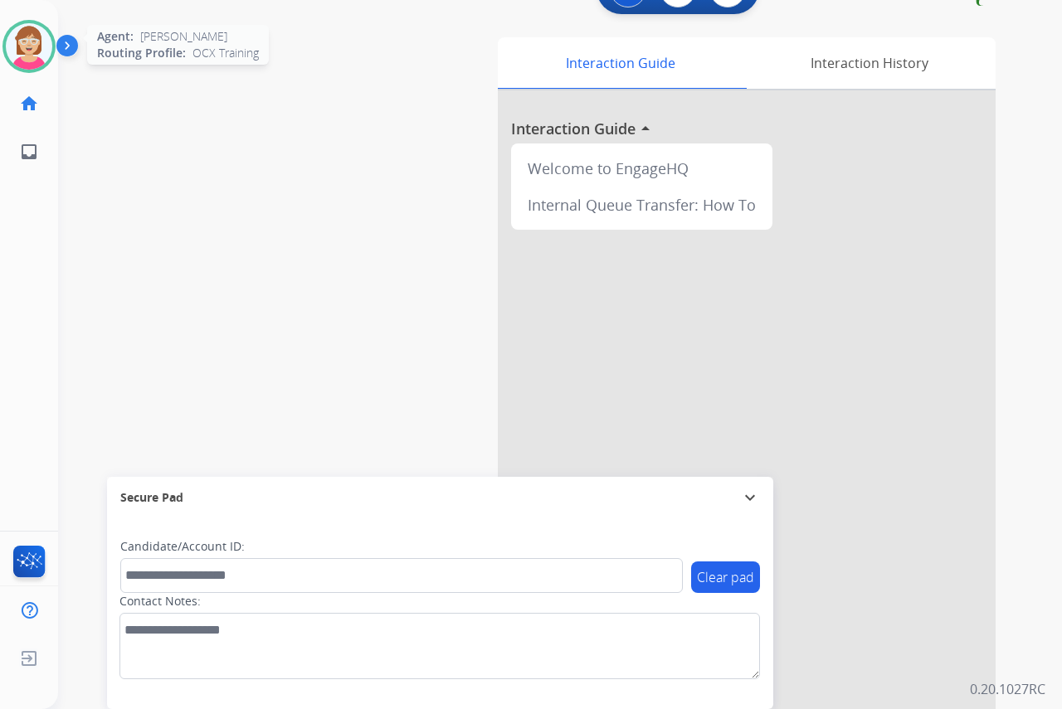
click at [23, 45] on img at bounding box center [29, 46] width 46 height 46
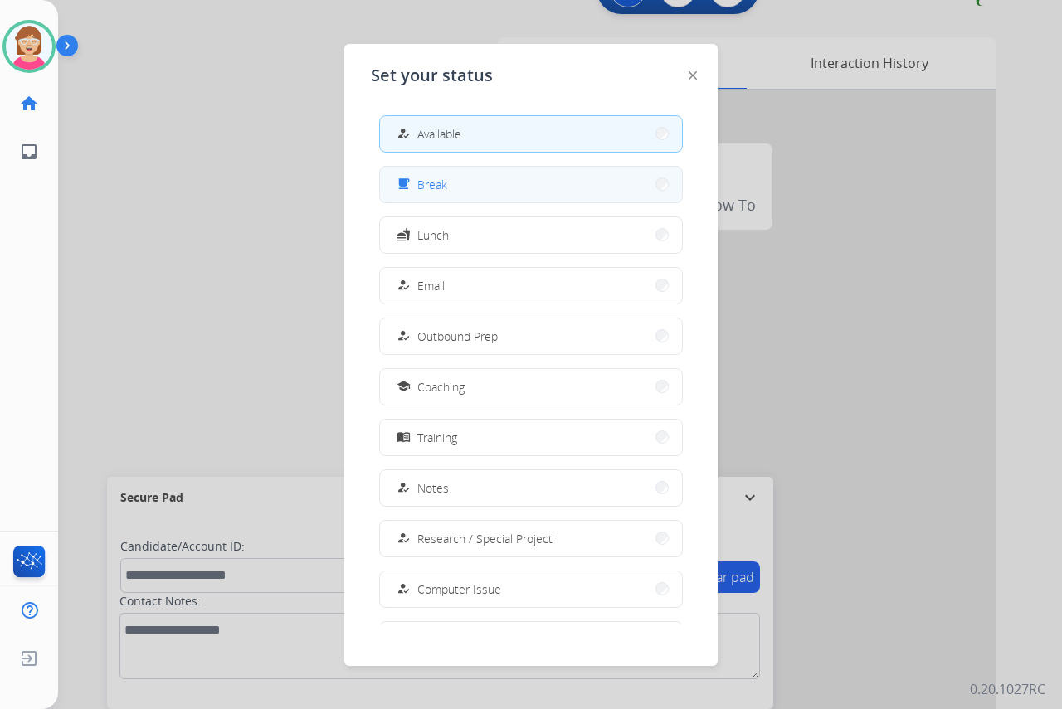
click at [471, 188] on button "free_breakfast Break" at bounding box center [531, 185] width 302 height 36
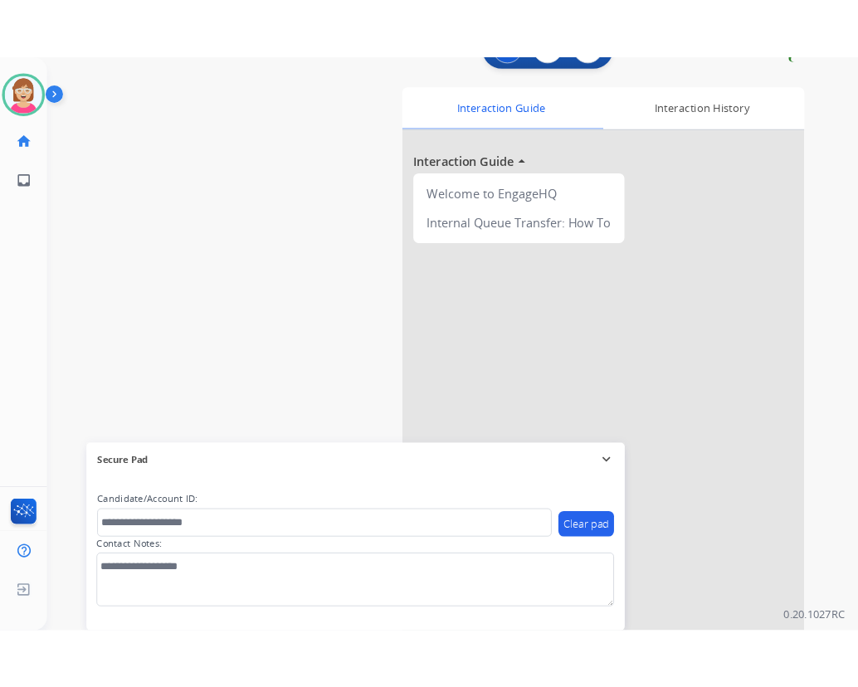
scroll to position [0, 0]
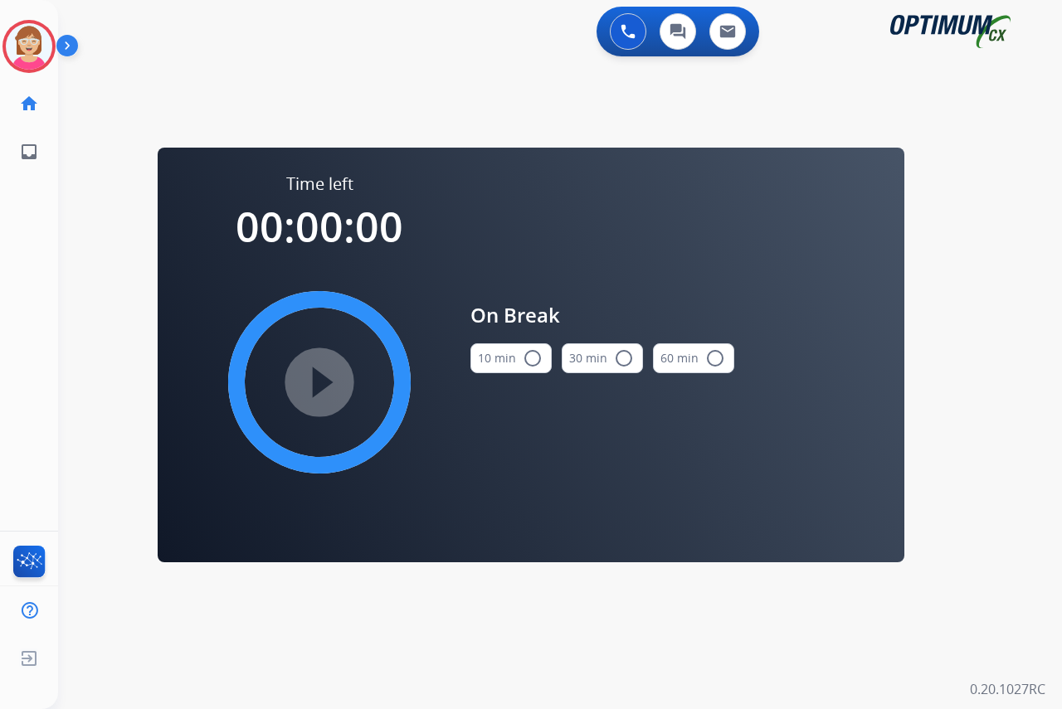
click at [534, 357] on mat-icon "radio_button_unchecked" at bounding box center [533, 358] width 20 height 20
click at [321, 385] on mat-icon "play_circle_filled" at bounding box center [319, 382] width 20 height 20
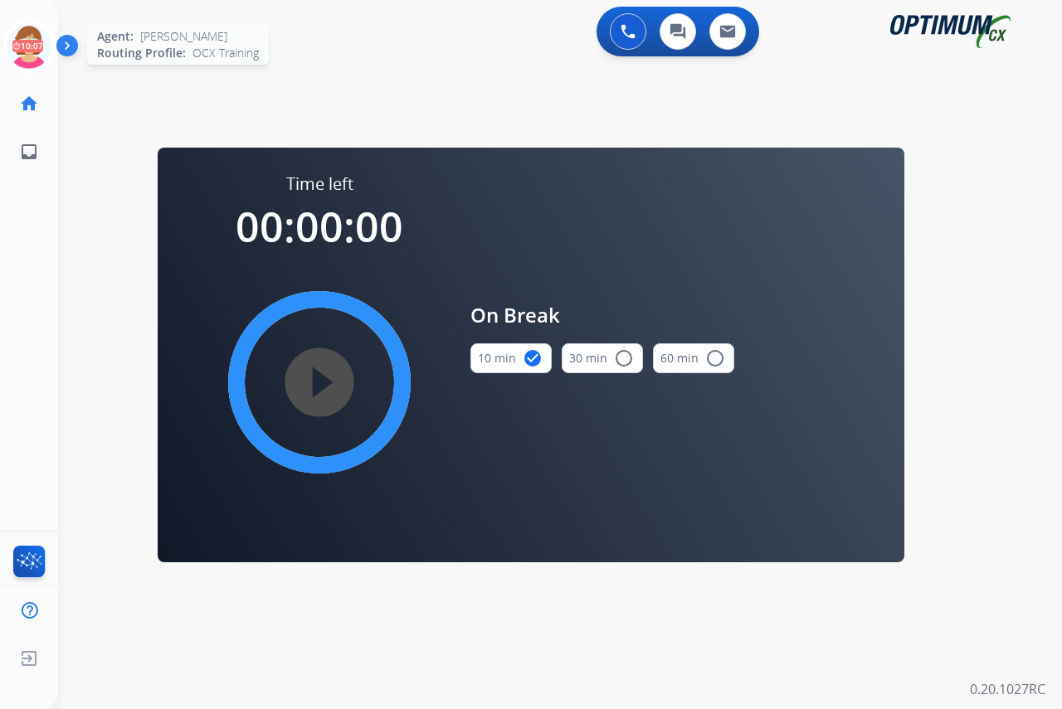
click at [27, 36] on icon at bounding box center [29, 47] width 54 height 54
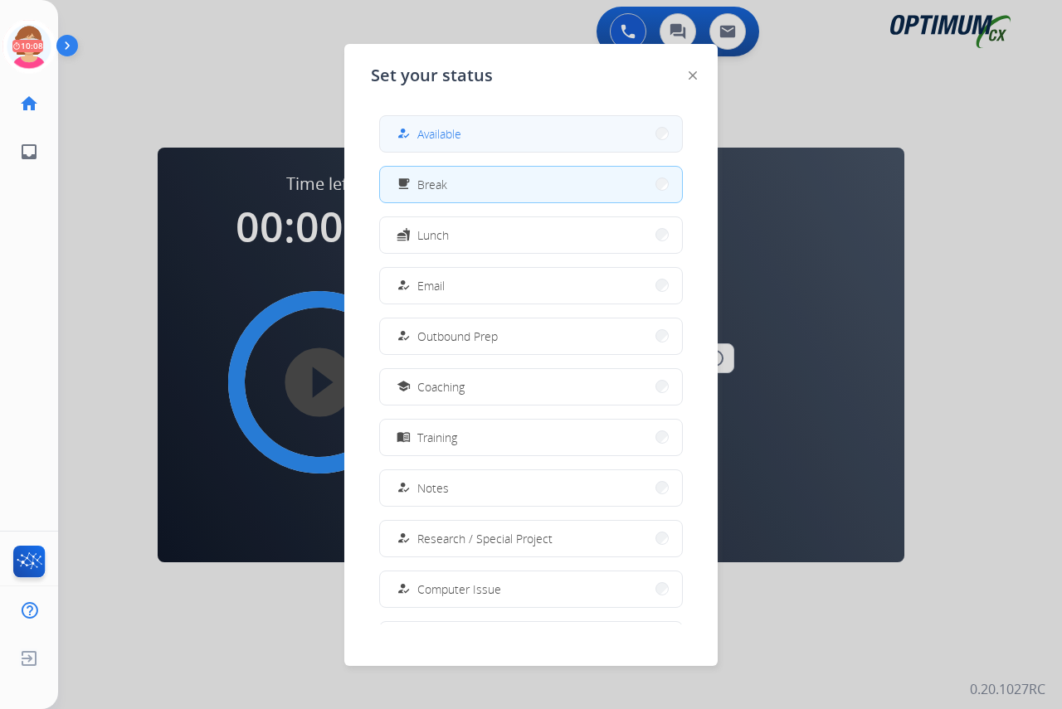
click at [445, 140] on span "Available" at bounding box center [439, 133] width 44 height 17
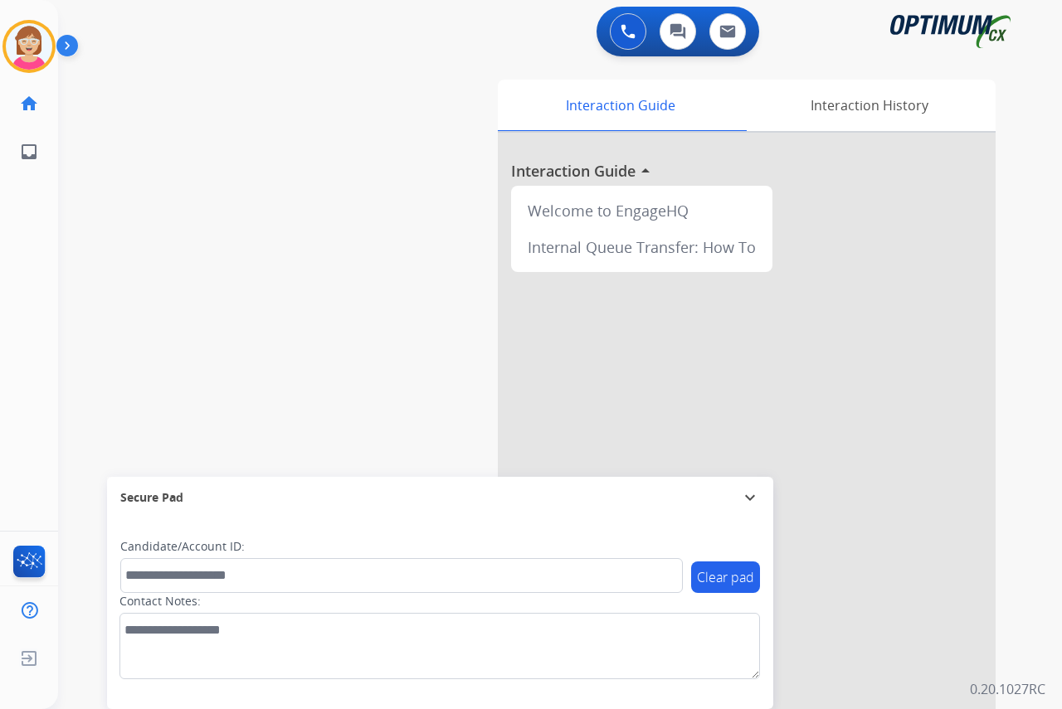
click at [21, 239] on div "[PERSON_NAME] Available Edit Avatar Agent: [PERSON_NAME] Profile: OCX Training …" at bounding box center [29, 354] width 58 height 709
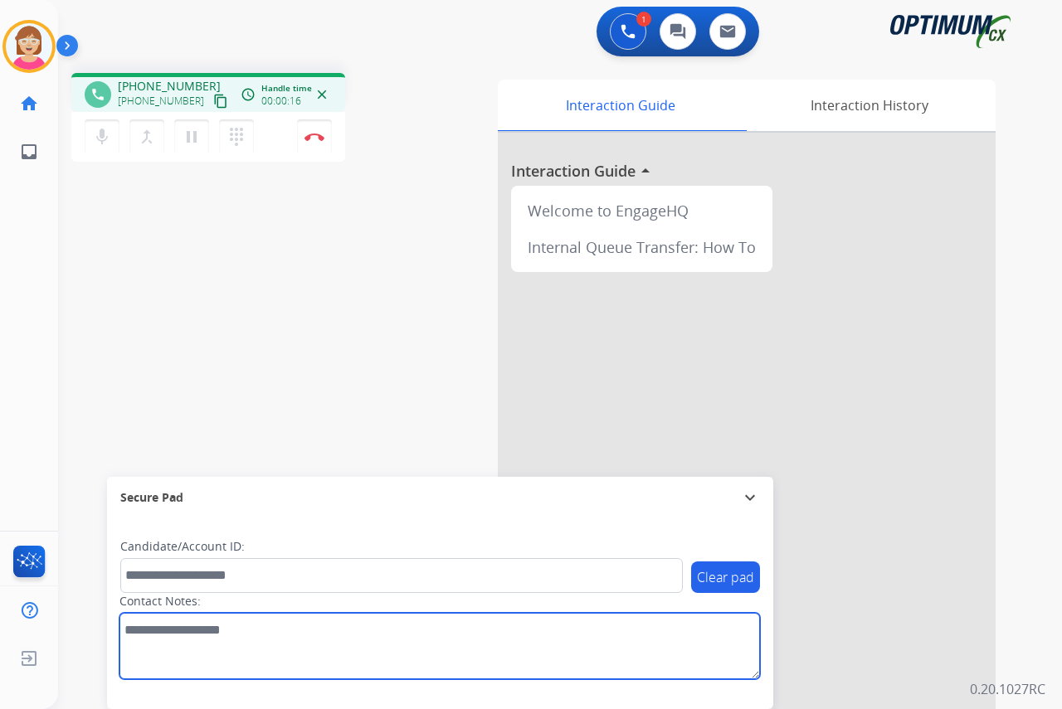
click at [129, 631] on textarea at bounding box center [439, 646] width 640 height 66
type textarea "******"
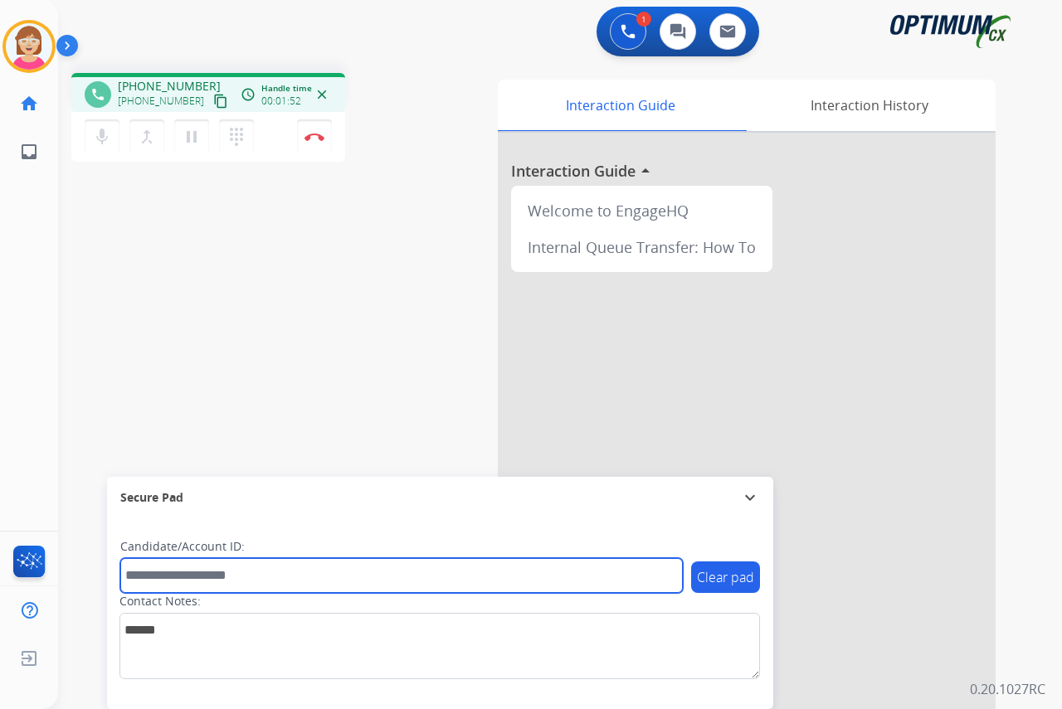
click at [129, 575] on input "text" at bounding box center [401, 575] width 562 height 35
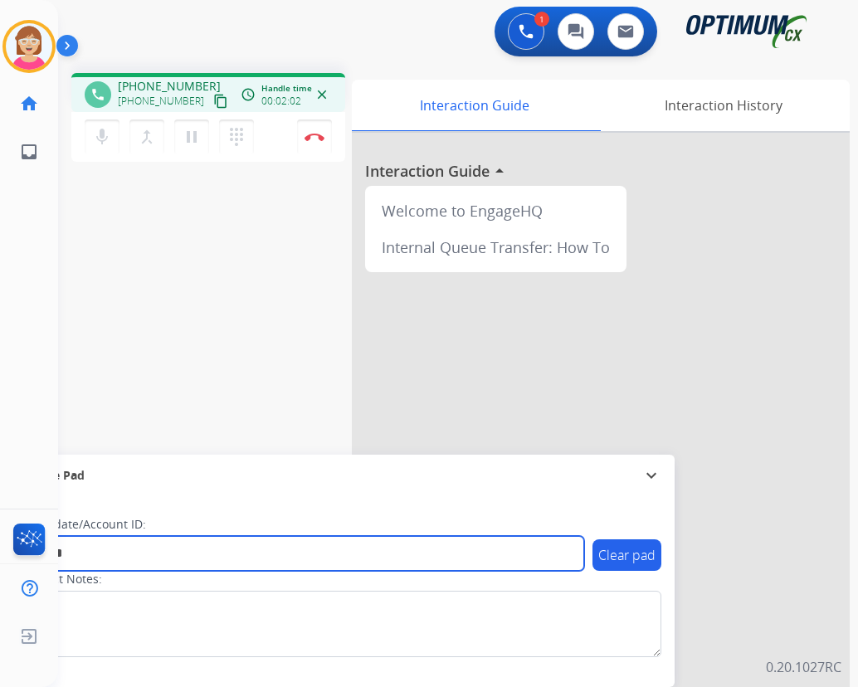
type input "*******"
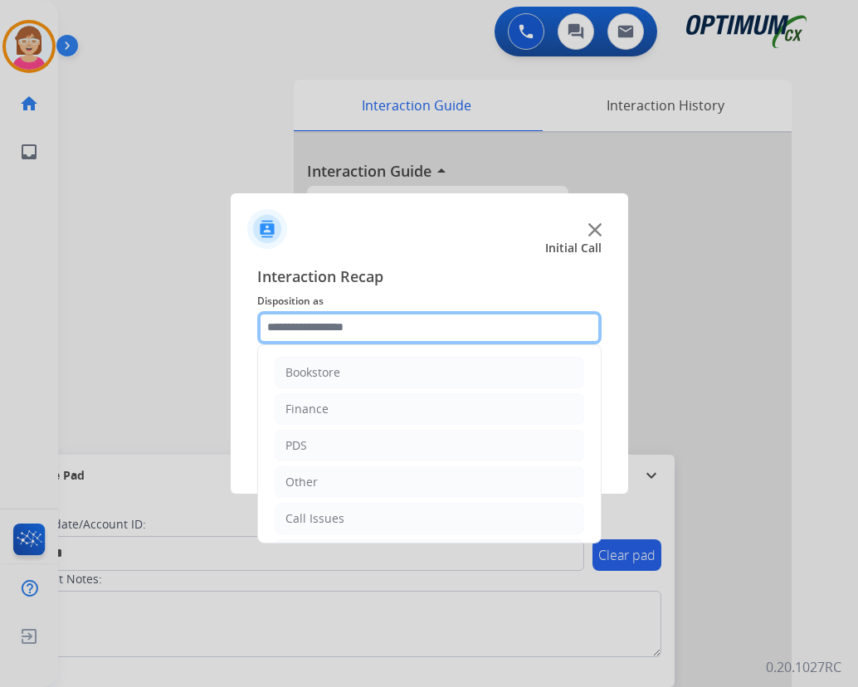
click at [294, 326] on input "text" at bounding box center [429, 327] width 344 height 33
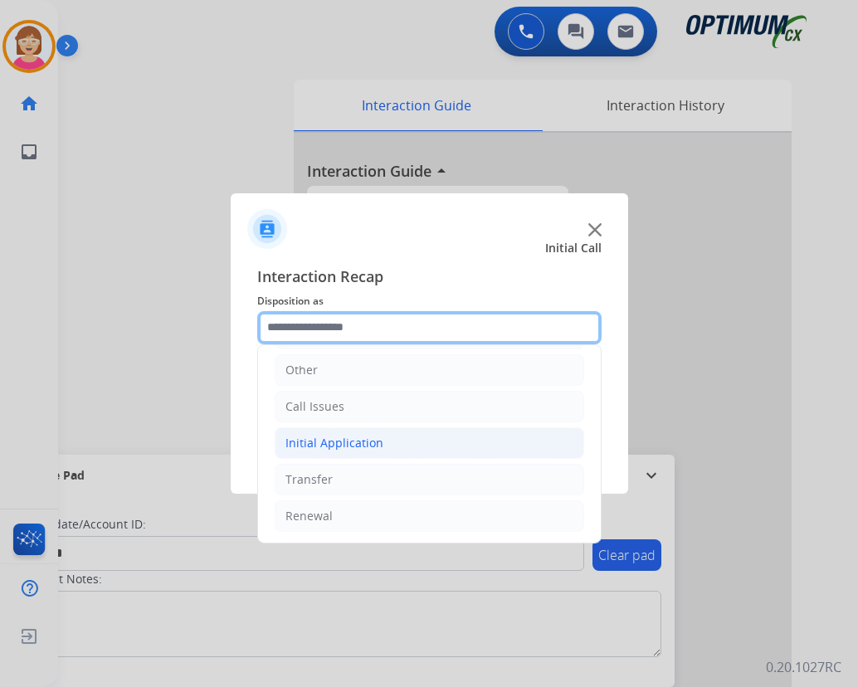
scroll to position [113, 0]
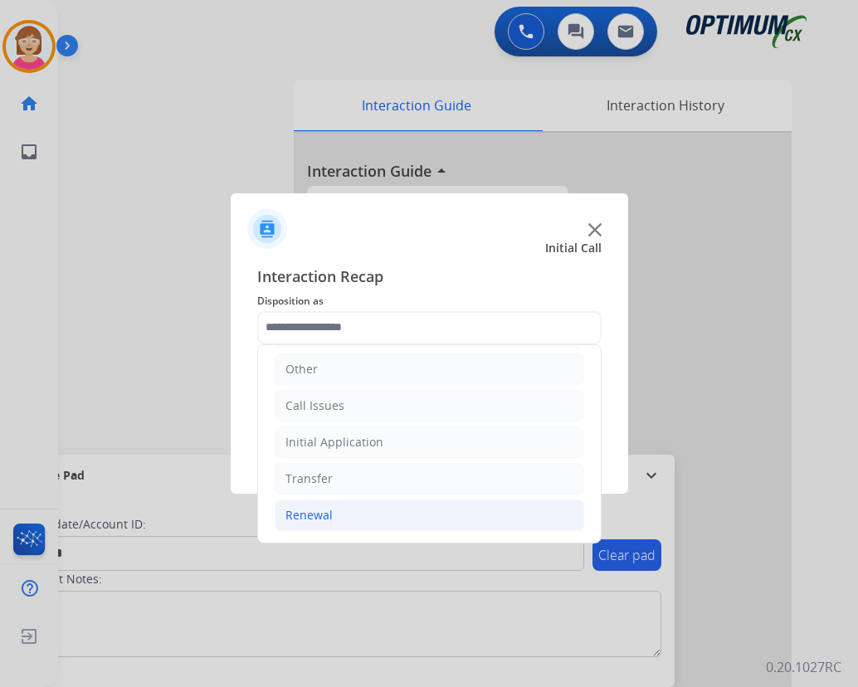
click at [305, 513] on div "Renewal" at bounding box center [308, 515] width 47 height 17
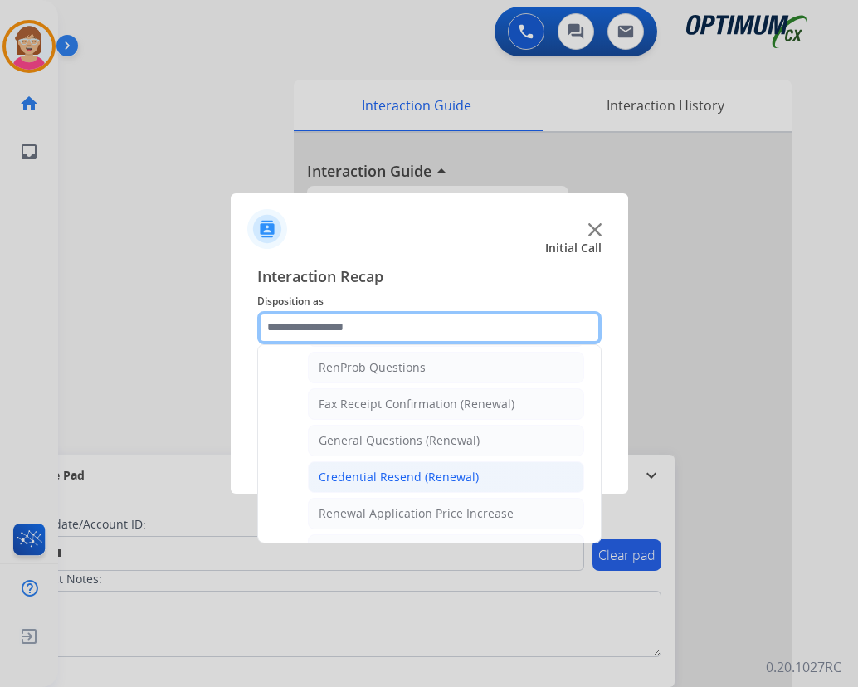
scroll to position [445, 0]
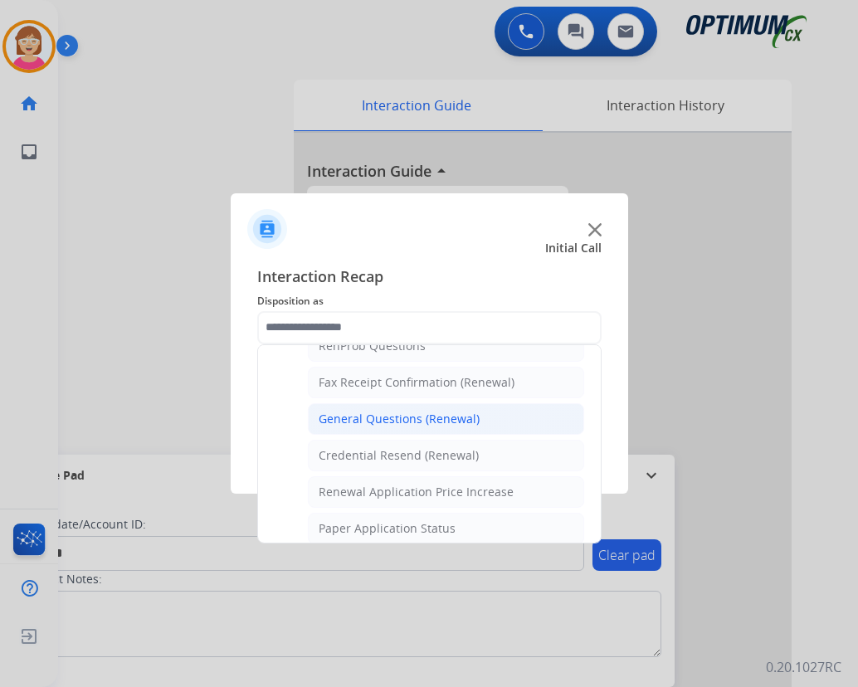
click at [387, 416] on div "General Questions (Renewal)" at bounding box center [399, 419] width 161 height 17
type input "**********"
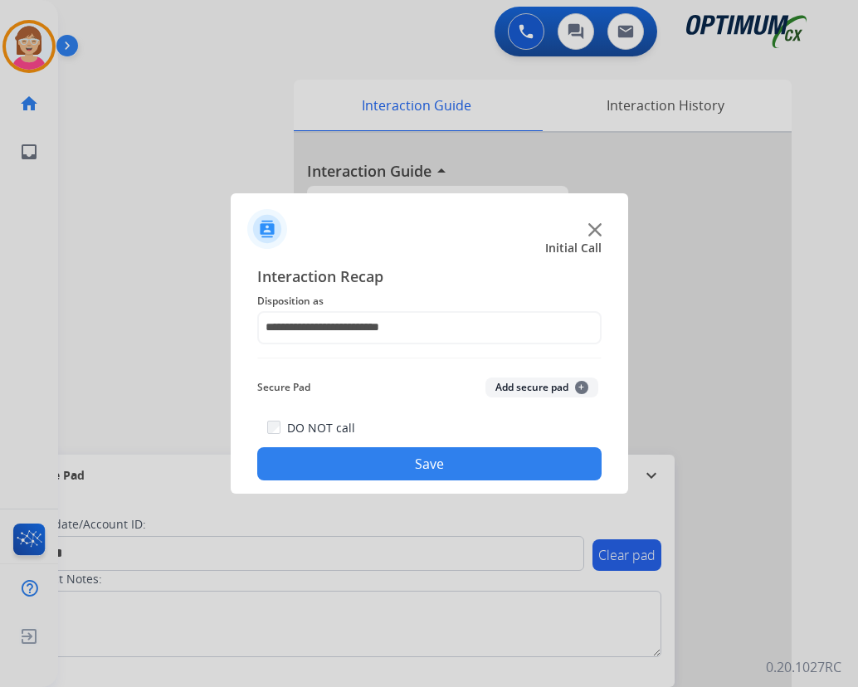
click at [580, 383] on span "+" at bounding box center [581, 387] width 13 height 13
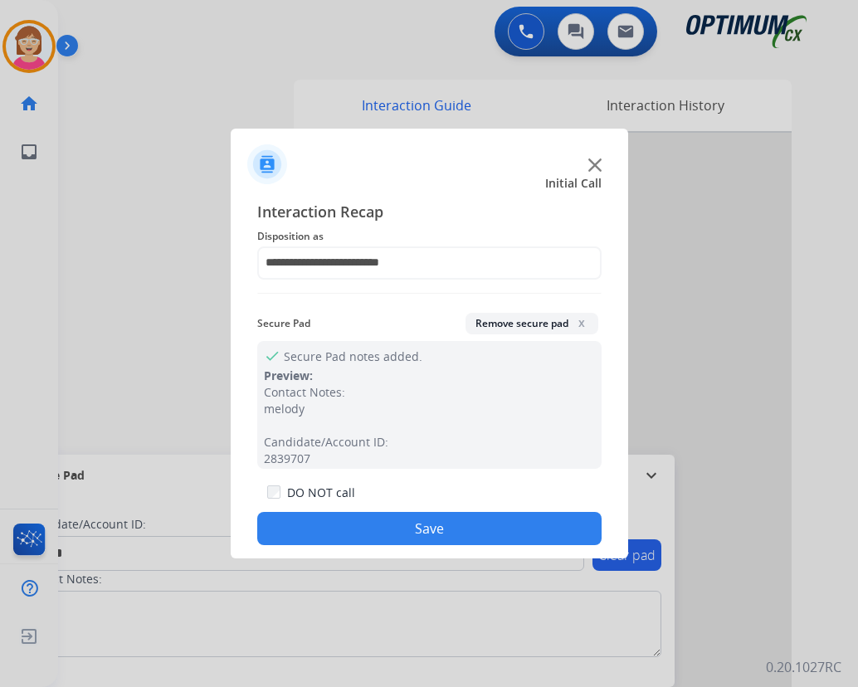
click at [346, 523] on button "Save" at bounding box center [429, 528] width 344 height 33
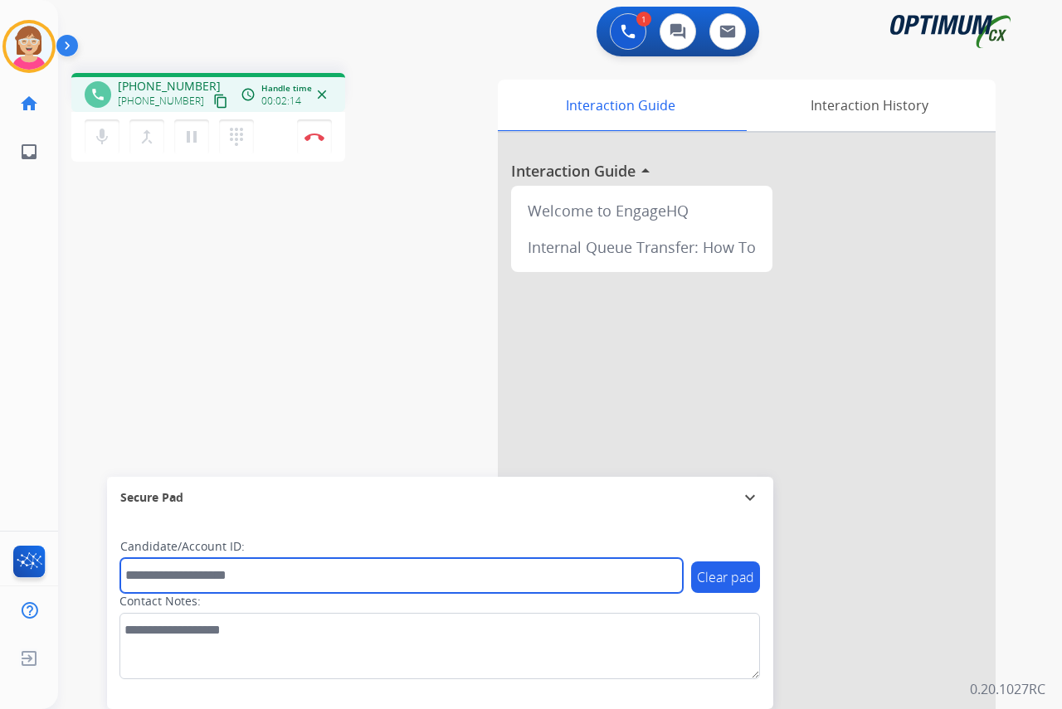
click at [143, 578] on input "text" at bounding box center [401, 575] width 562 height 35
drag, startPoint x: 143, startPoint y: 578, endPoint x: 132, endPoint y: 576, distance: 11.1
click at [132, 576] on input "text" at bounding box center [401, 575] width 562 height 35
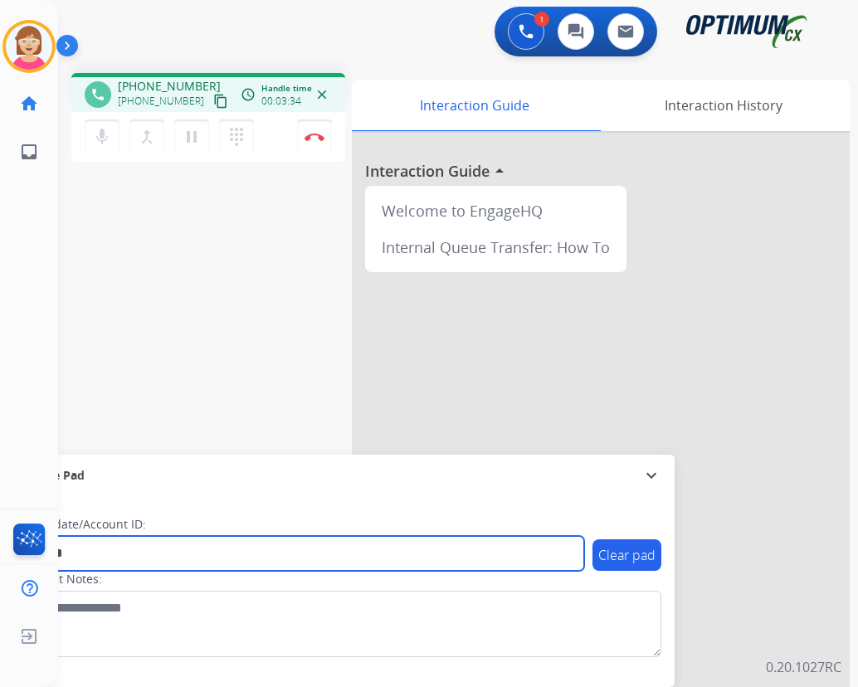
click at [106, 549] on input "*******" at bounding box center [303, 553] width 562 height 35
click at [126, 555] on input "**********" at bounding box center [303, 553] width 562 height 35
click at [145, 558] on input "**********" at bounding box center [303, 553] width 562 height 35
drag, startPoint x: 146, startPoint y: 549, endPoint x: 216, endPoint y: 552, distance: 69.8
click at [216, 552] on input "**********" at bounding box center [303, 553] width 562 height 35
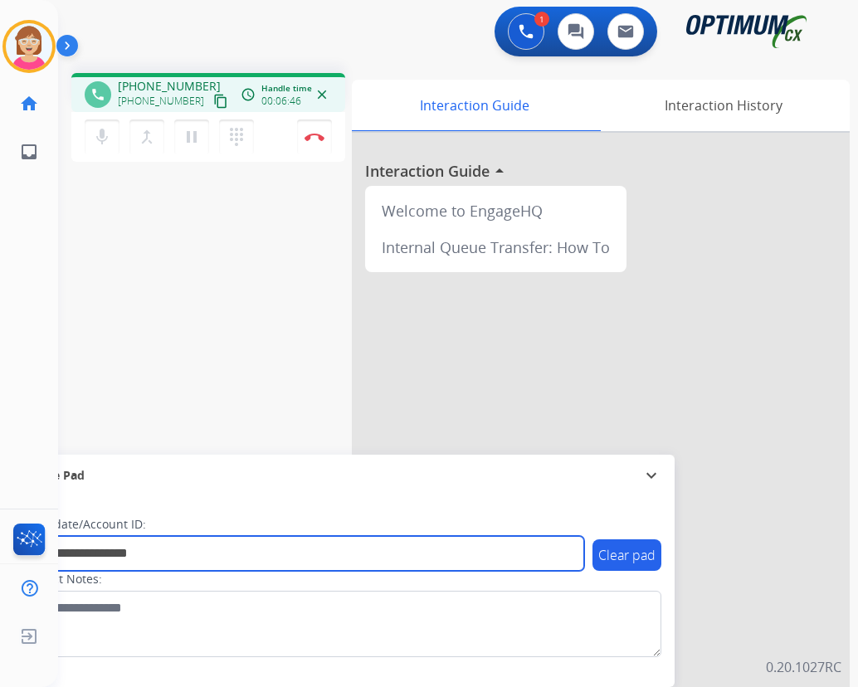
click at [144, 552] on input "**********" at bounding box center [303, 553] width 562 height 35
type input "**********"
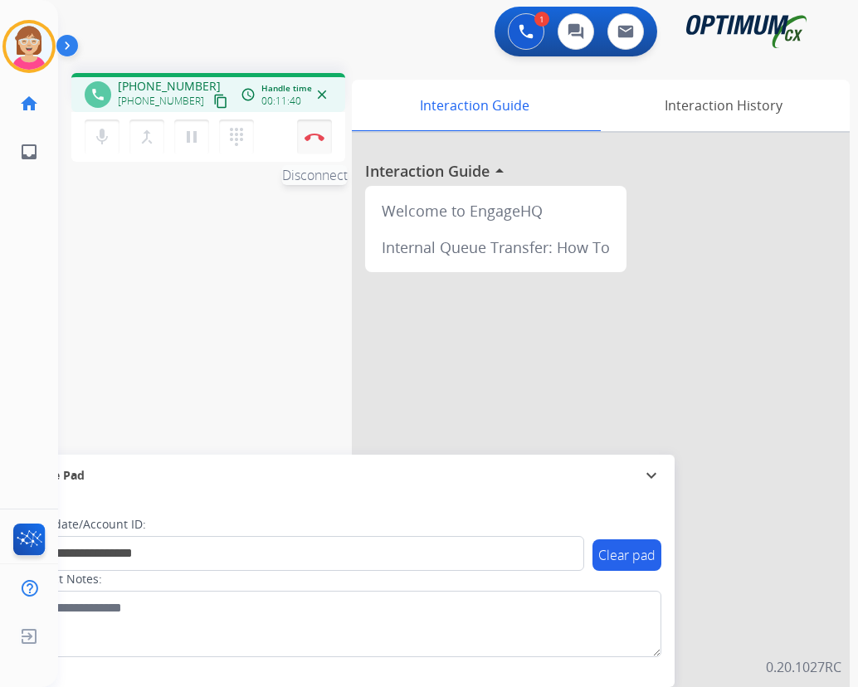
click at [314, 136] on img at bounding box center [314, 137] width 20 height 8
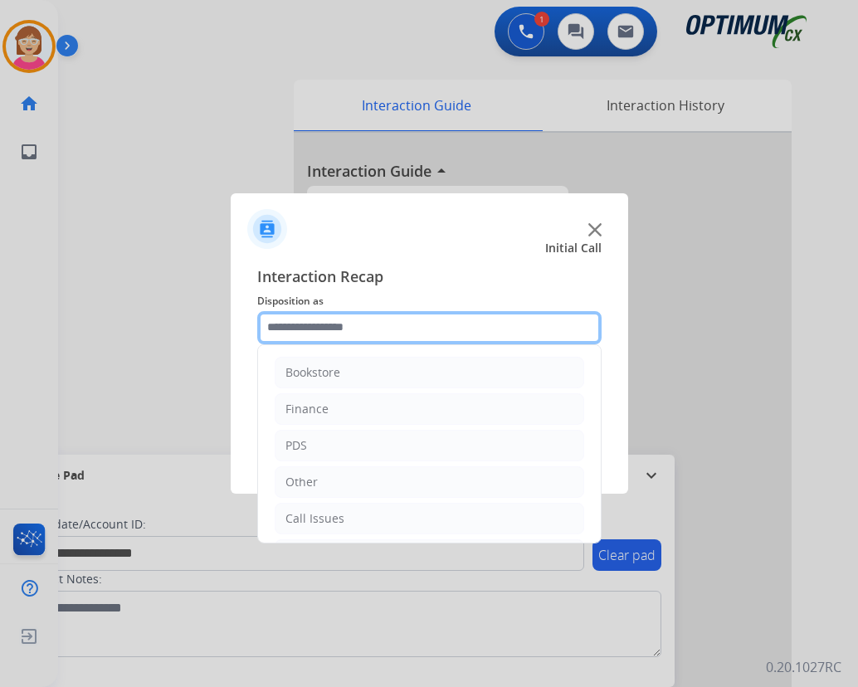
click at [293, 318] on input "text" at bounding box center [429, 327] width 344 height 33
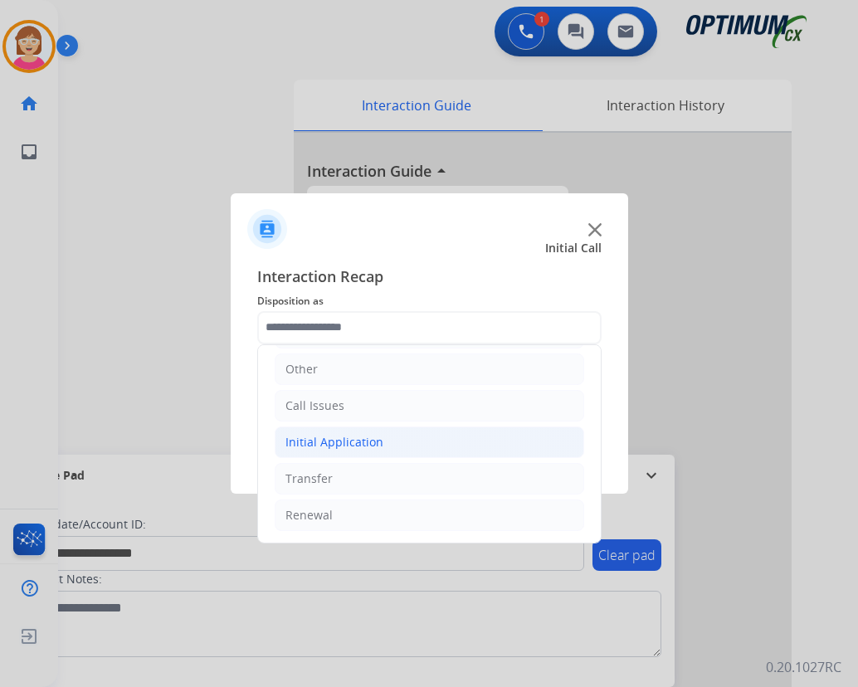
click at [337, 441] on div "Initial Application" at bounding box center [334, 442] width 98 height 17
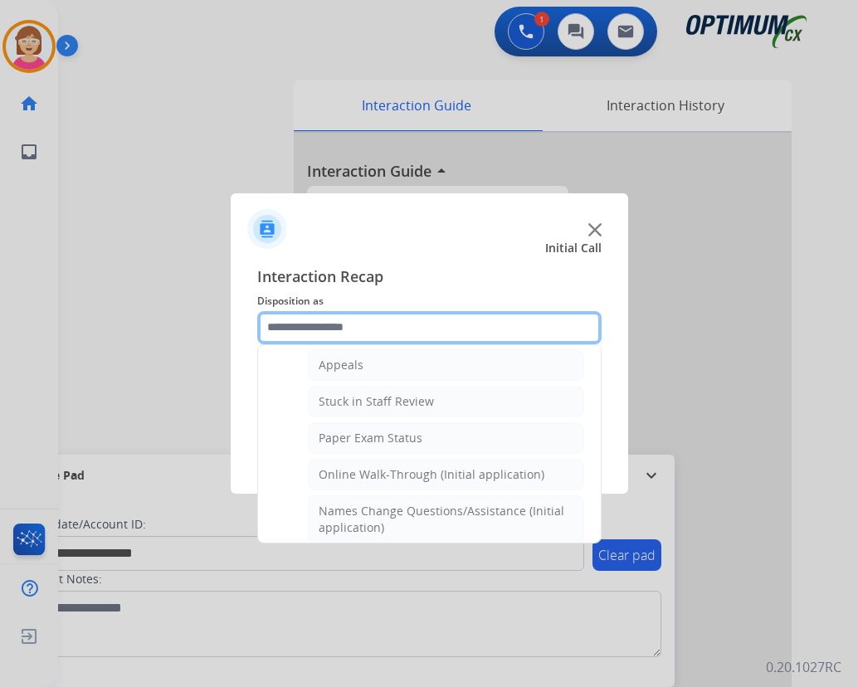
scroll to position [445, 0]
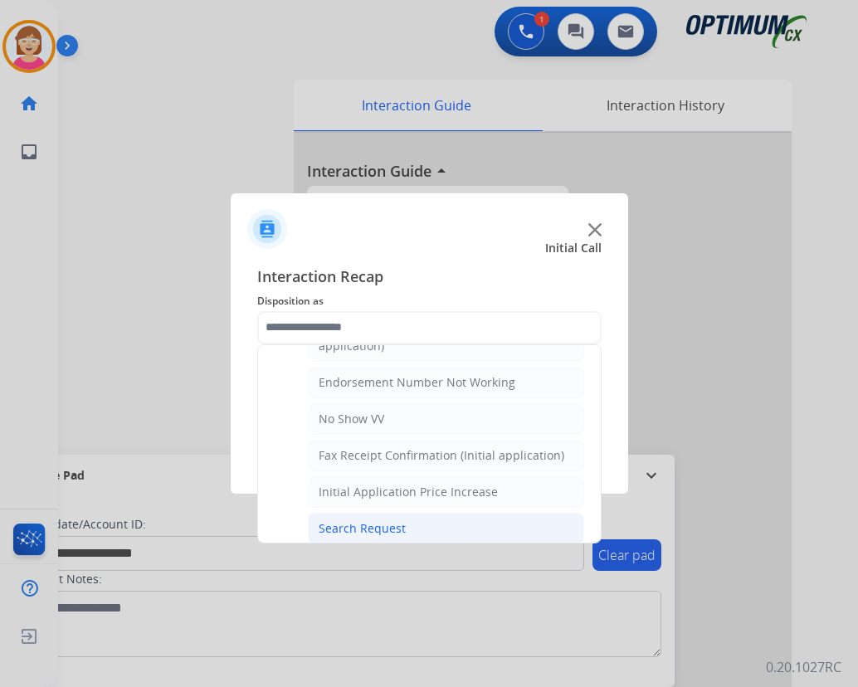
click at [368, 528] on div "Search Request" at bounding box center [362, 528] width 87 height 17
type input "**********"
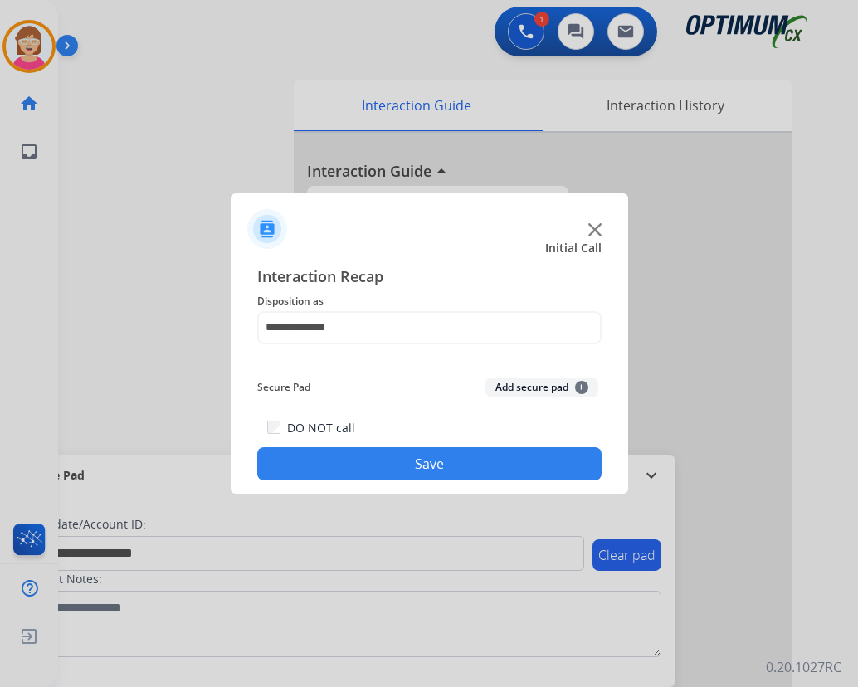
click at [582, 384] on span "+" at bounding box center [581, 387] width 13 height 13
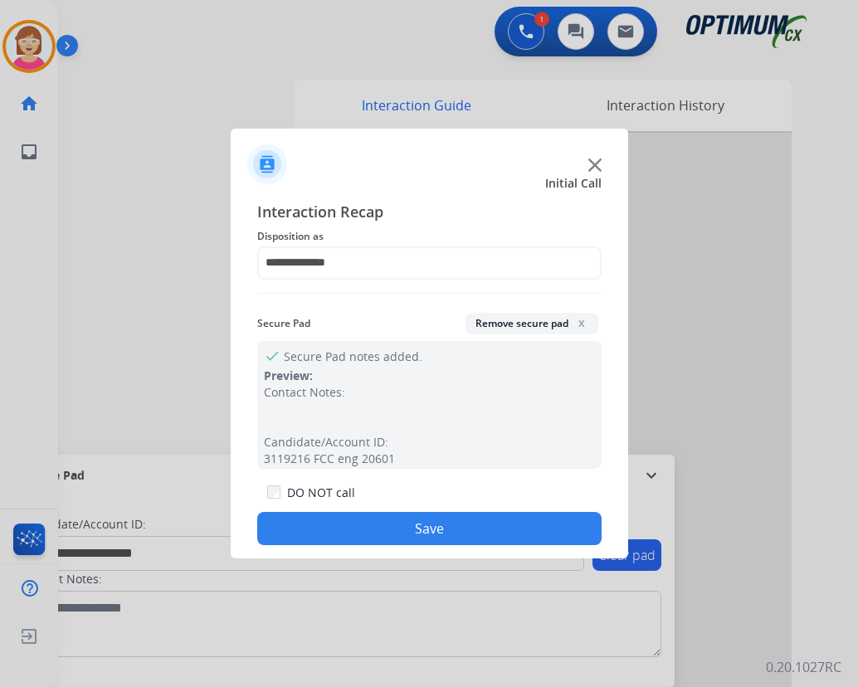
click at [321, 526] on button "Save" at bounding box center [429, 528] width 344 height 33
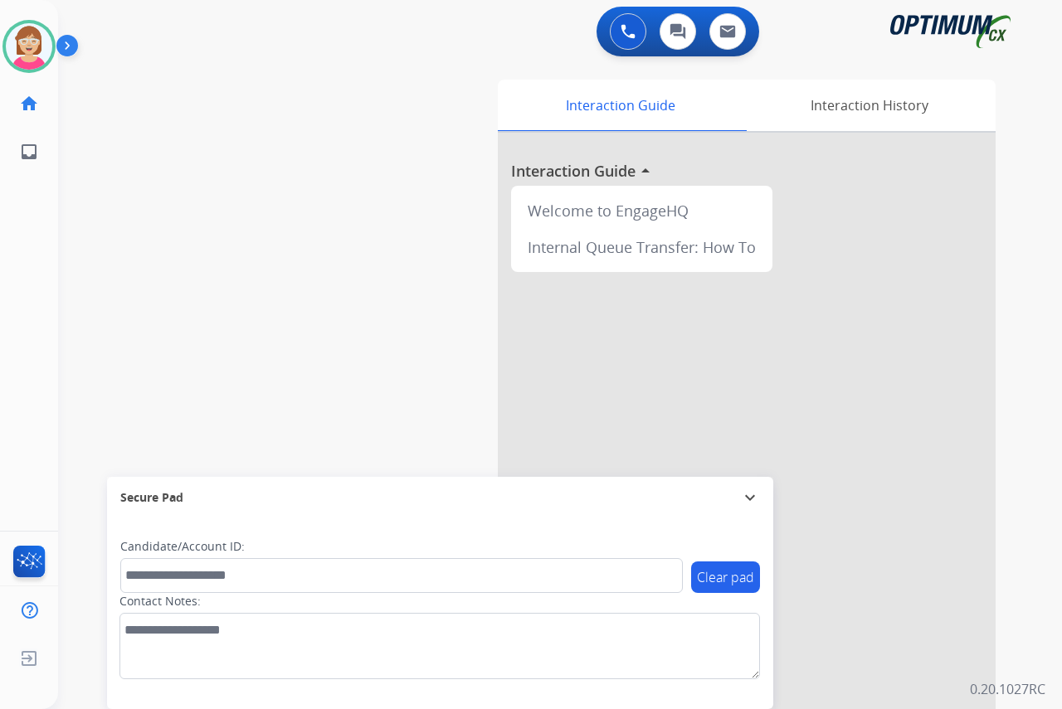
click at [23, 348] on div "[PERSON_NAME] Available Edit Avatar Agent: [PERSON_NAME] Profile: OCX Training …" at bounding box center [29, 354] width 58 height 709
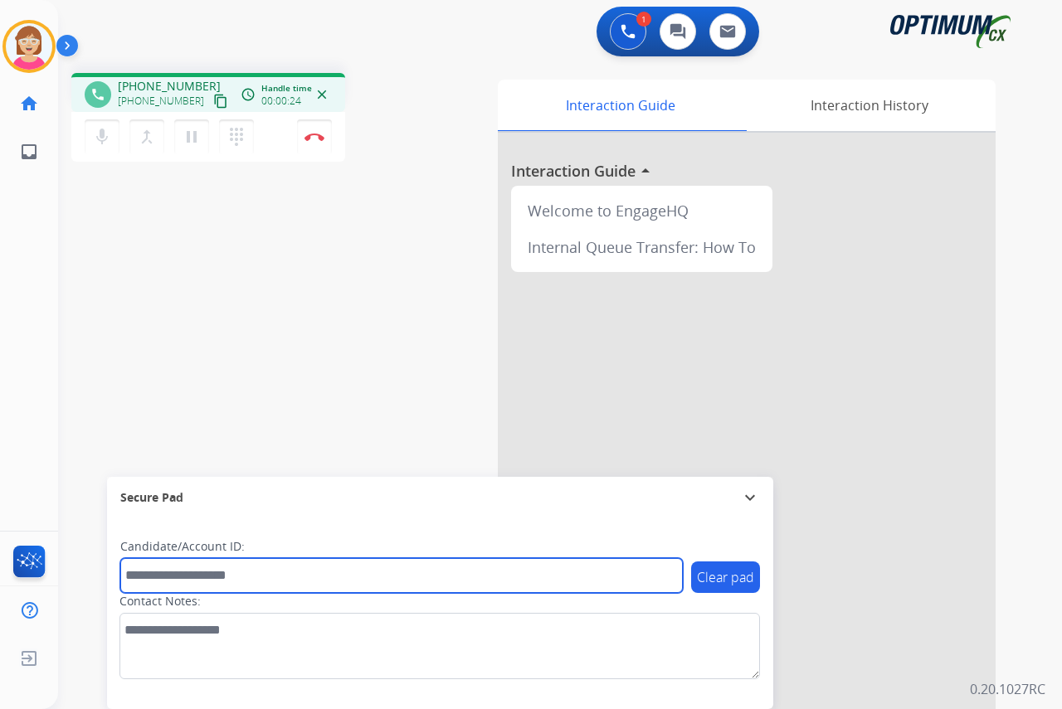
click at [141, 577] on input "text" at bounding box center [401, 575] width 562 height 35
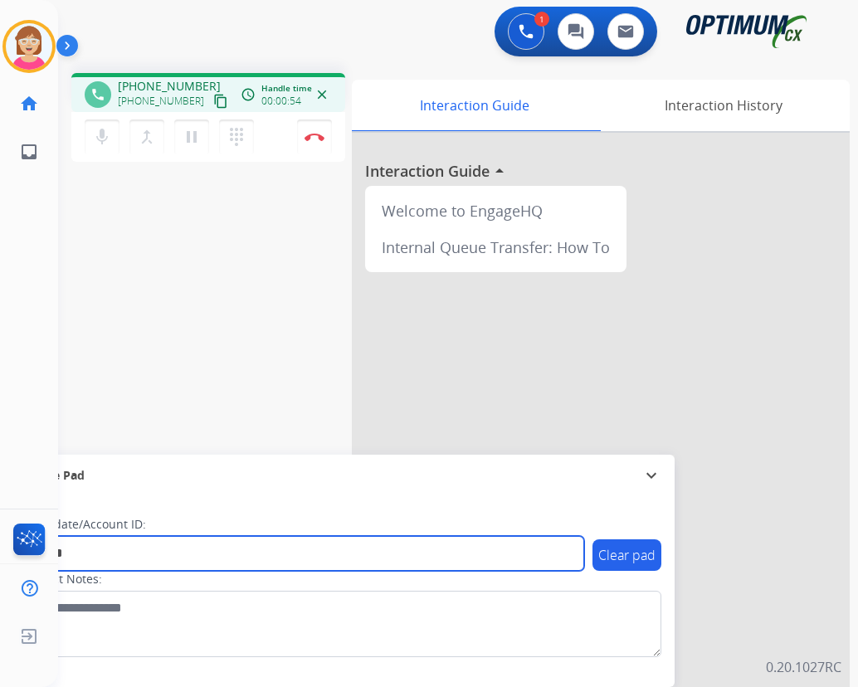
type input "*******"
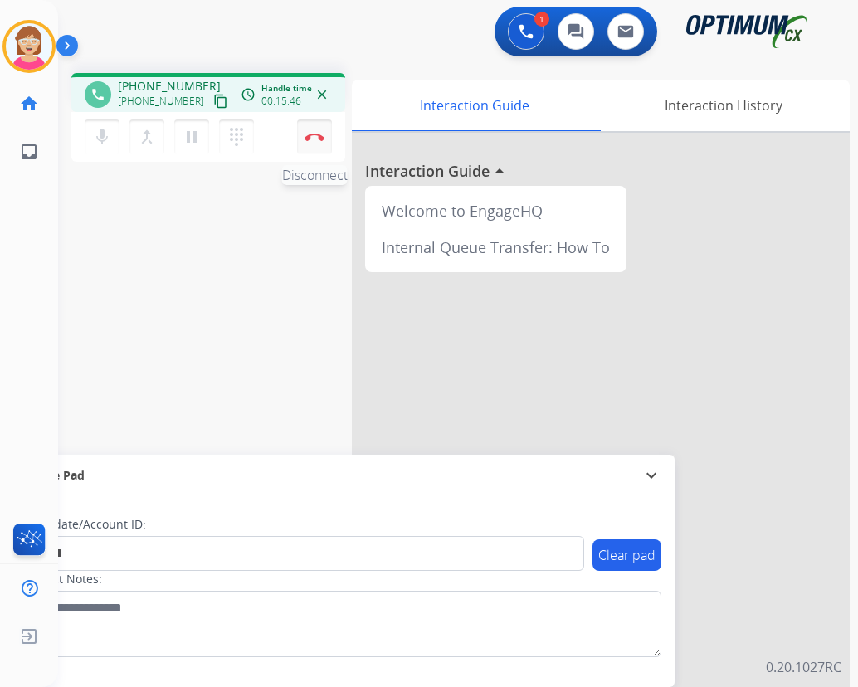
click at [312, 131] on button "Disconnect" at bounding box center [314, 136] width 35 height 35
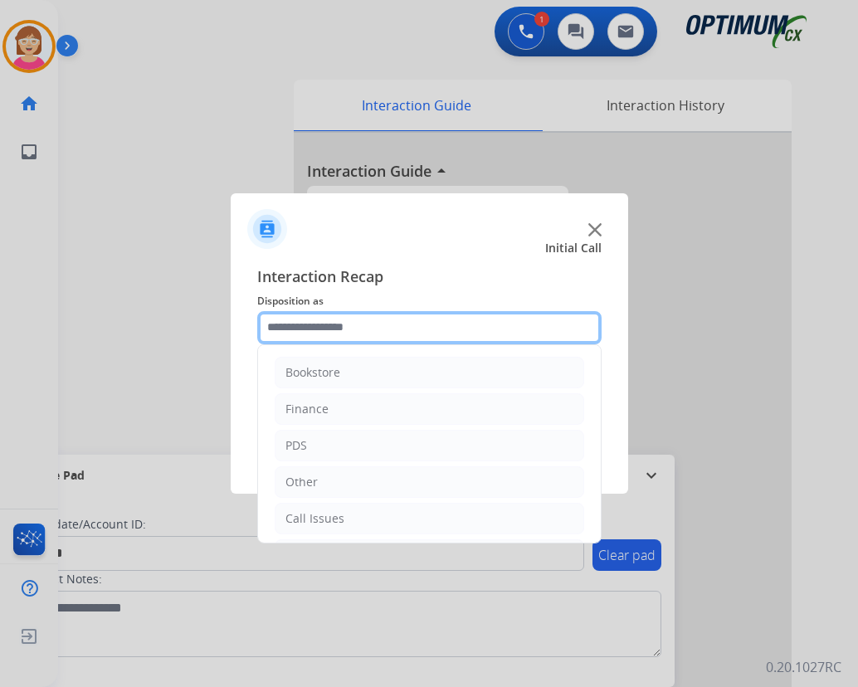
drag, startPoint x: 272, startPoint y: 327, endPoint x: 305, endPoint y: 348, distance: 39.6
click at [275, 328] on input "text" at bounding box center [429, 327] width 344 height 33
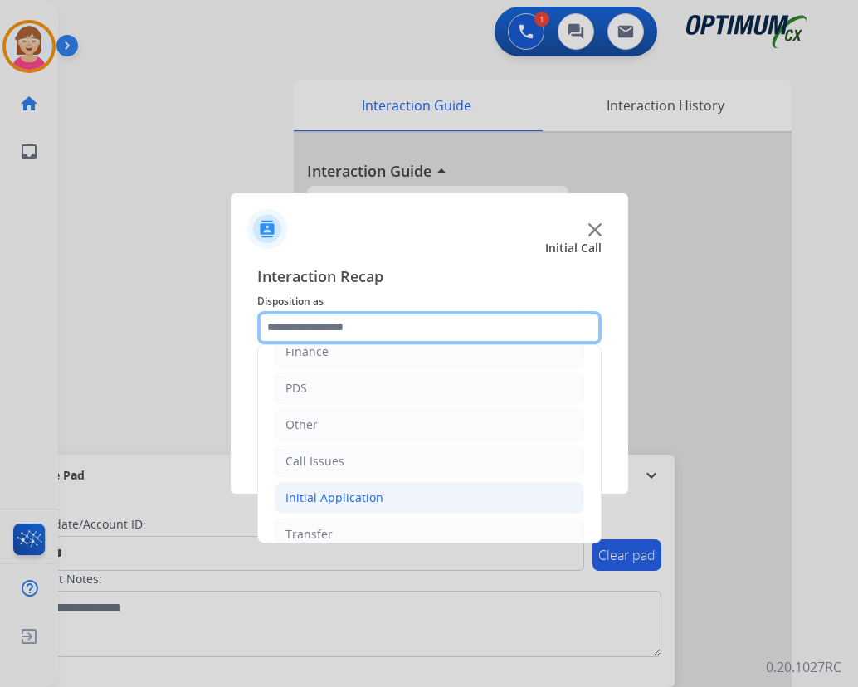
scroll to position [113, 0]
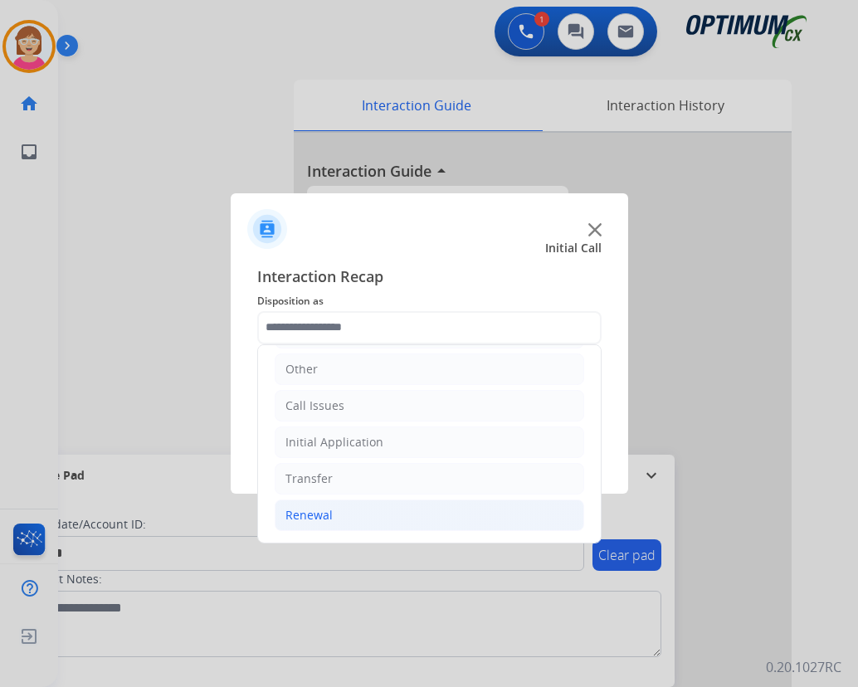
drag, startPoint x: 310, startPoint y: 516, endPoint x: 342, endPoint y: 506, distance: 33.1
click at [314, 516] on div "Renewal" at bounding box center [308, 515] width 47 height 17
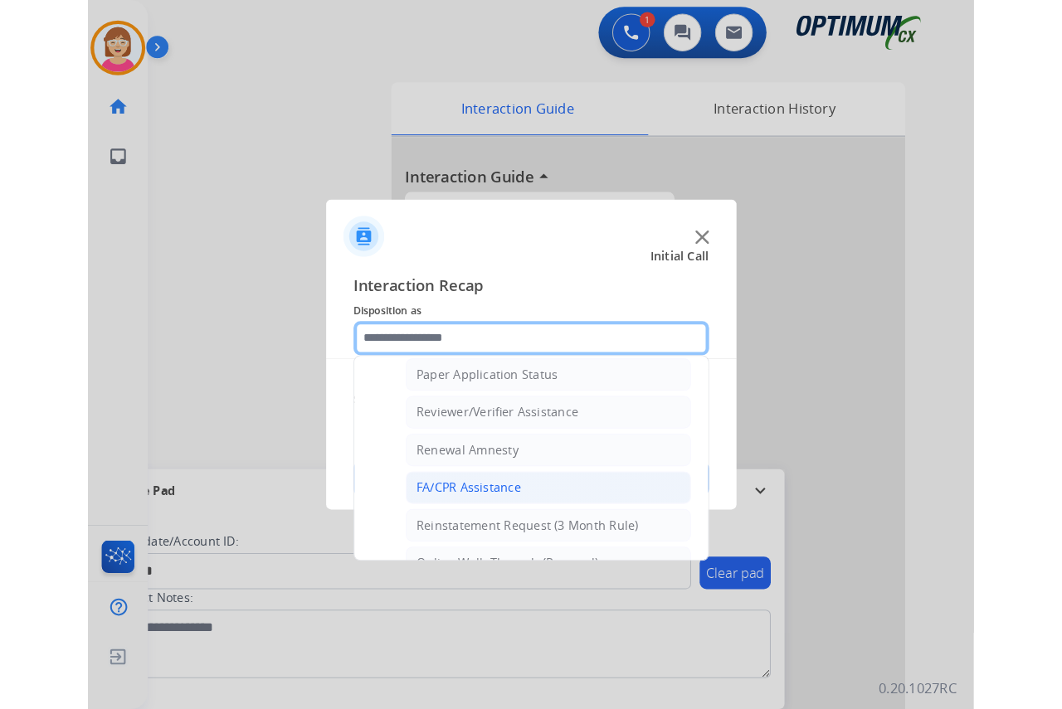
scroll to position [640, 0]
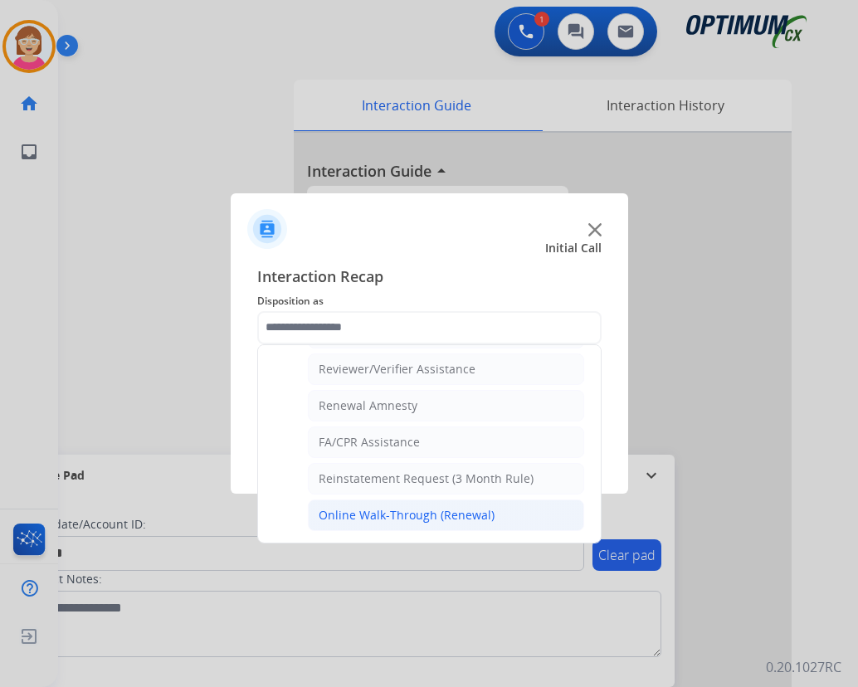
click at [356, 512] on div "Online Walk-Through (Renewal)" at bounding box center [407, 515] width 176 height 17
type input "**********"
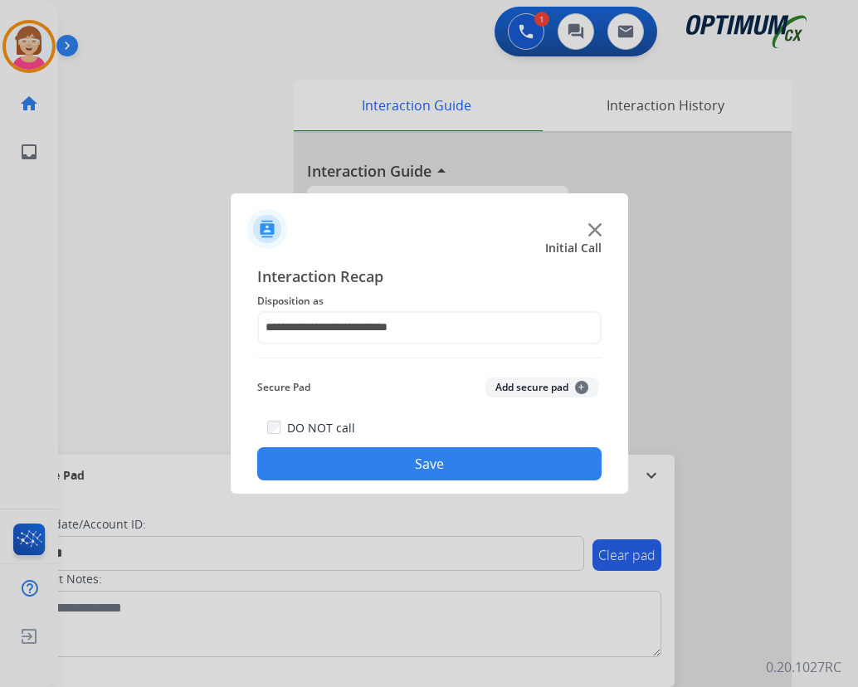
click at [578, 387] on span "+" at bounding box center [581, 387] width 13 height 13
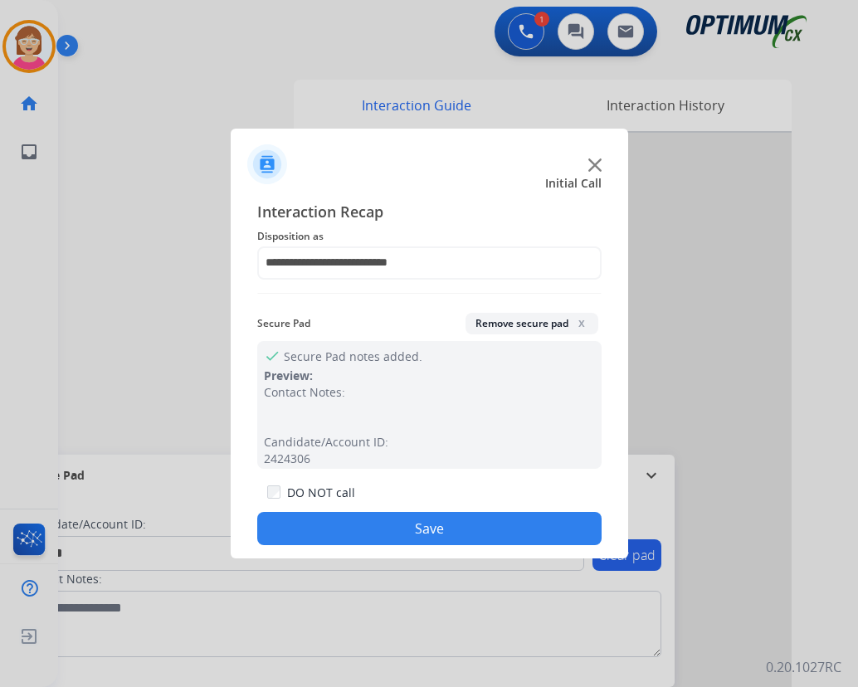
click at [319, 523] on button "Save" at bounding box center [429, 528] width 344 height 33
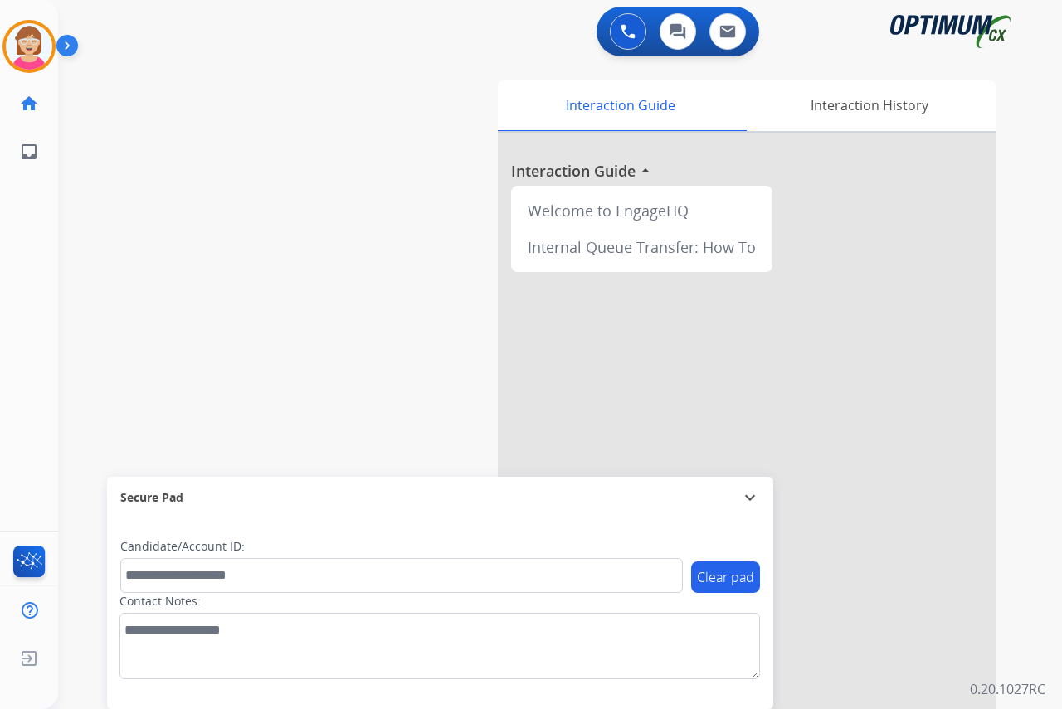
click at [29, 259] on div "[PERSON_NAME] AfterCallWork Edit Avatar Agent: [PERSON_NAME] Profile: OCX Train…" at bounding box center [29, 354] width 58 height 709
click at [18, 265] on div "[PERSON_NAME] Available Edit Avatar Agent: [PERSON_NAME] Profile: OCX Training …" at bounding box center [29, 354] width 58 height 709
click at [17, 33] on img at bounding box center [29, 46] width 46 height 46
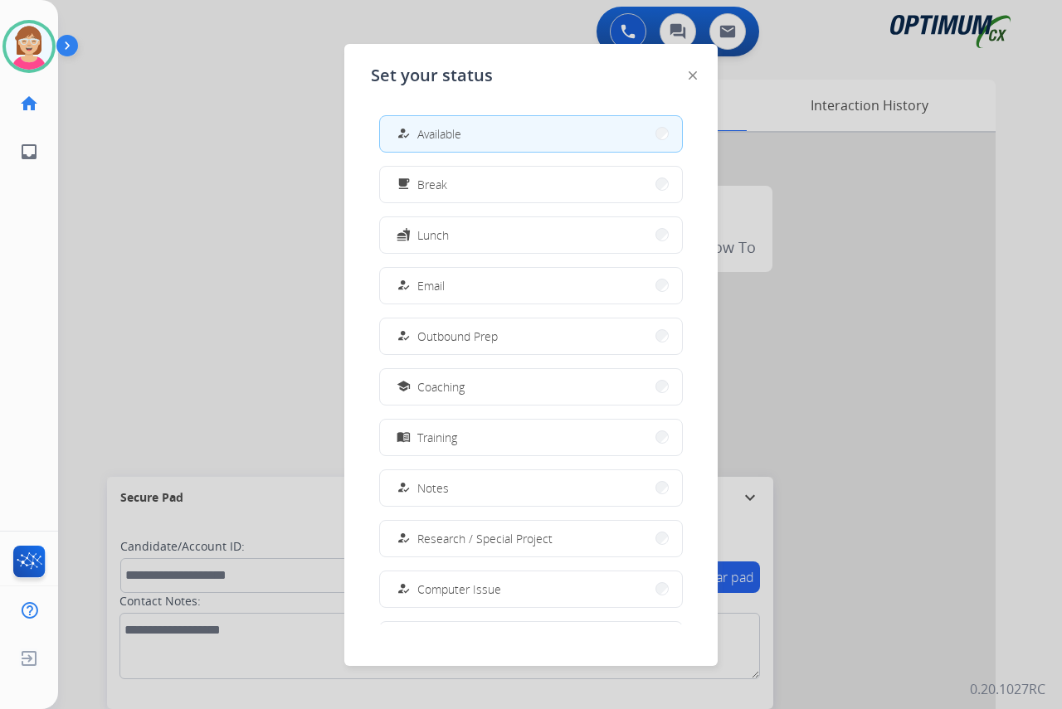
drag, startPoint x: 445, startPoint y: 231, endPoint x: 431, endPoint y: 229, distance: 13.4
click at [443, 231] on span "Lunch" at bounding box center [433, 234] width 32 height 17
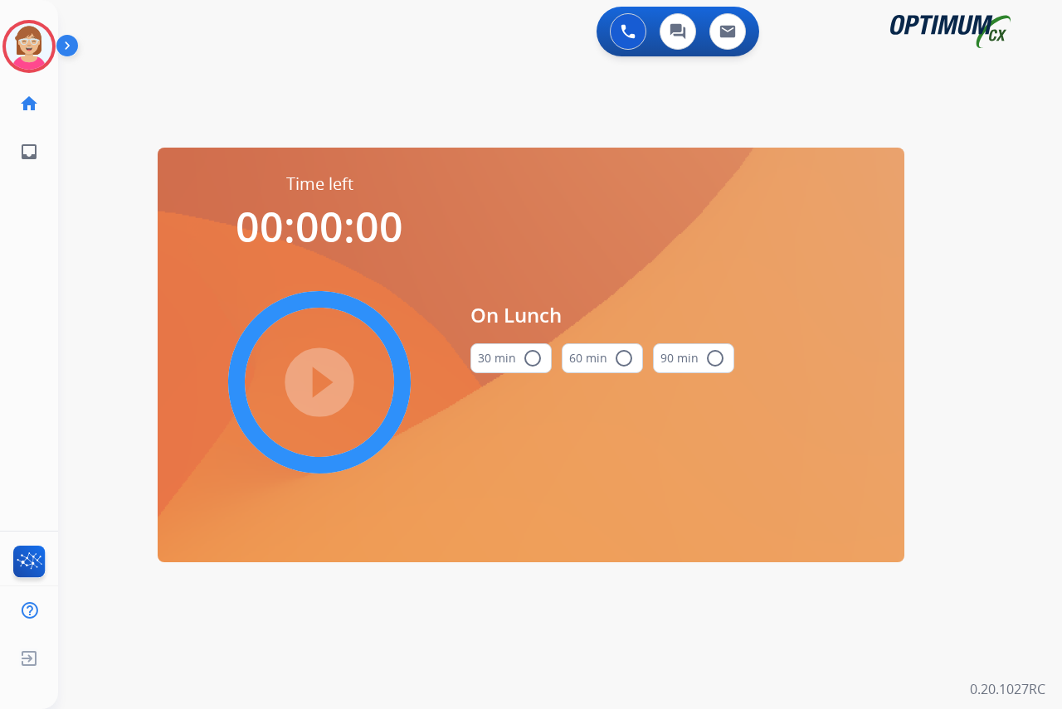
click at [535, 358] on mat-icon "radio_button_unchecked" at bounding box center [533, 358] width 20 height 20
click at [325, 382] on mat-icon "play_circle_filled" at bounding box center [319, 382] width 20 height 20
